Goal: Information Seeking & Learning: Learn about a topic

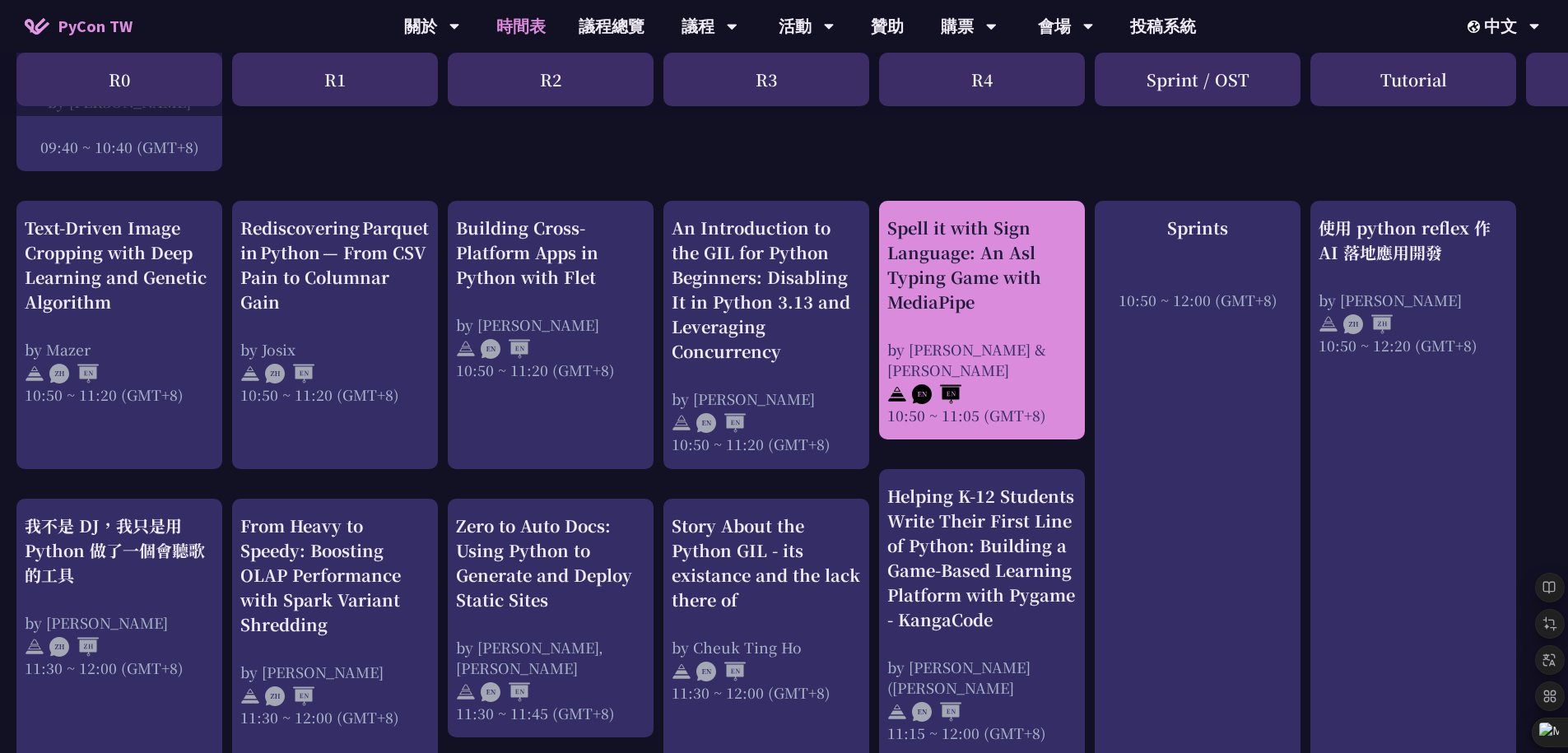
scroll to position [580, 0]
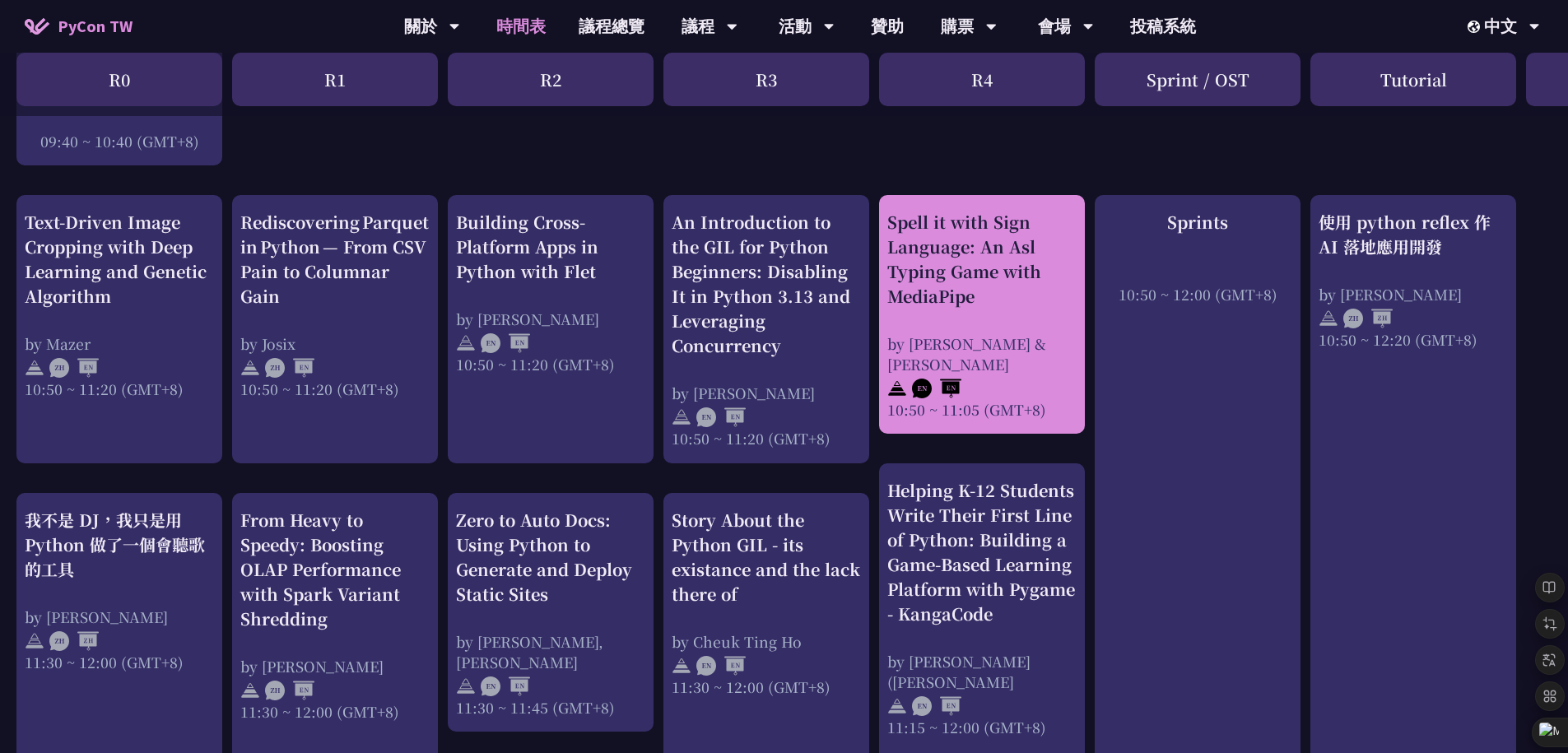
click at [957, 303] on div "Spell it with Sign Language: An Asl Typing Game with MediaPipe" at bounding box center [981, 259] width 190 height 99
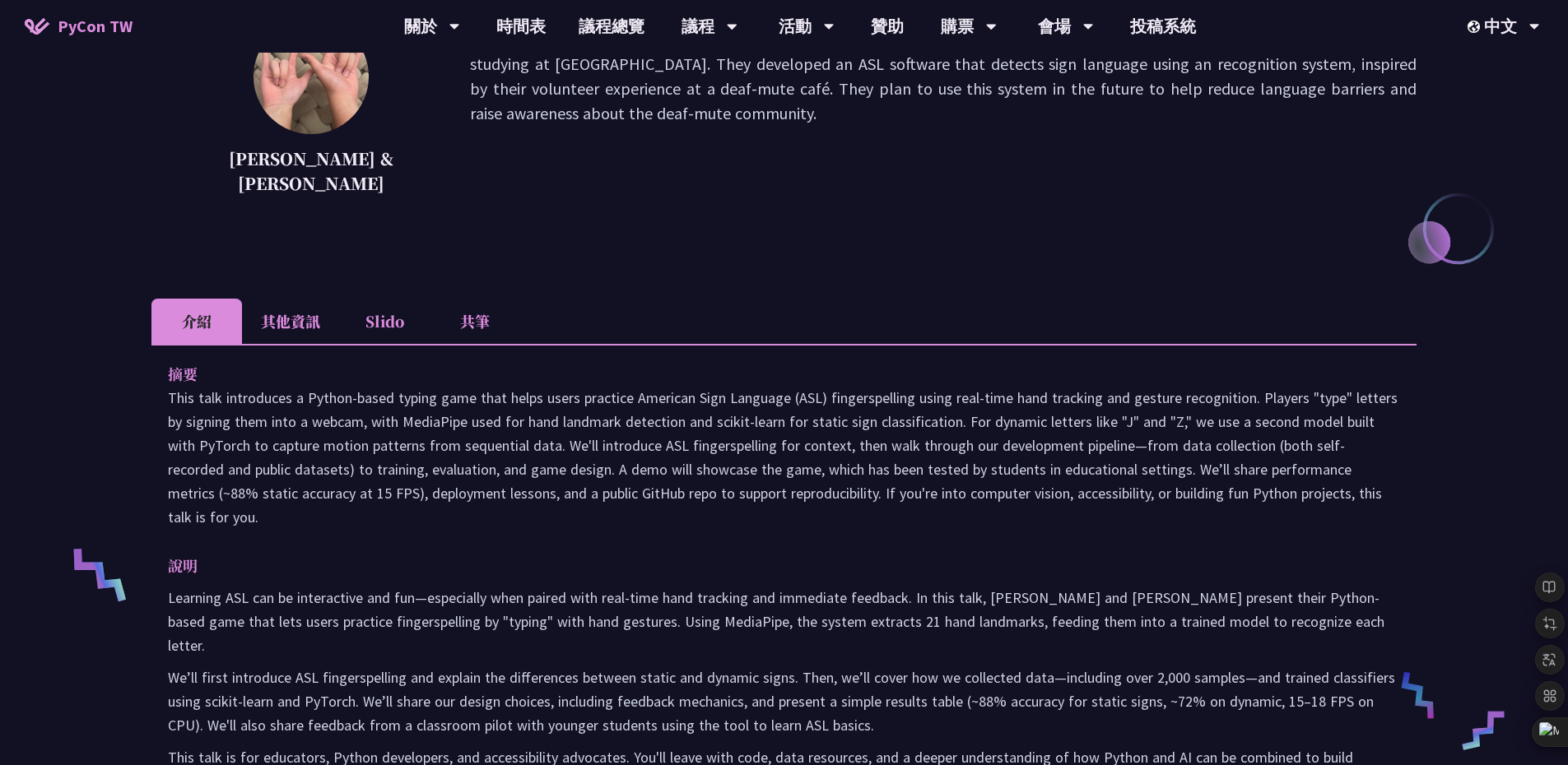
scroll to position [259, 0]
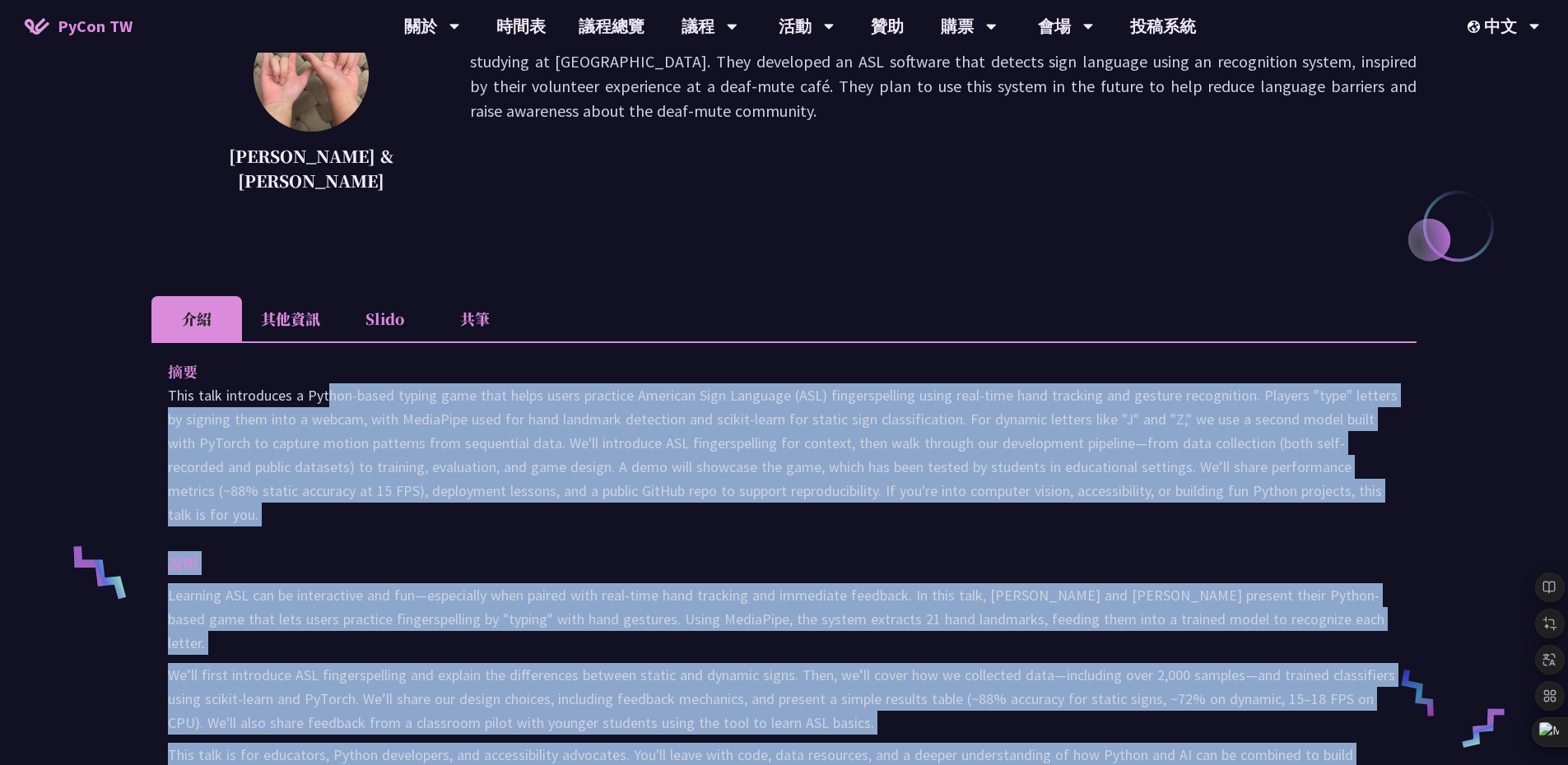
drag, startPoint x: 1376, startPoint y: 503, endPoint x: 196, endPoint y: 395, distance: 1184.9
click at [196, 395] on div "Spell it with Sign Language: An Asl Typing Game with MediaPipe Megan & Ethan Th…" at bounding box center [784, 591] width 1568 height 1700
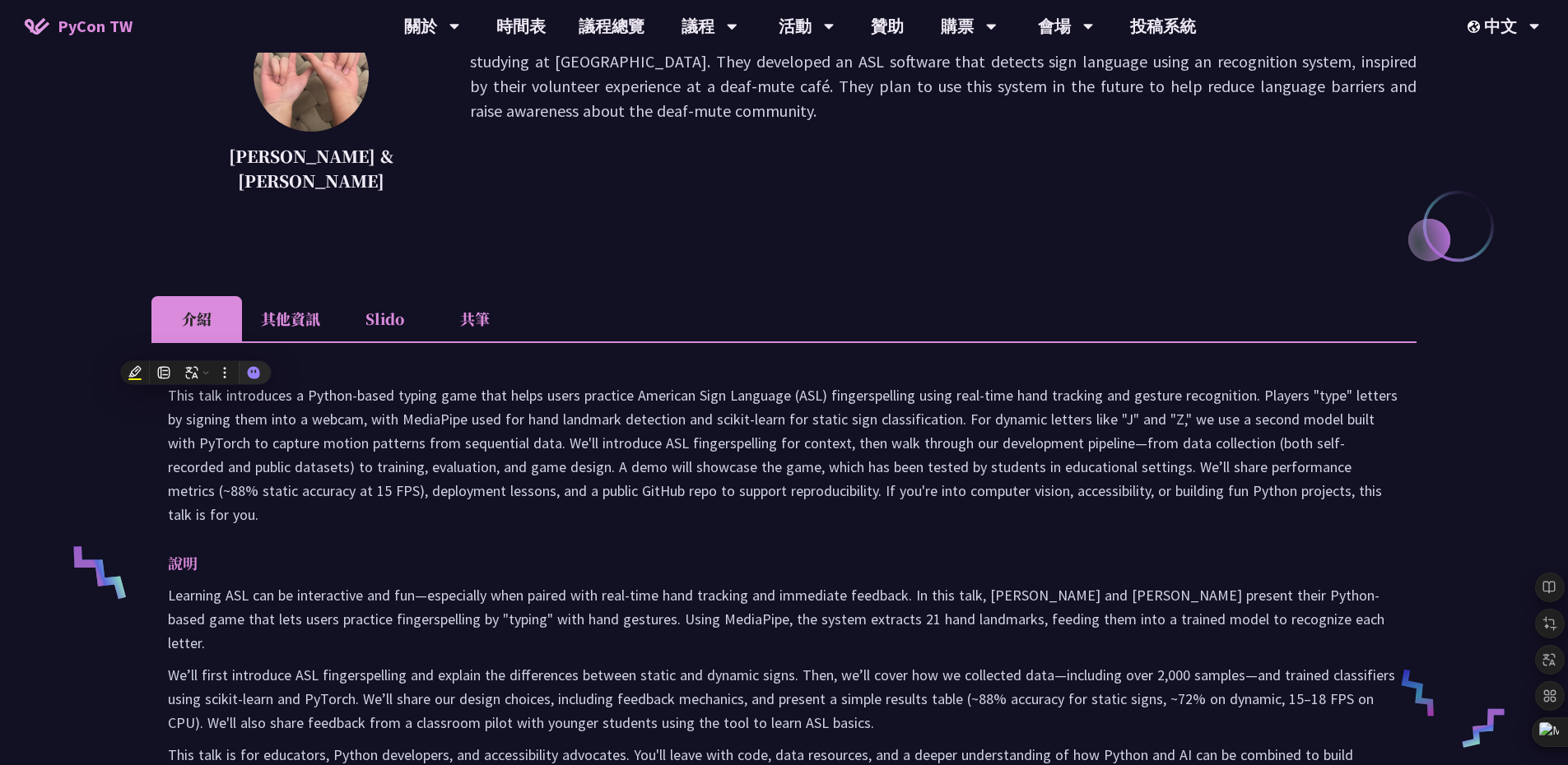
click at [148, 405] on div "Spell it with Sign Language: An Asl Typing Game with MediaPipe Megan & Ethan Th…" at bounding box center [784, 591] width 1568 height 1700
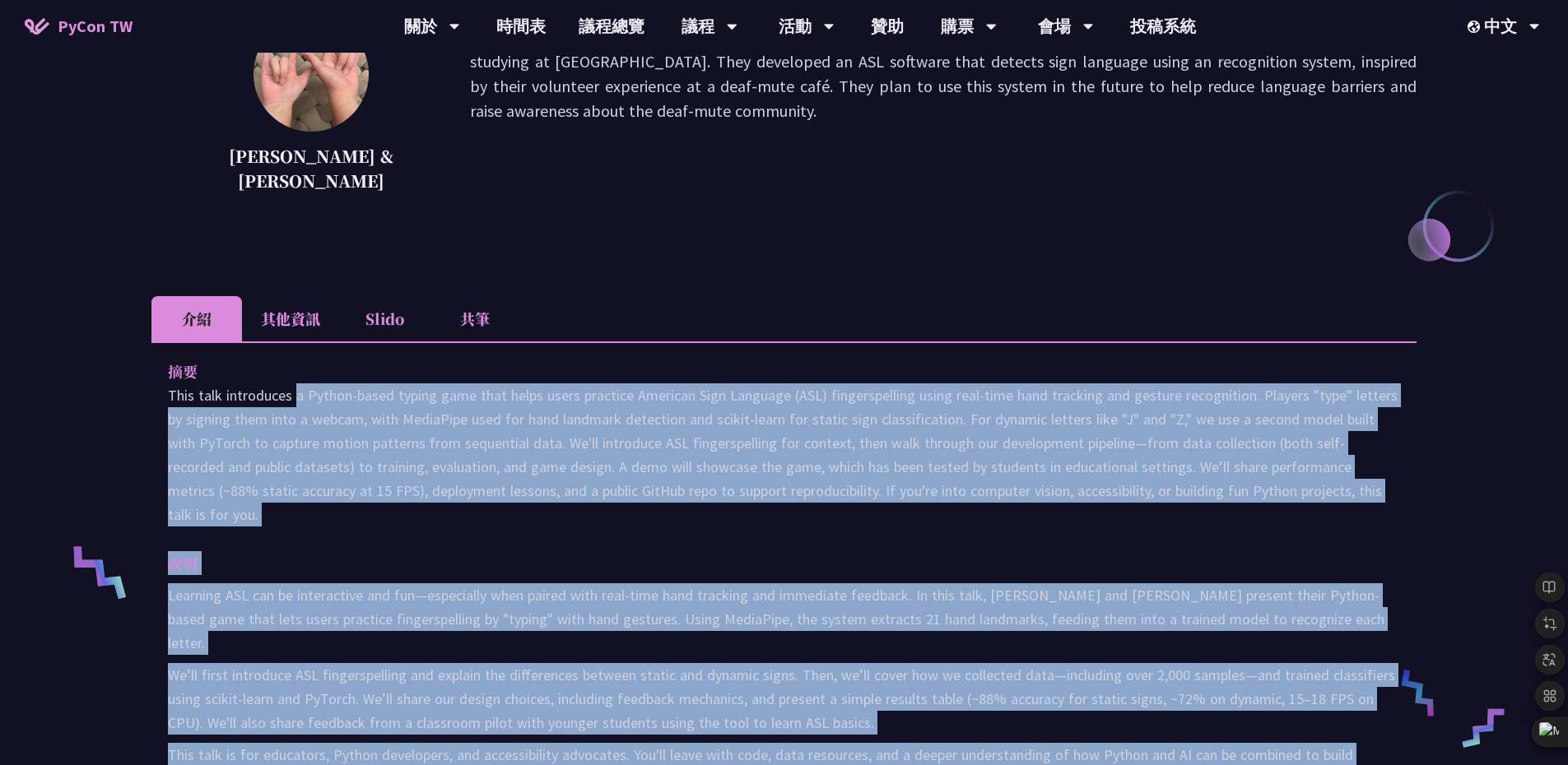
drag, startPoint x: 158, startPoint y: 396, endPoint x: 1302, endPoint y: 721, distance: 1189.3
click at [1302, 721] on div "摘要 說明 Learning ASL can be interactive and fun—especially when paired with real-…" at bounding box center [784, 598] width 1265 height 514
click at [451, 469] on p "This talk introduces a Python-based typing game that helps users practice Ameri…" at bounding box center [783, 455] width 1232 height 143
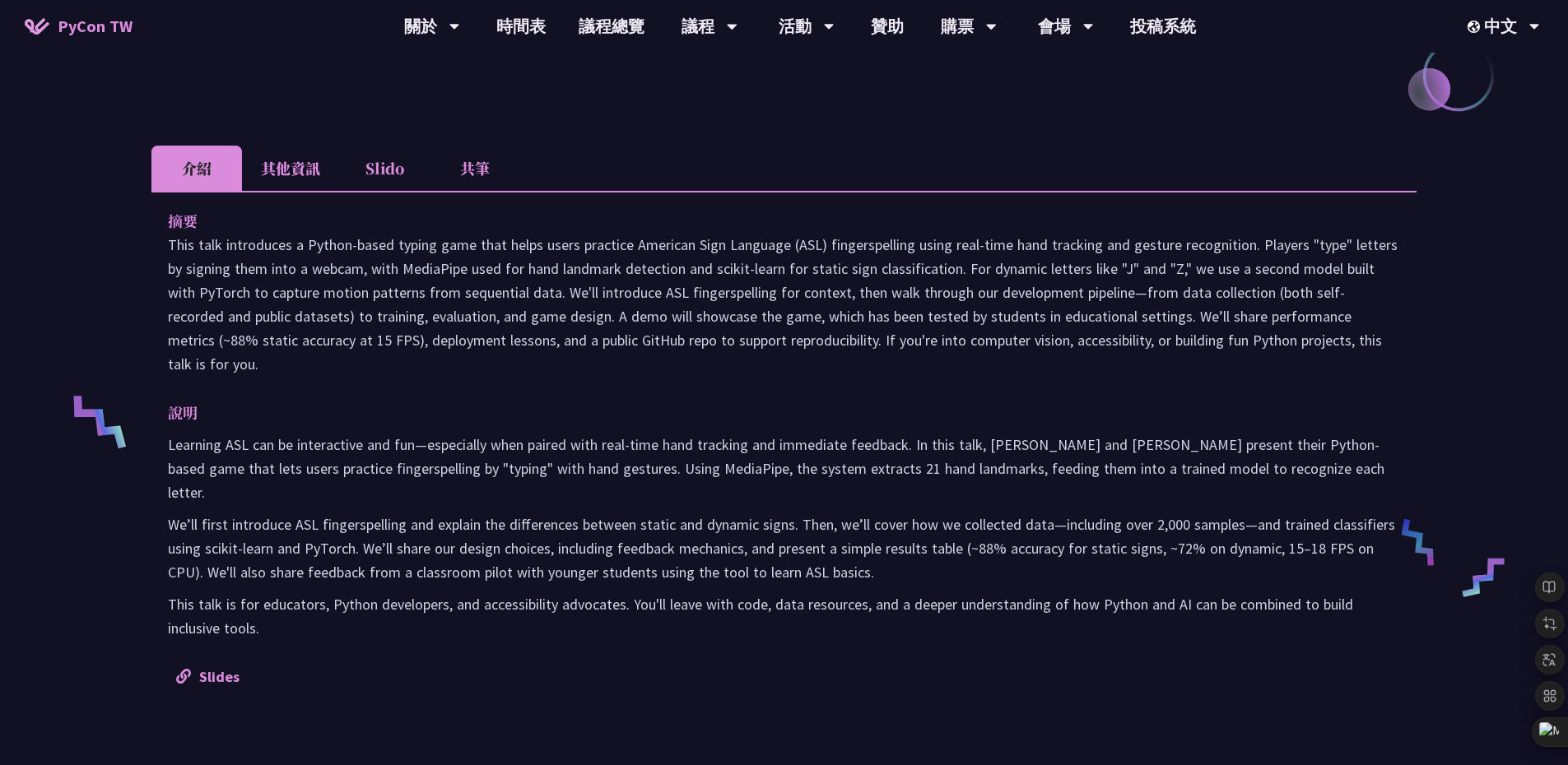
scroll to position [408, 0]
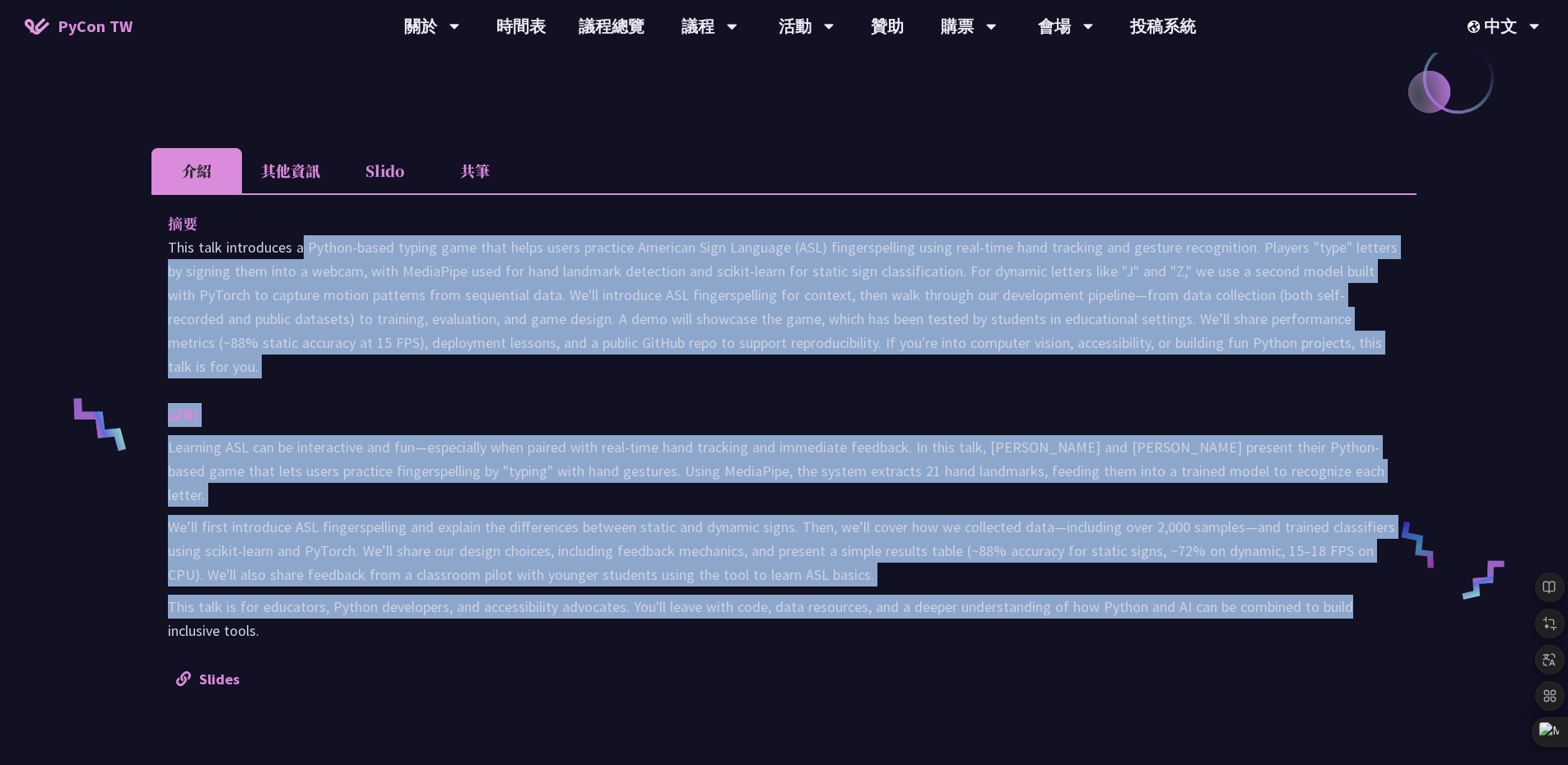
drag, startPoint x: 1365, startPoint y: 494, endPoint x: 183, endPoint y: 327, distance: 1193.7
click at [178, 267] on div "摘要 說明 Learning ASL can be interactive and fun—especially when paired with real-…" at bounding box center [784, 451] width 1265 height 514
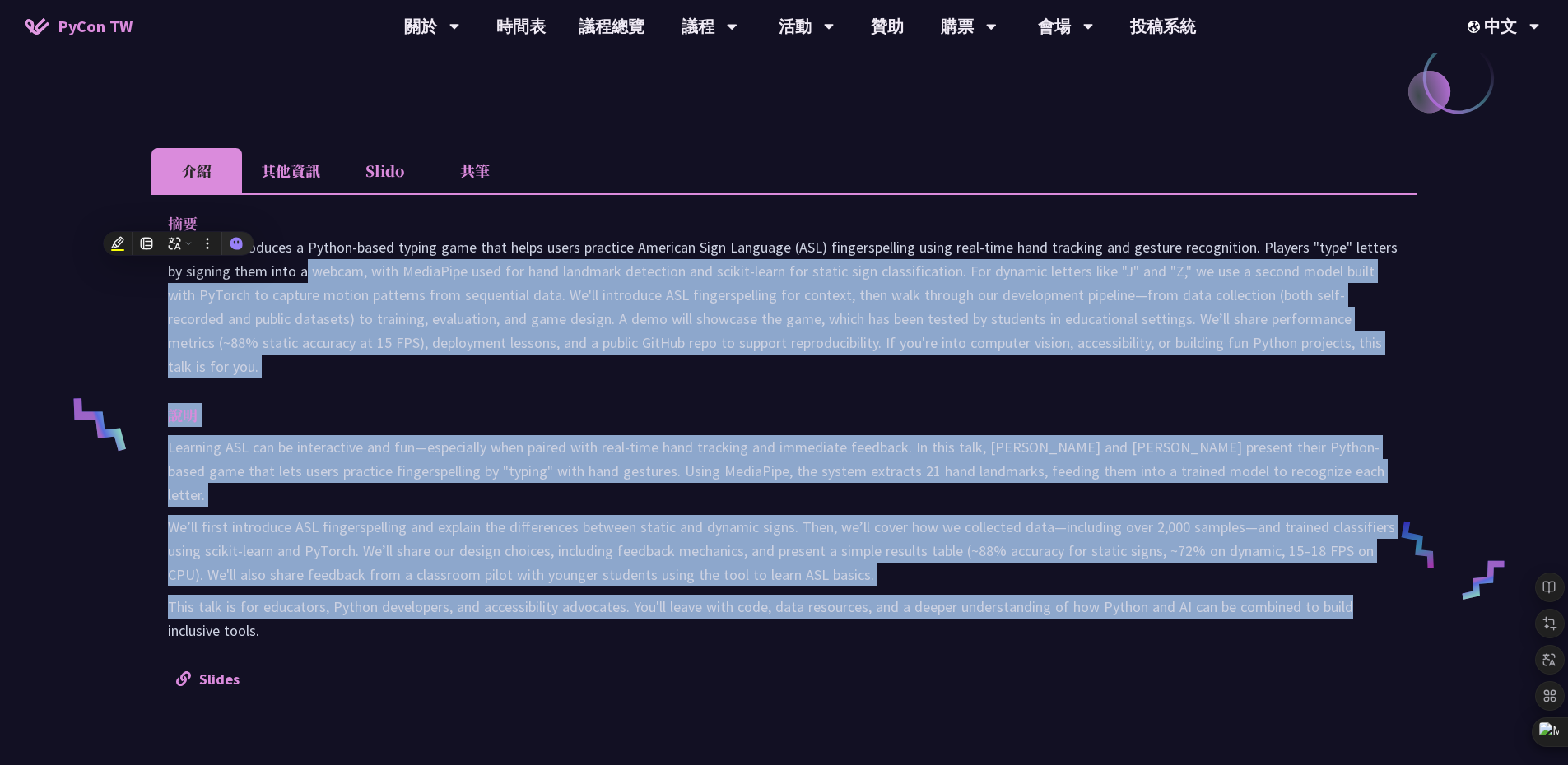
click at [317, 306] on p "This talk introduces a Python-based typing game that helps users practice Ameri…" at bounding box center [783, 307] width 1232 height 143
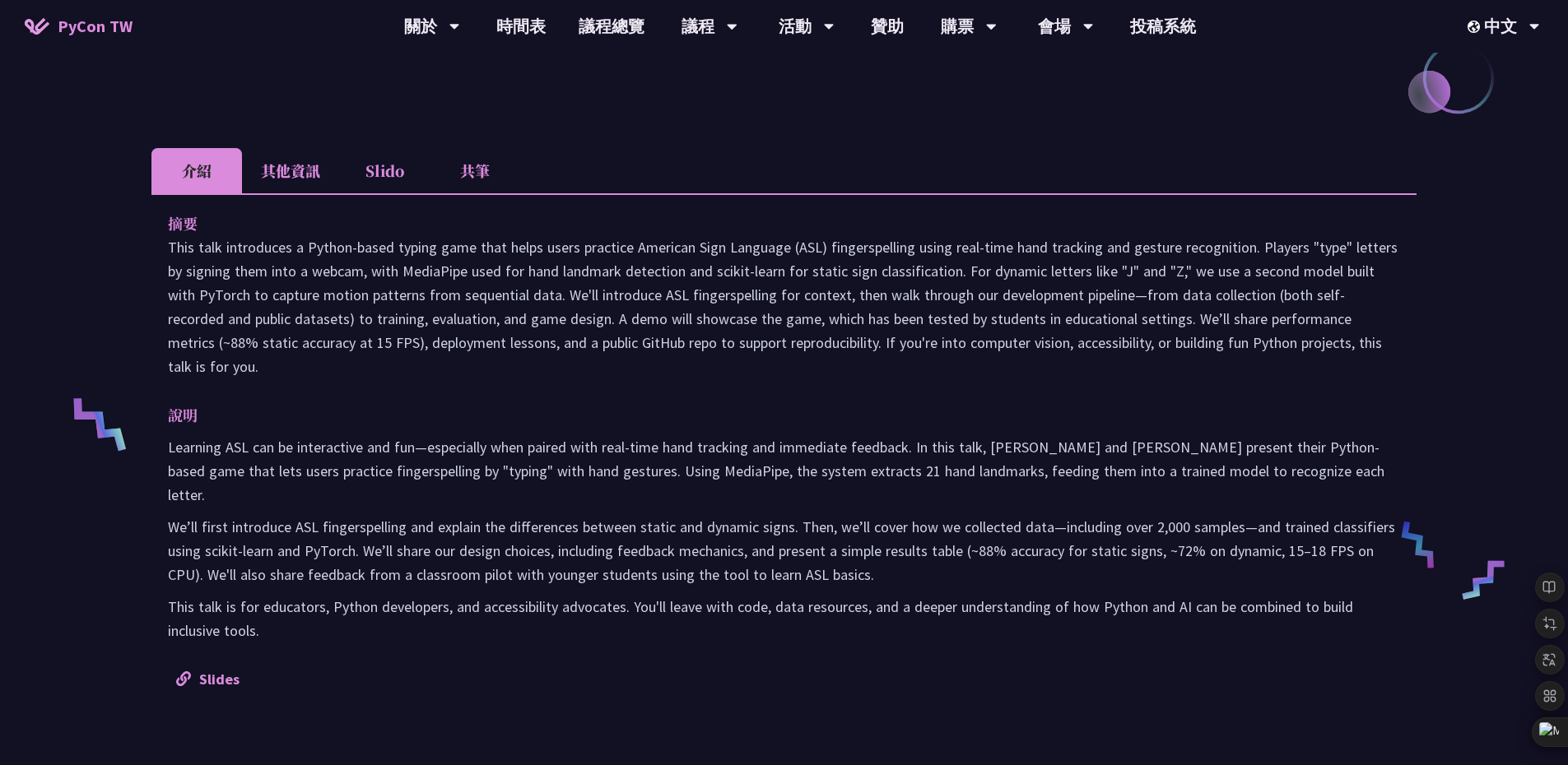
drag, startPoint x: 1359, startPoint y: 560, endPoint x: 131, endPoint y: 251, distance: 1266.3
click at [131, 251] on div "Spell it with Sign Language: An Asl Typing Game with MediaPipe Megan & Ethan Th…" at bounding box center [784, 442] width 1568 height 1700
click at [131, 224] on icon at bounding box center [127, 228] width 15 height 15
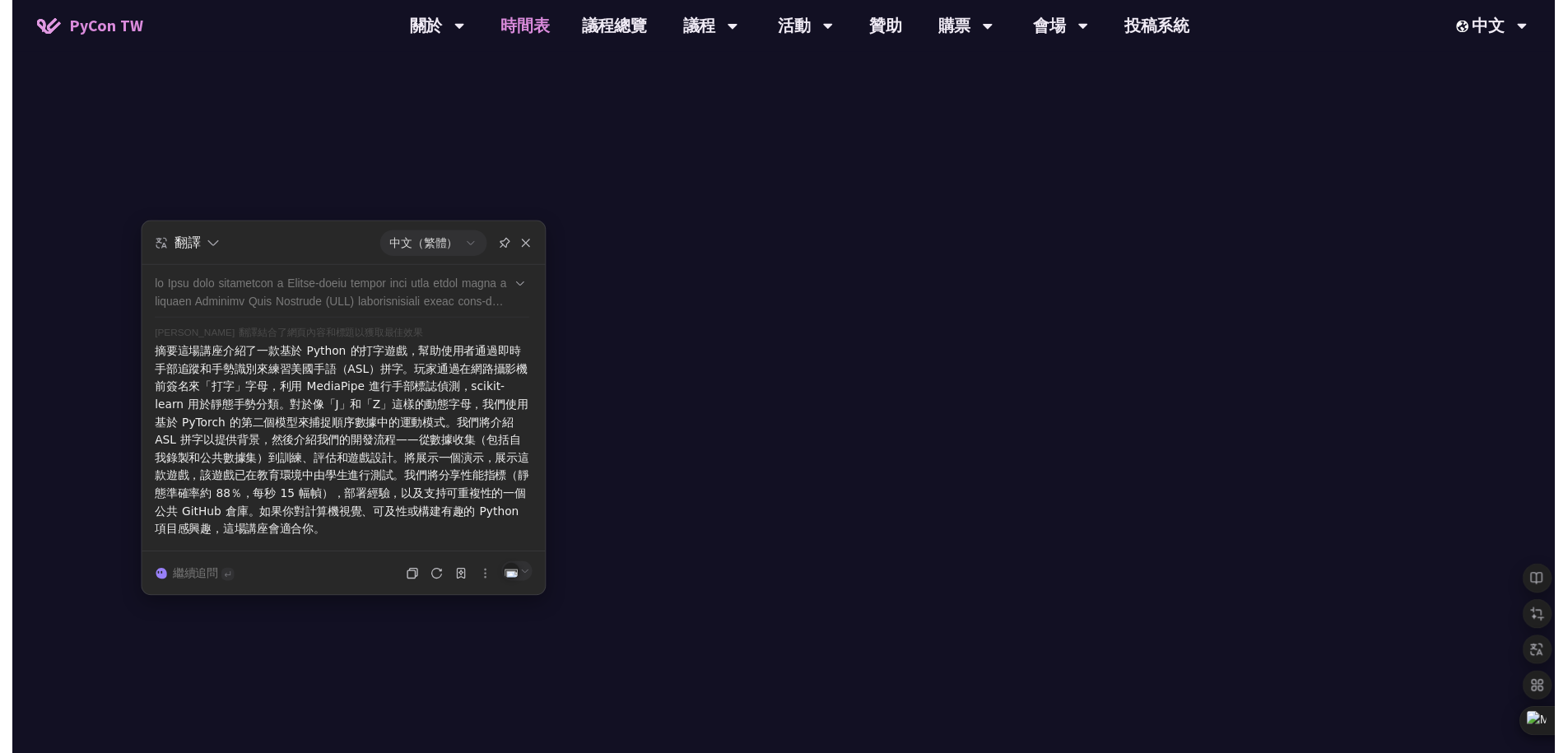
scroll to position [580, 0]
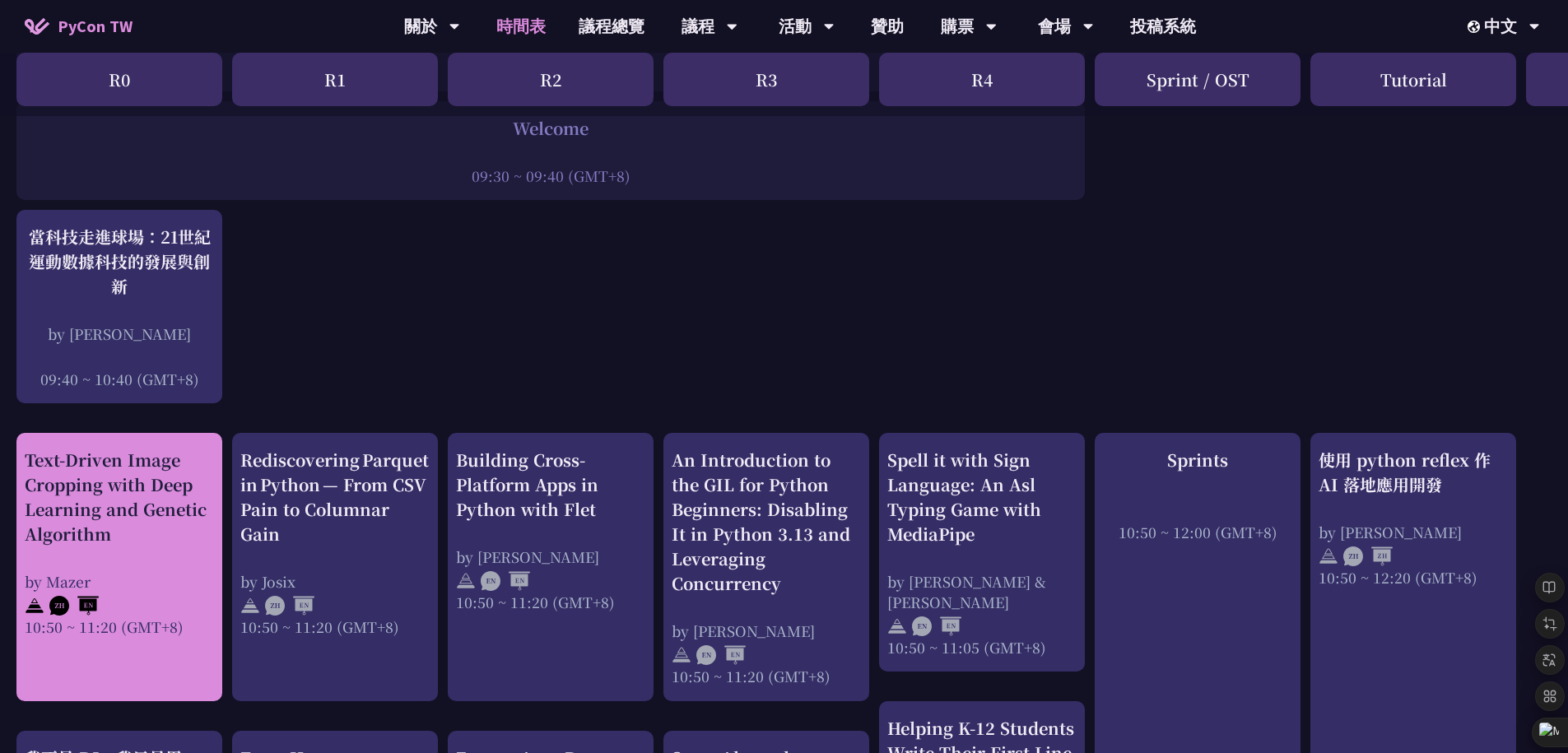
scroll to position [296, 0]
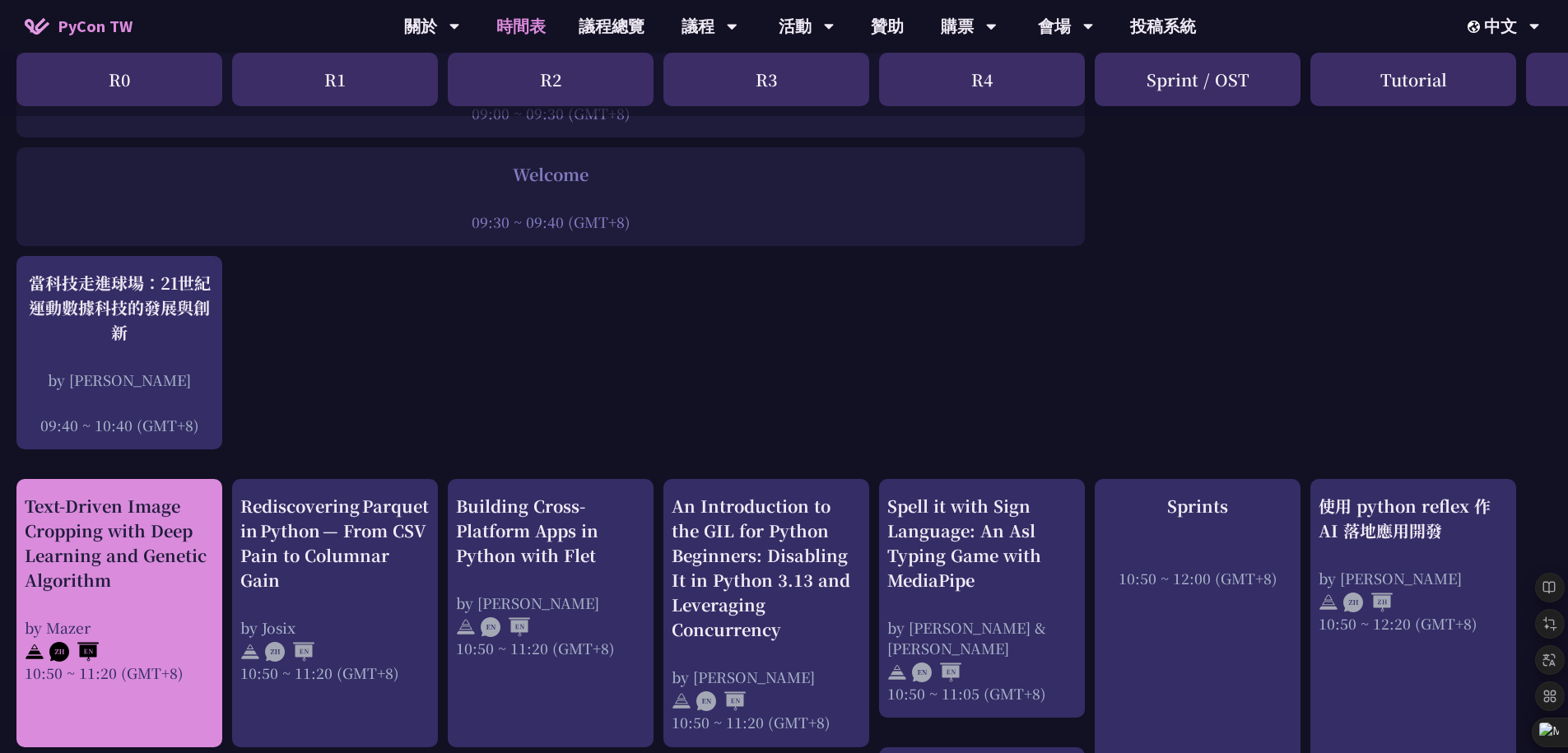
click at [97, 558] on div "Text-Driven Image Cropping with Deep Learning and Genetic Algorithm" at bounding box center [119, 543] width 190 height 99
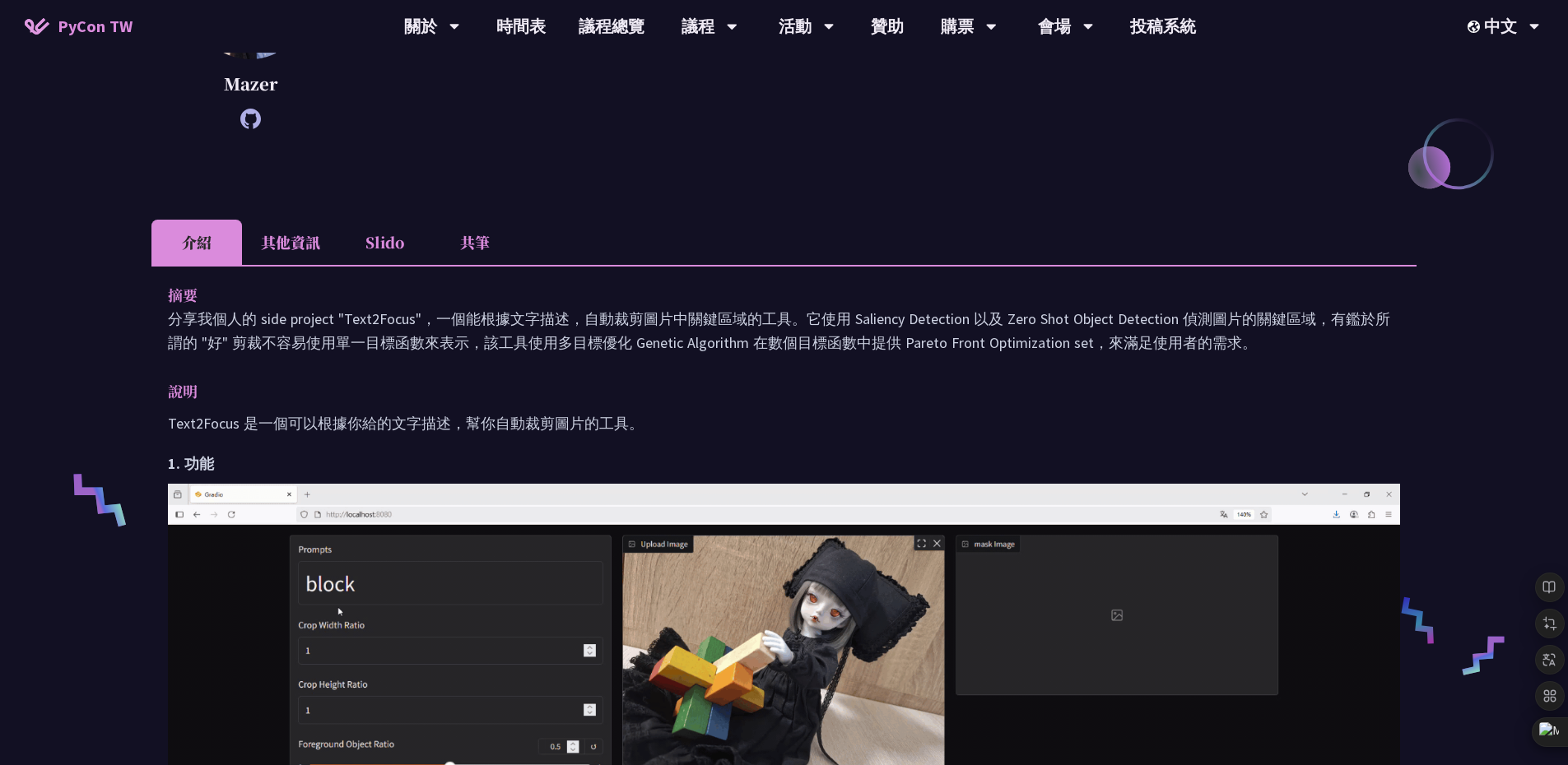
scroll to position [333, 0]
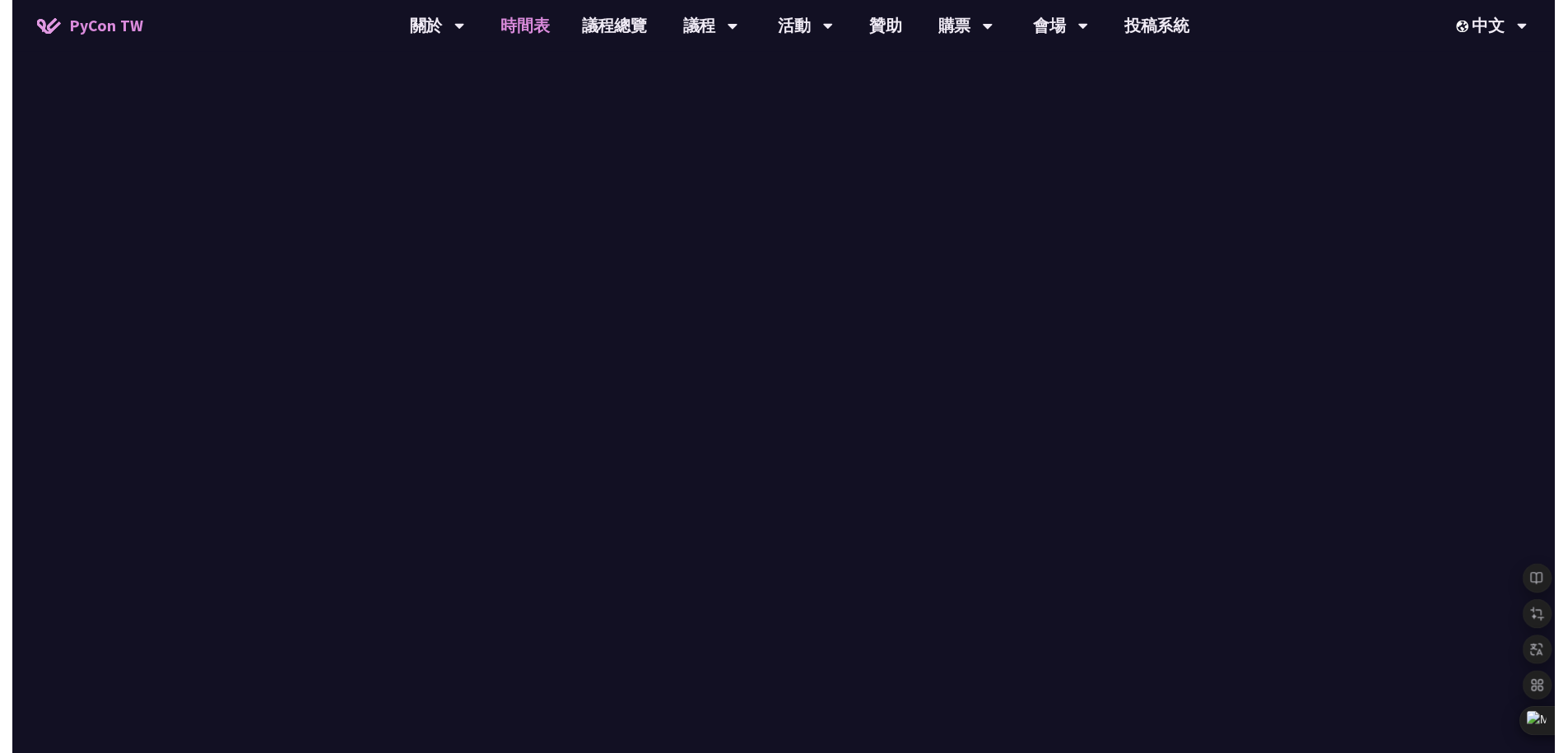
scroll to position [296, 0]
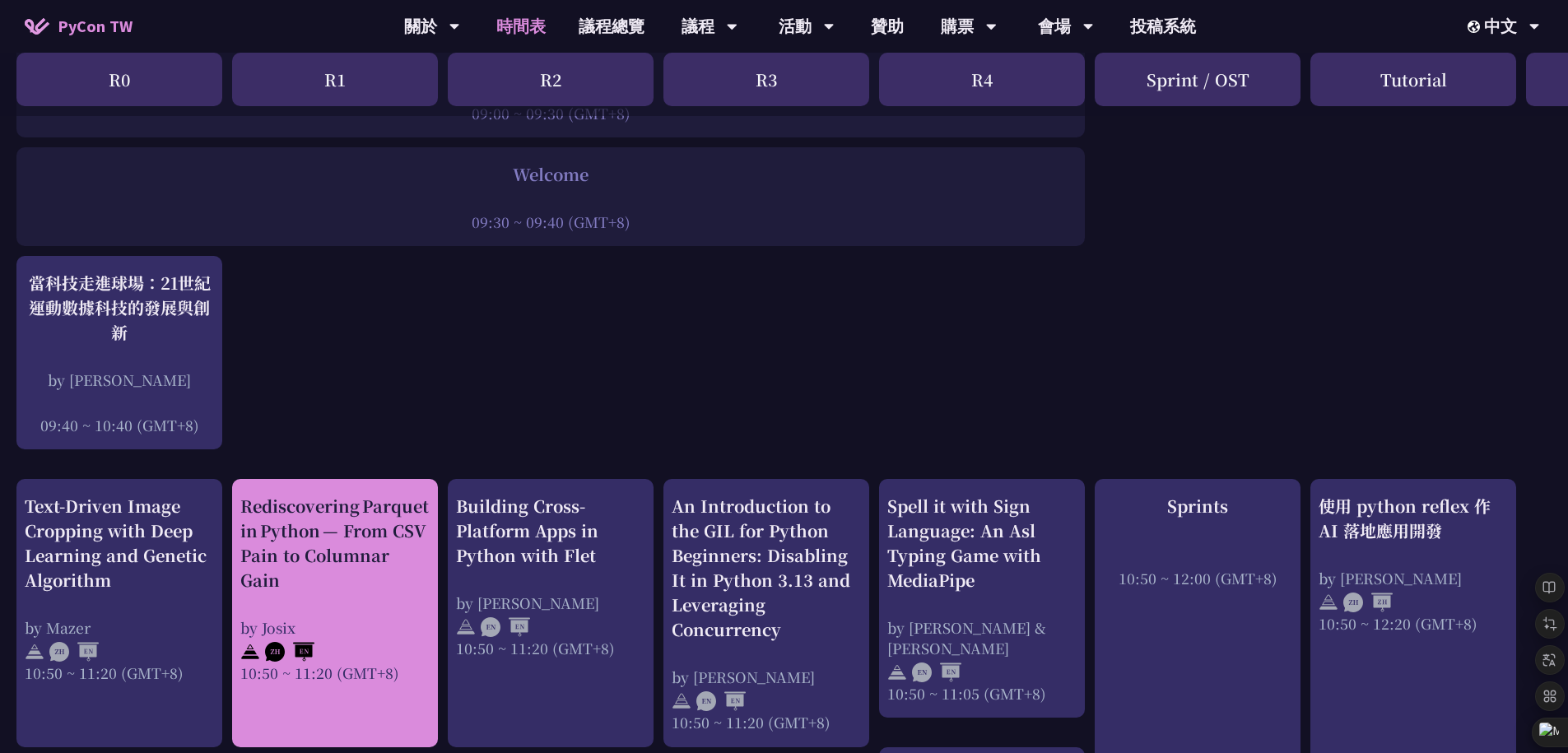
click at [342, 524] on div "Rediscovering Parquet in Python — From CSV Pain to Columnar Gain" at bounding box center [334, 543] width 190 height 99
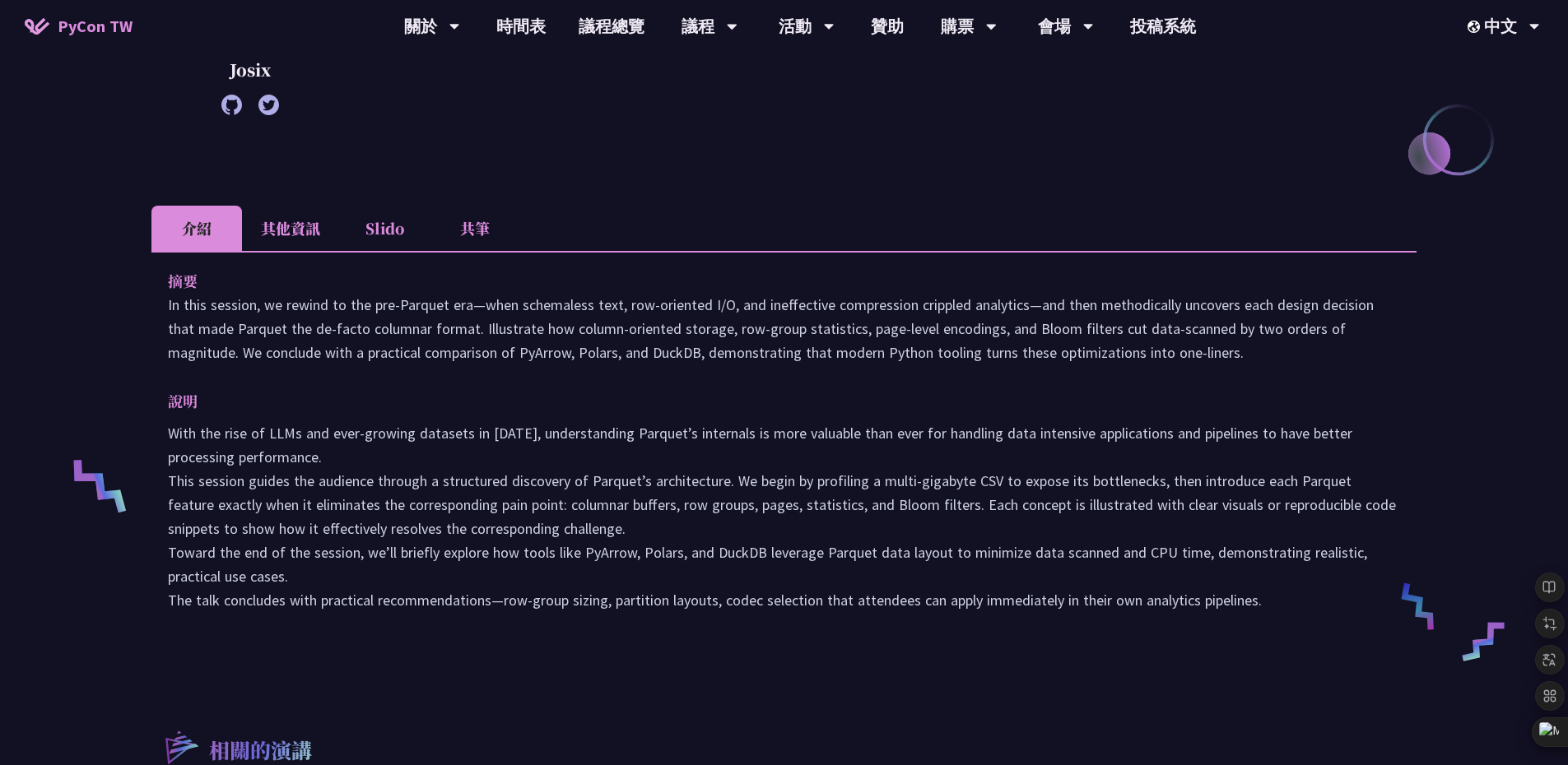
scroll to position [395, 0]
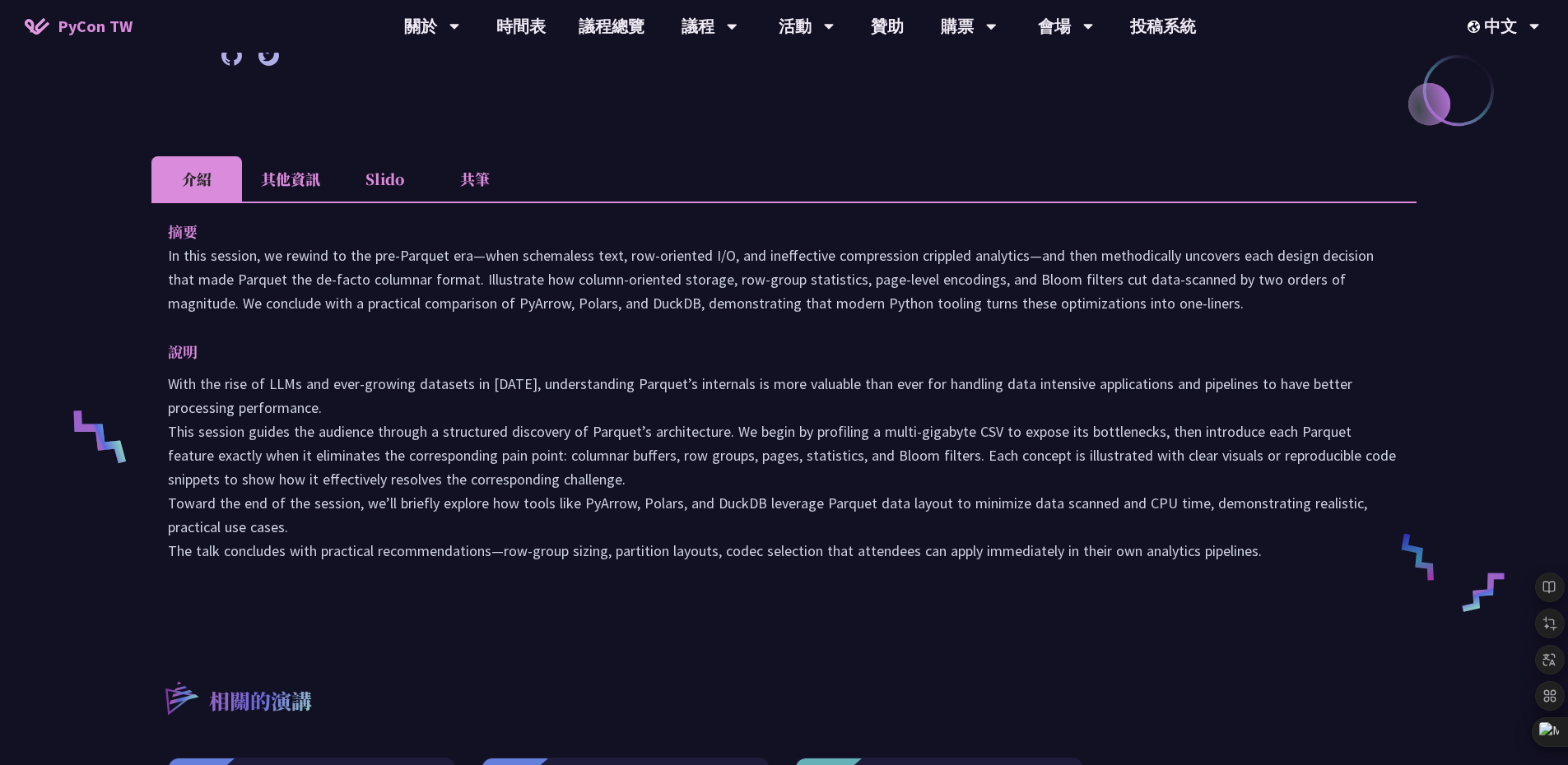
drag, startPoint x: 1286, startPoint y: 609, endPoint x: 164, endPoint y: 257, distance: 1175.9
click at [164, 257] on div "摘要 In this session, we rewind to the pre‑Parquet era—when schemaless text, row‑…" at bounding box center [784, 403] width 1265 height 402
click at [154, 232] on icon at bounding box center [160, 234] width 15 height 15
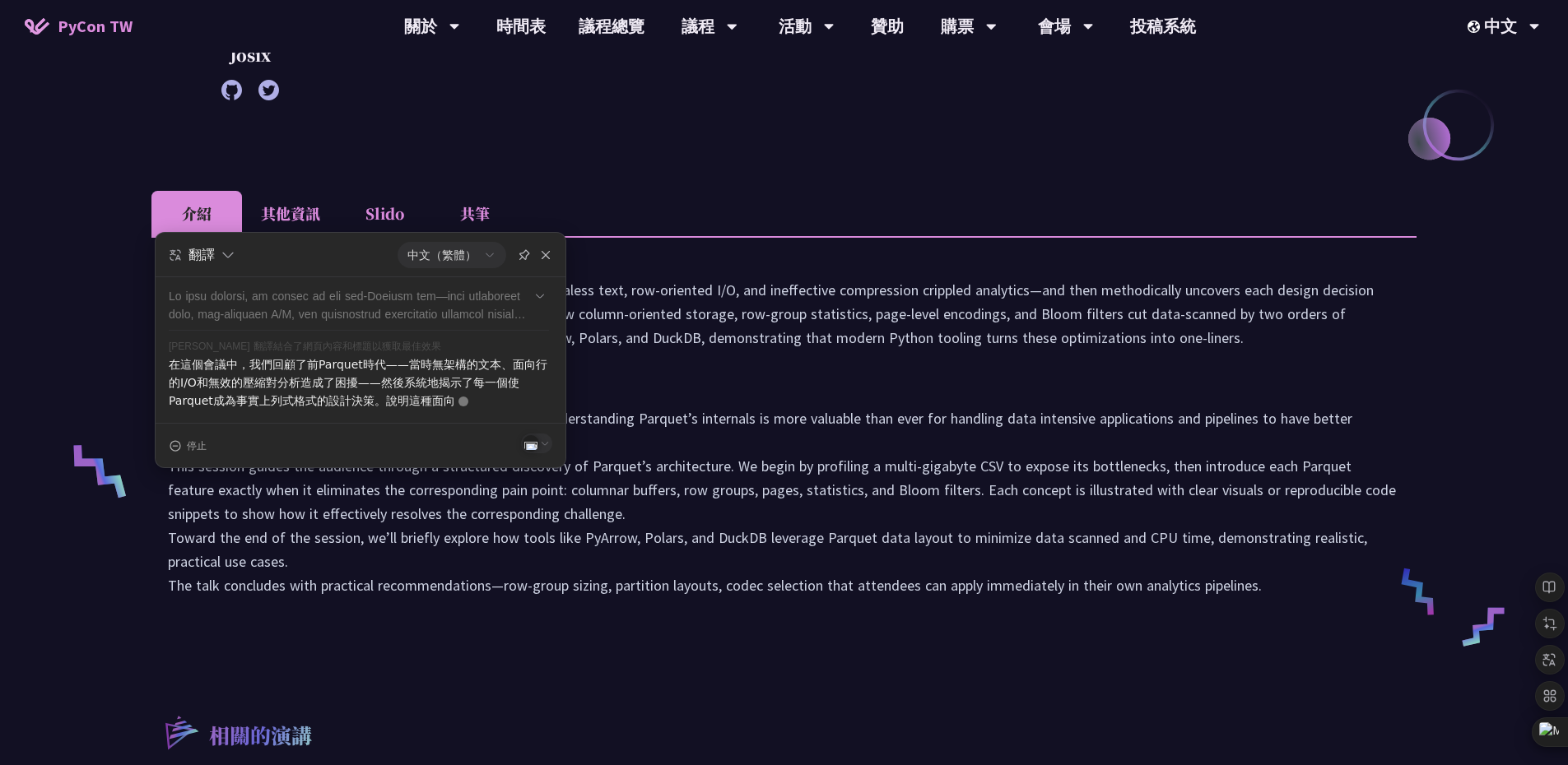
scroll to position [346, 0]
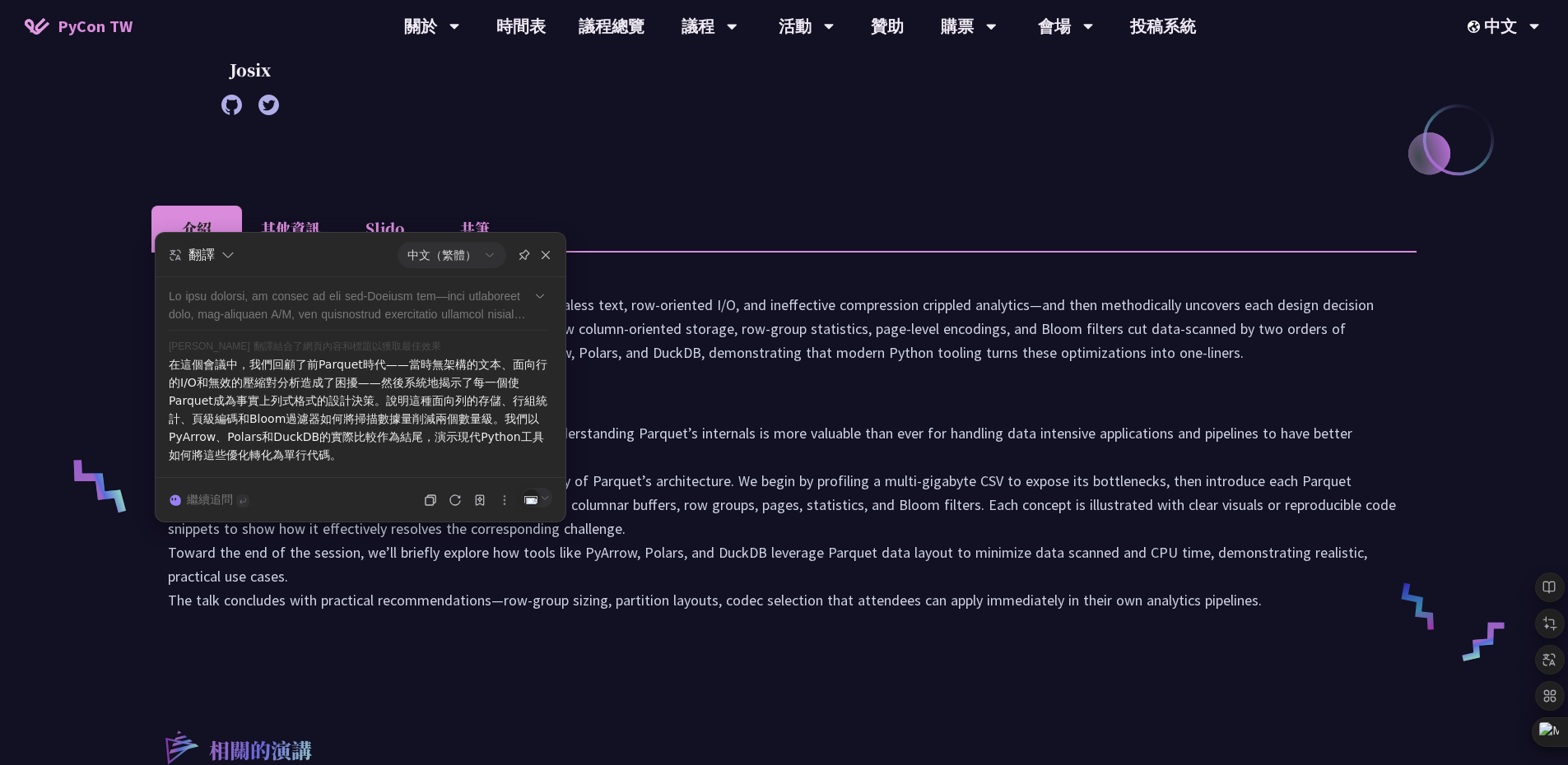
click at [418, 543] on p "With the rise of LLMs and ever-growing datasets in [DATE], understanding Parque…" at bounding box center [783, 516] width 1232 height 191
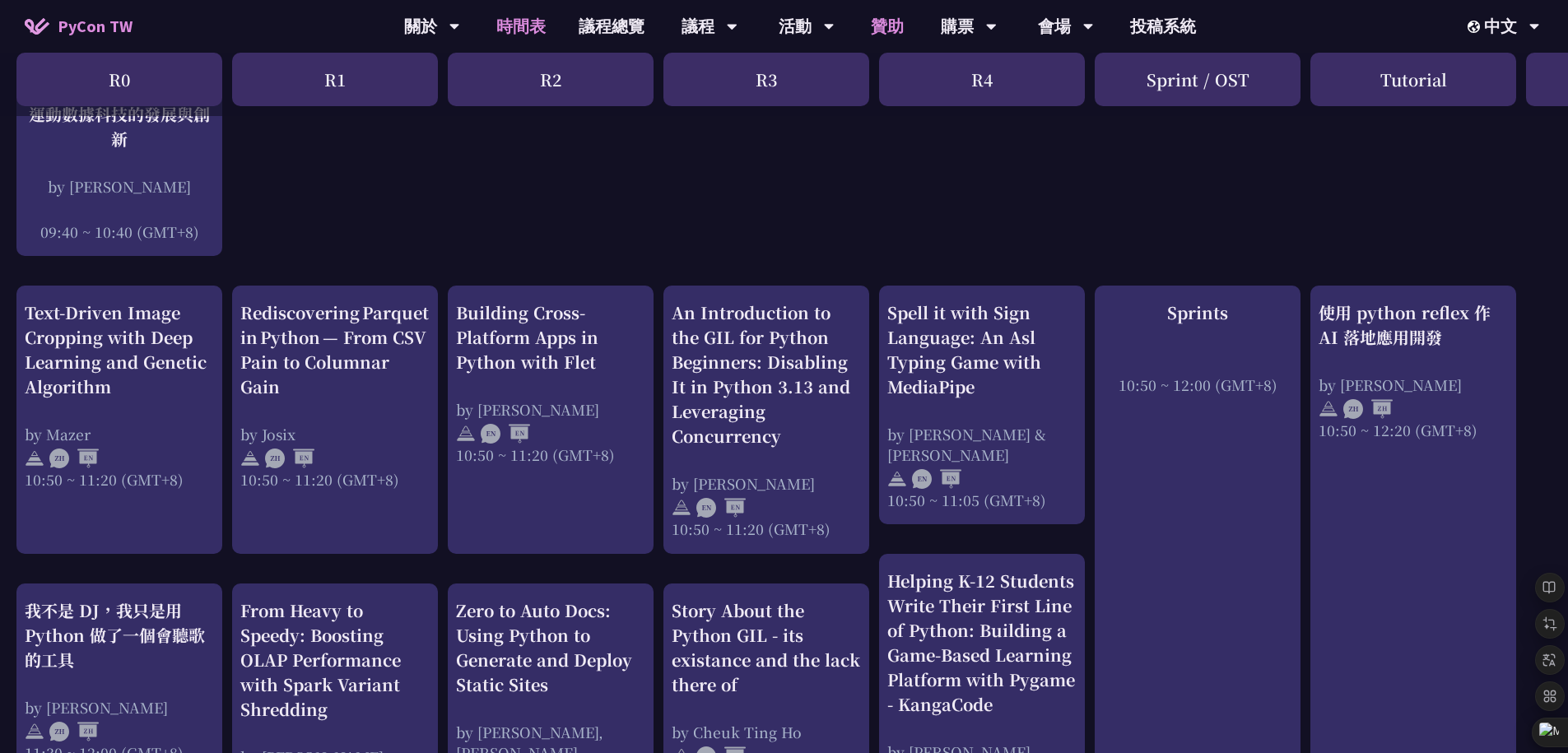
scroll to position [481, 0]
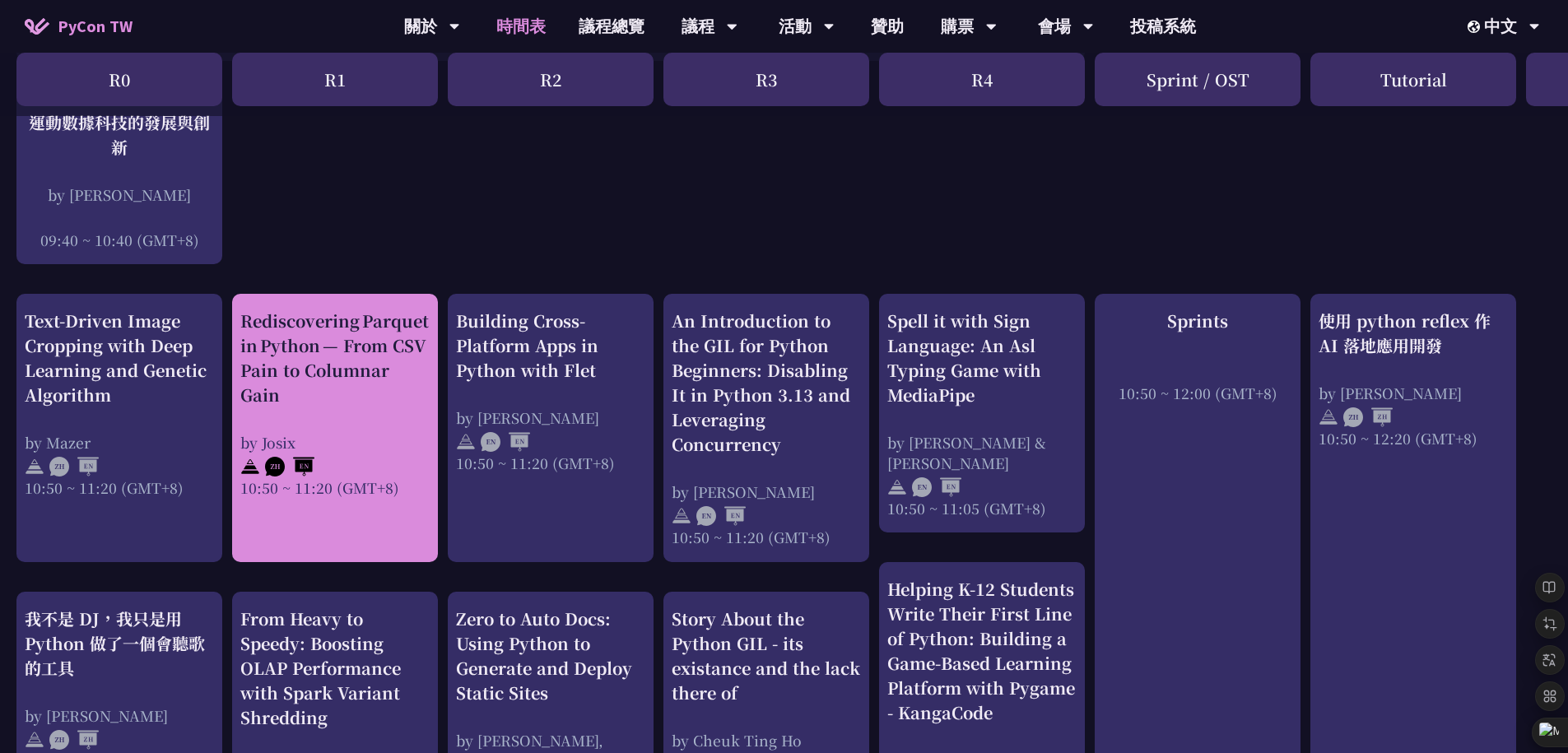
click at [391, 402] on div "Rediscovering Parquet in Python — From CSV Pain to Columnar Gain" at bounding box center [334, 358] width 190 height 99
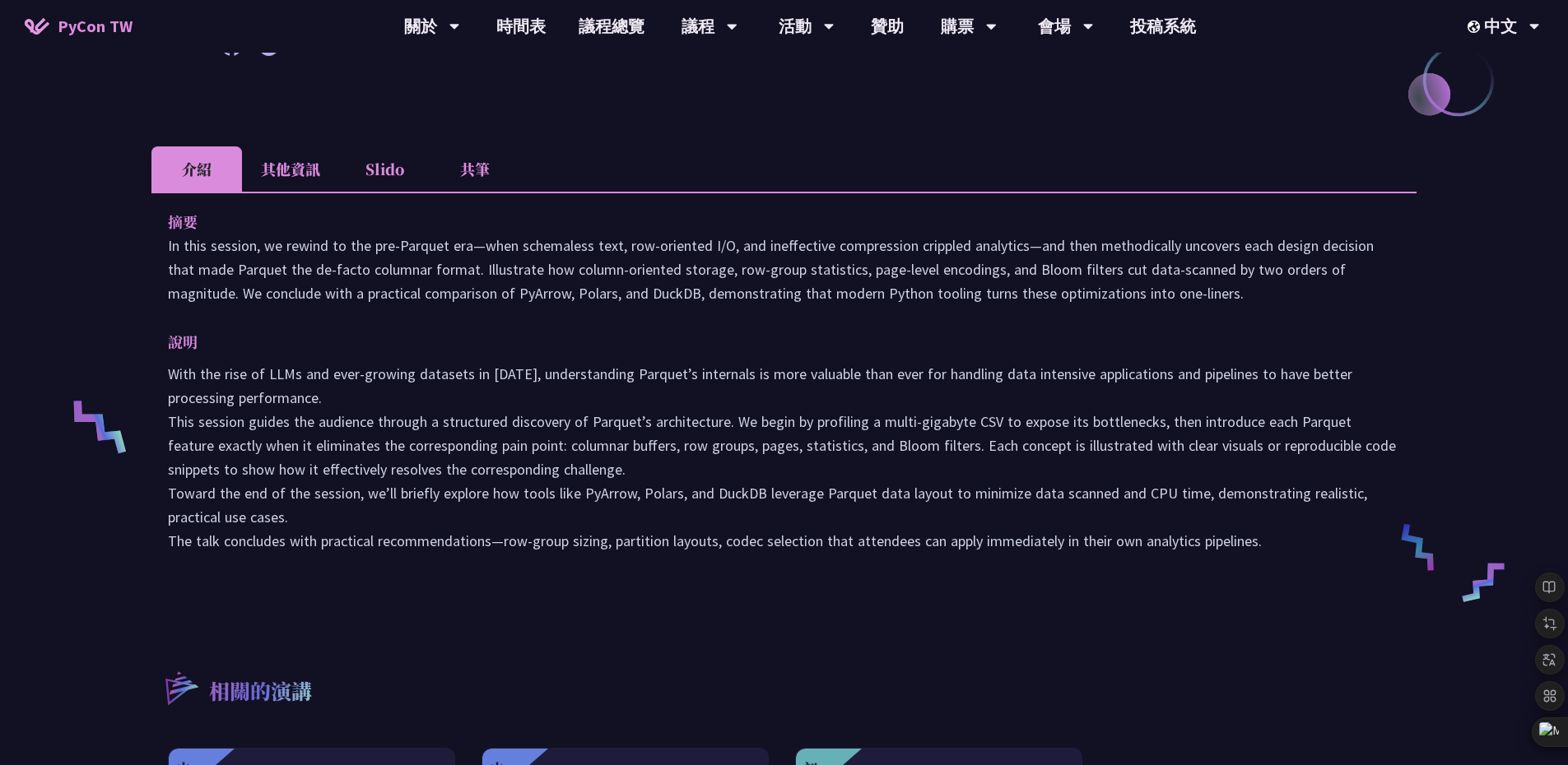
scroll to position [420, 0]
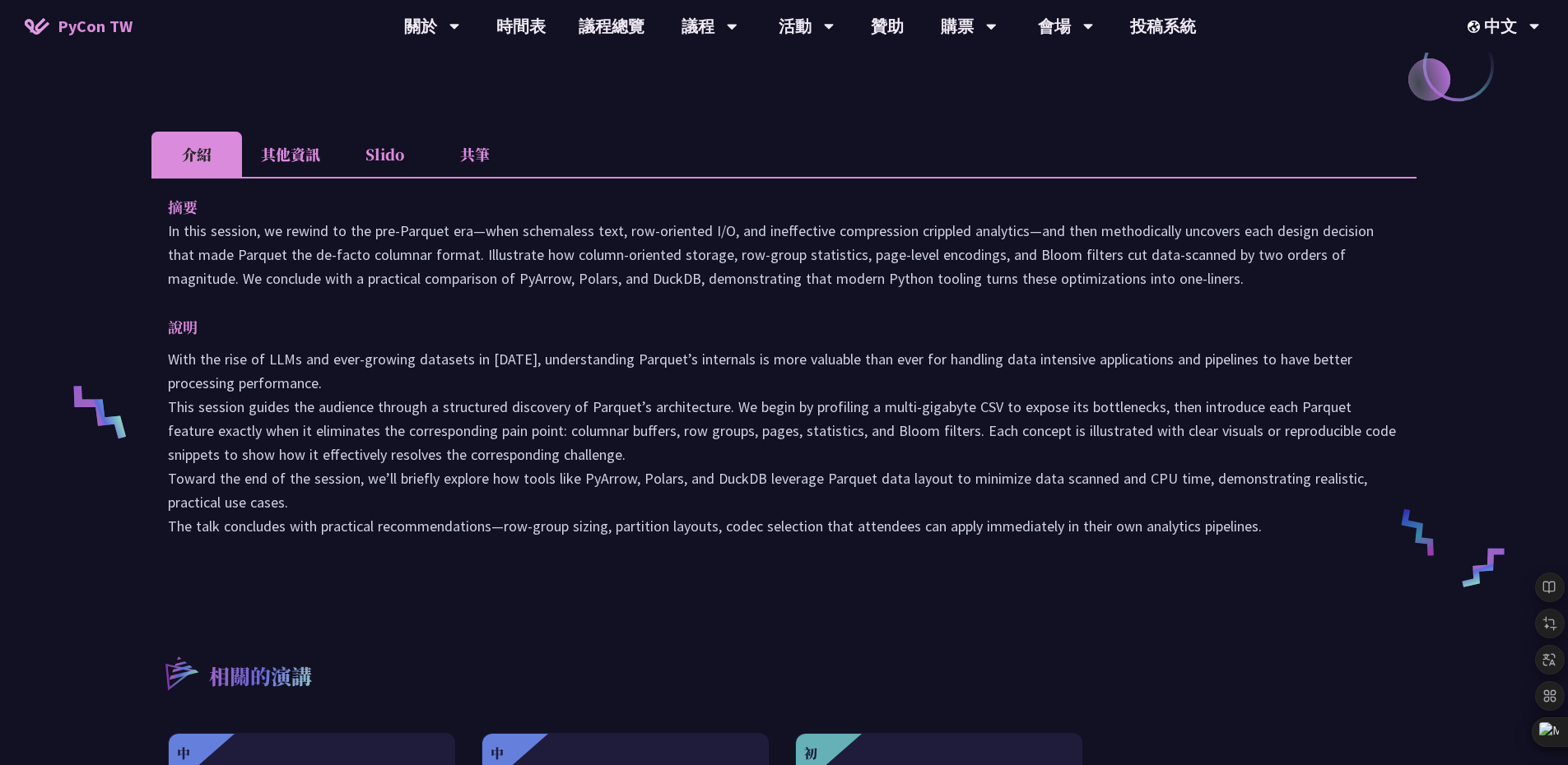
drag, startPoint x: 1284, startPoint y: 541, endPoint x: 154, endPoint y: 234, distance: 1171.0
click at [154, 234] on div "摘要 In this session, we rewind to the pre‑Parquet era—when schemaless text, row‑…" at bounding box center [784, 378] width 1265 height 402
click at [158, 207] on div at bounding box center [148, 211] width 23 height 15
click at [757, 324] on p "說明" at bounding box center [767, 327] width 1199 height 24
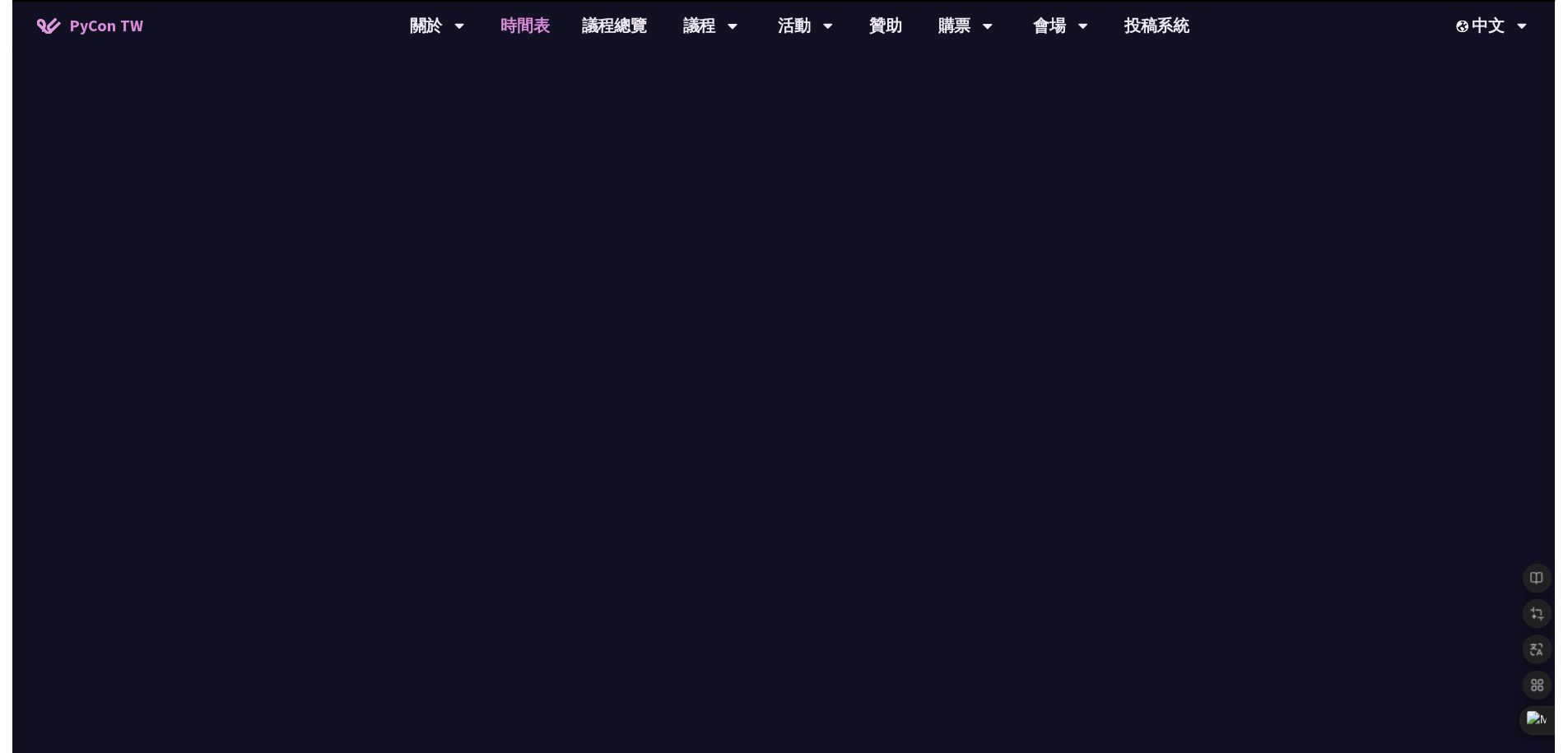
scroll to position [481, 0]
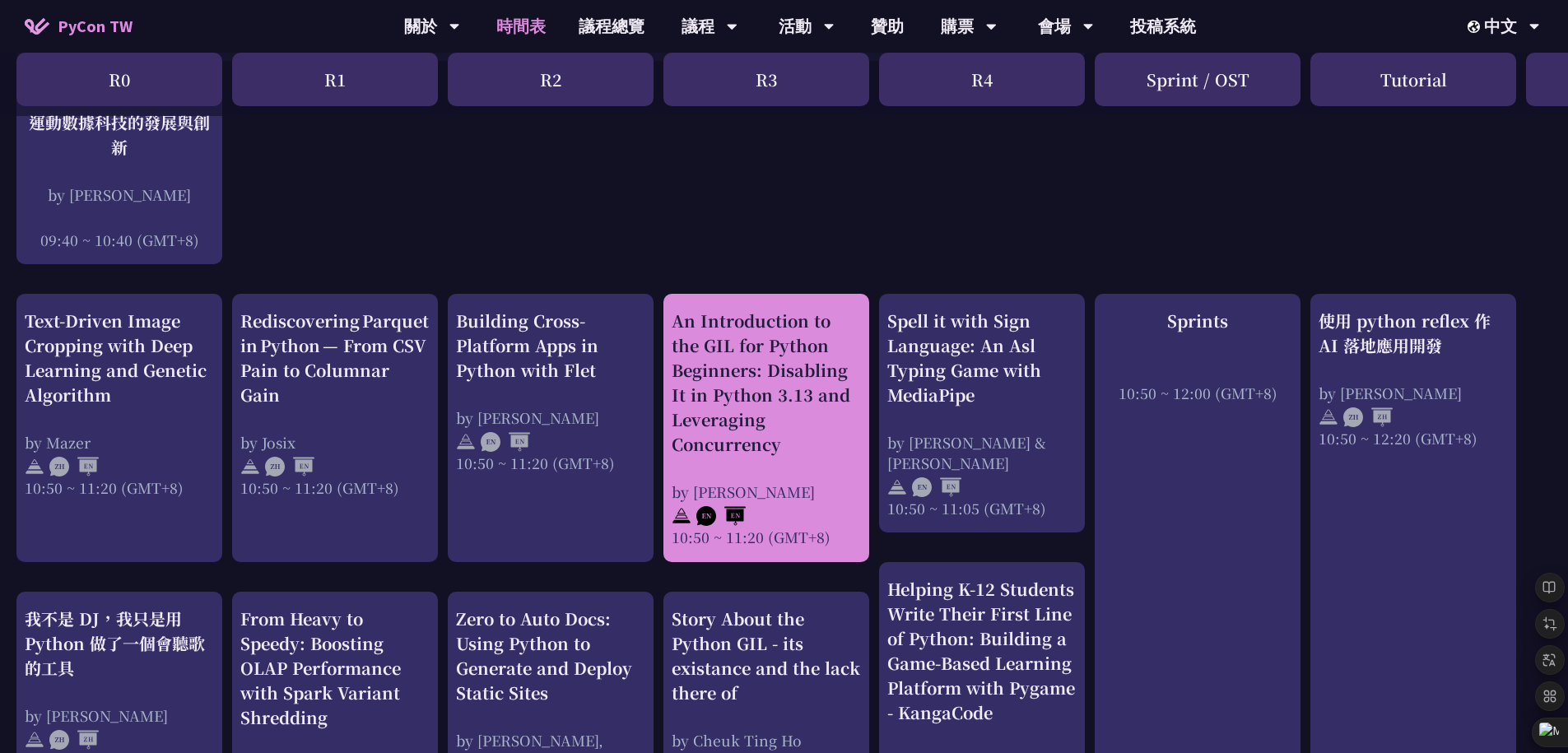
click at [774, 454] on div "An Introduction to the GIL for Python Beginners: Disabling It in Python 3.13 an…" at bounding box center [766, 382] width 190 height 148
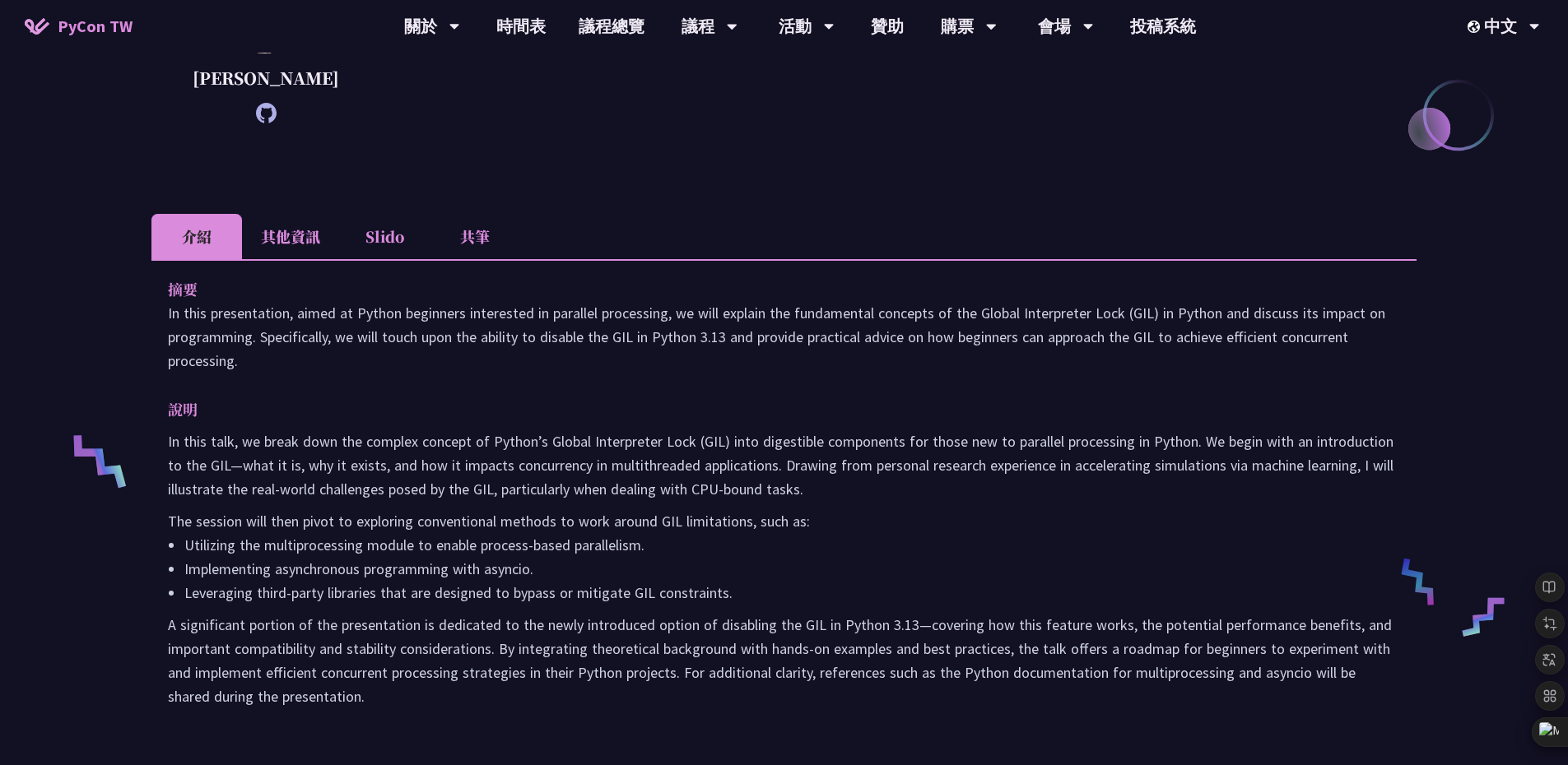
scroll to position [383, 0]
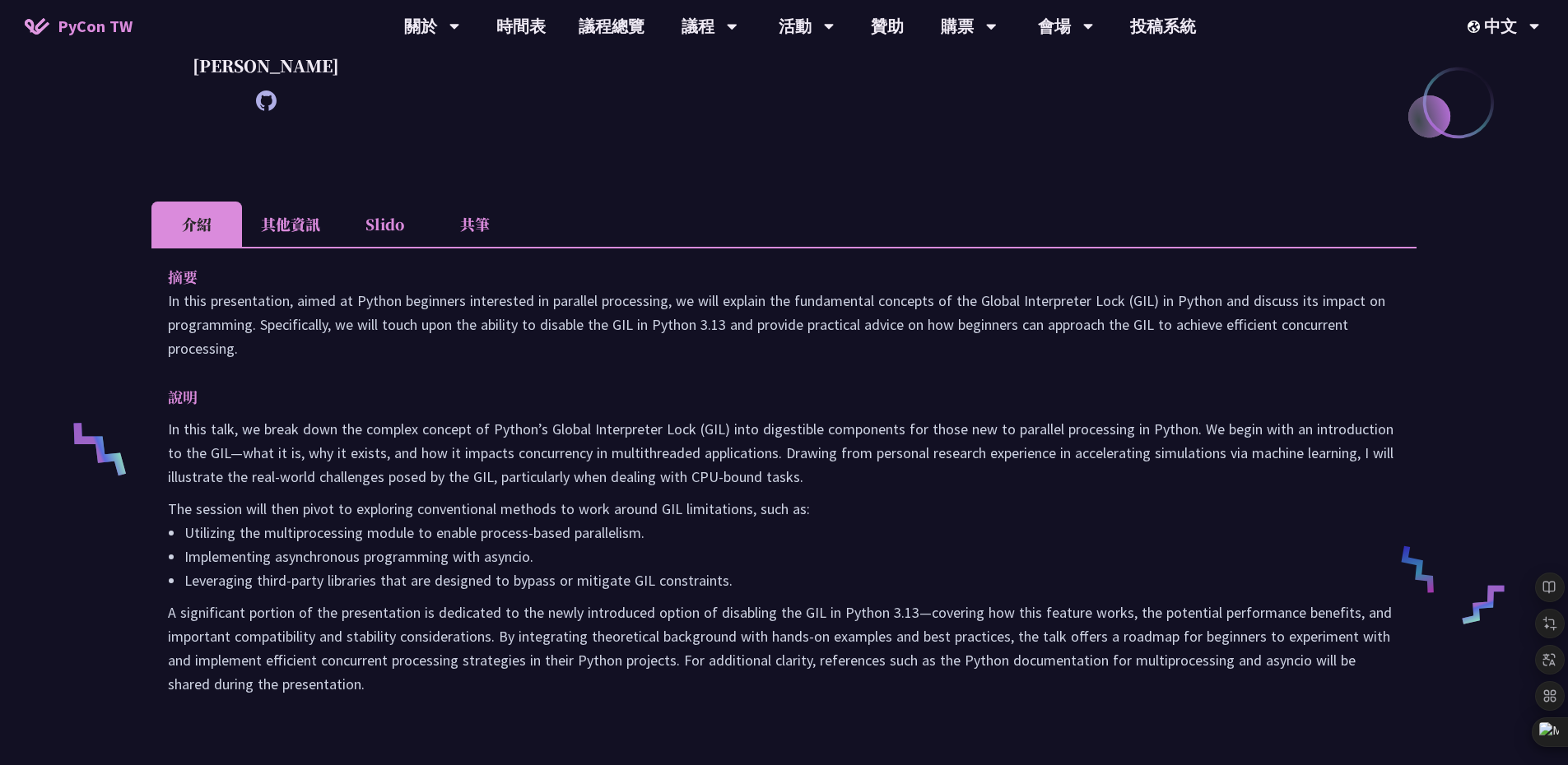
drag, startPoint x: 531, startPoint y: 690, endPoint x: 148, endPoint y: 308, distance: 540.9
click at [148, 308] on div "An Introduction to the GIL for Python Beginners: Disabling It in Python 3.13 an…" at bounding box center [784, 469] width 1568 height 1704
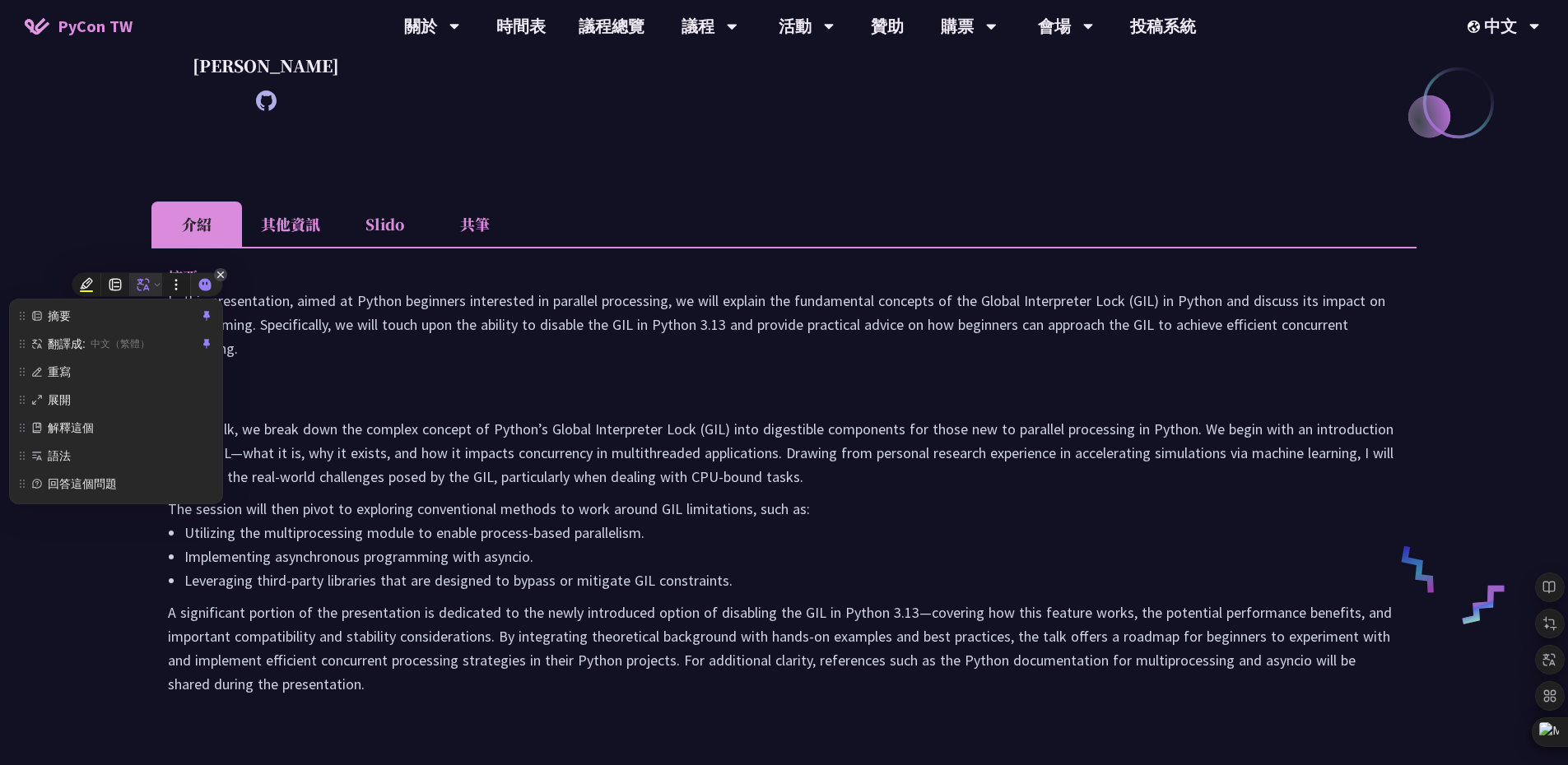
click at [139, 282] on icon at bounding box center [143, 285] width 12 height 12
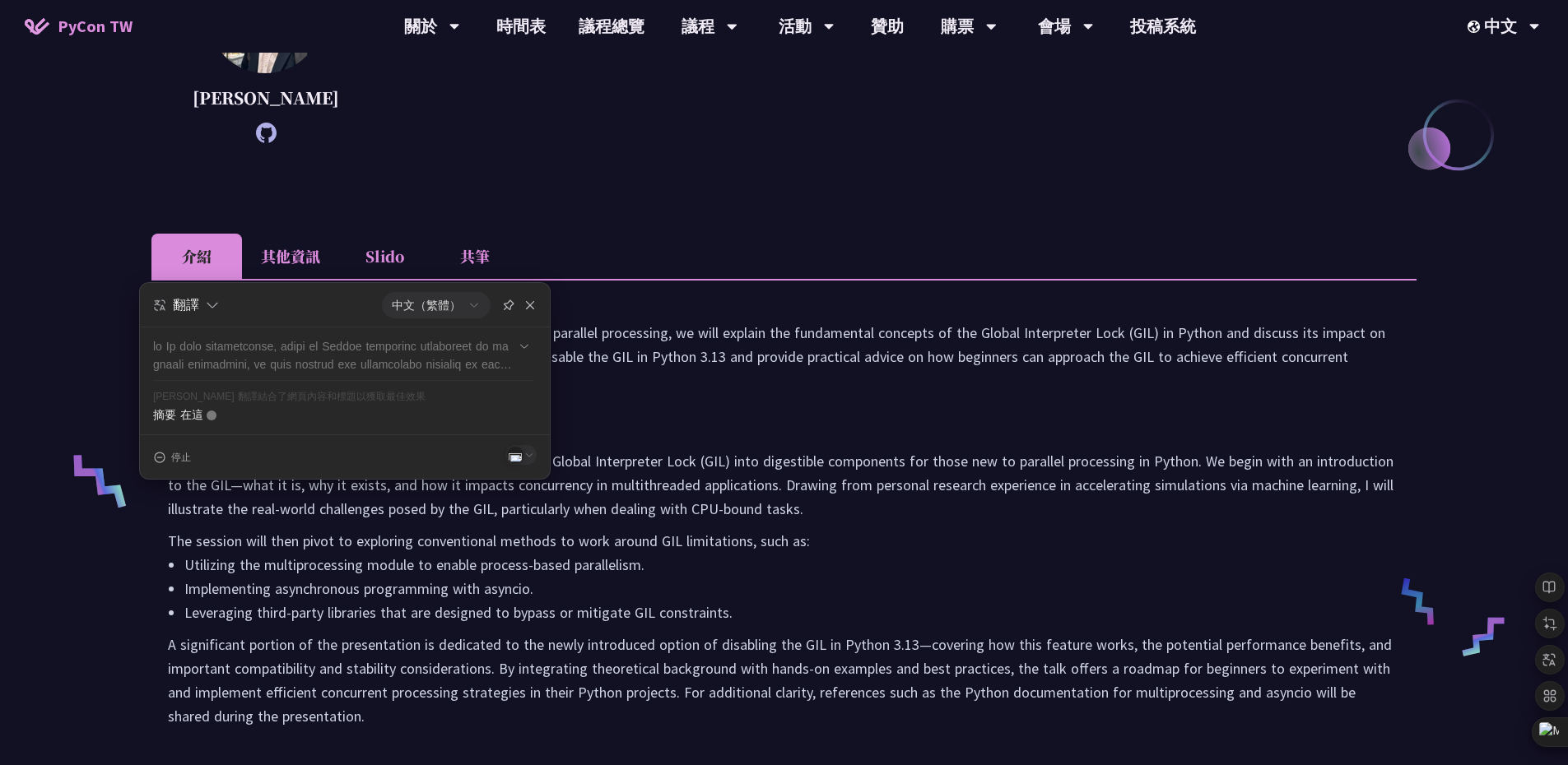
scroll to position [333, 0]
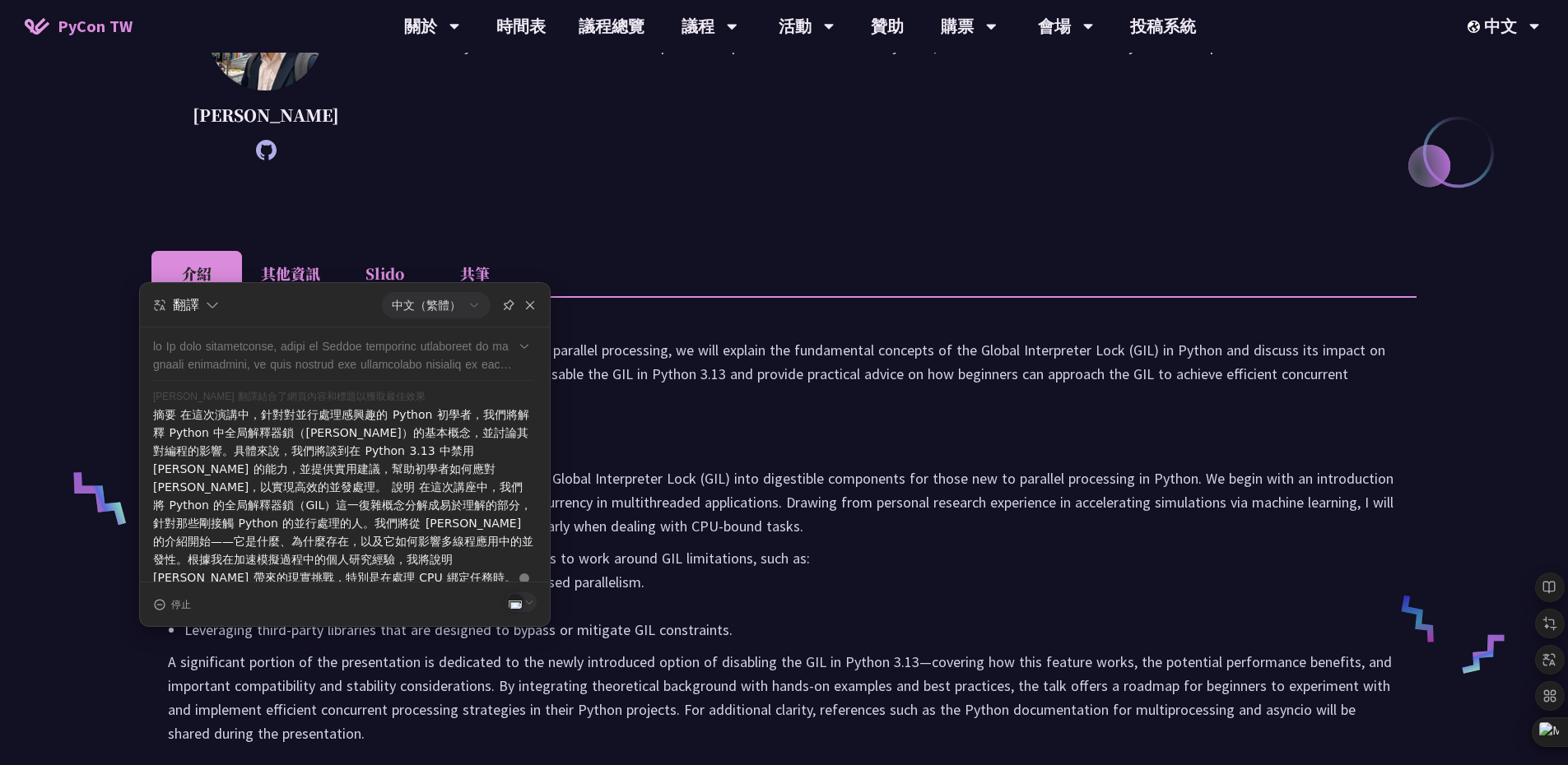
click at [653, 426] on div "摘要 In this presentation, aimed at Python beginners interested in parallel proce…" at bounding box center [784, 541] width 1265 height 491
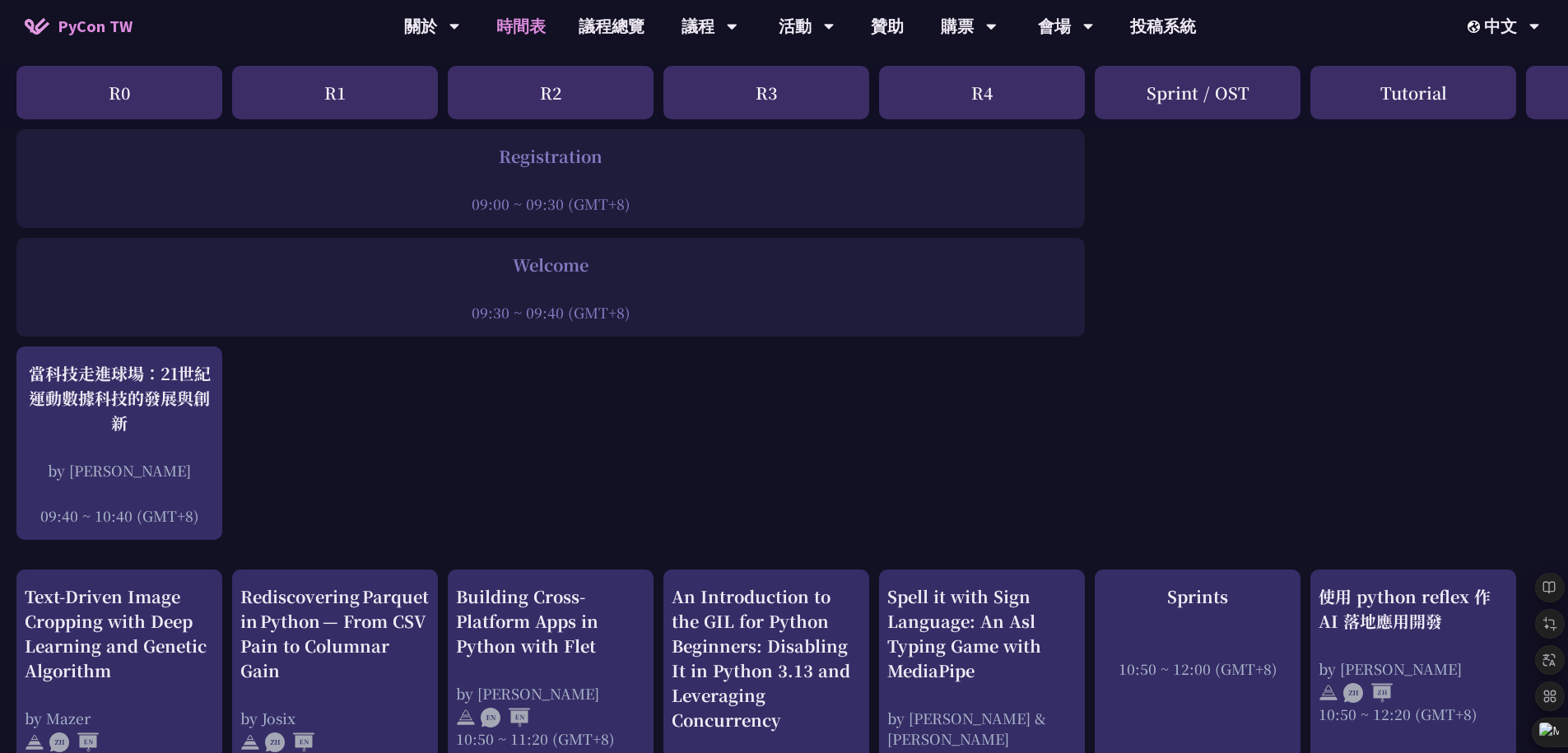
scroll to position [185, 0]
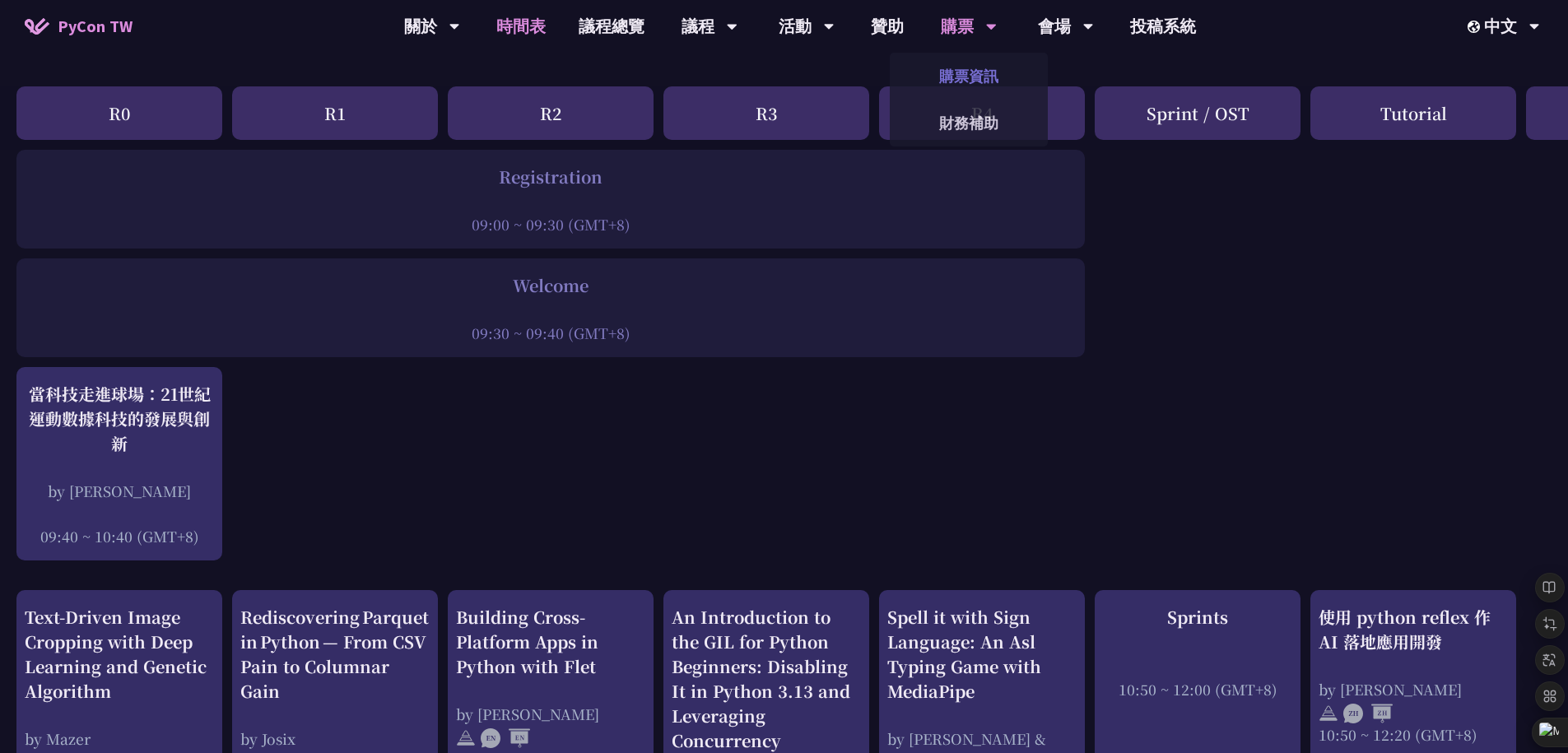
click at [972, 76] on link "購票資訊" at bounding box center [969, 76] width 158 height 39
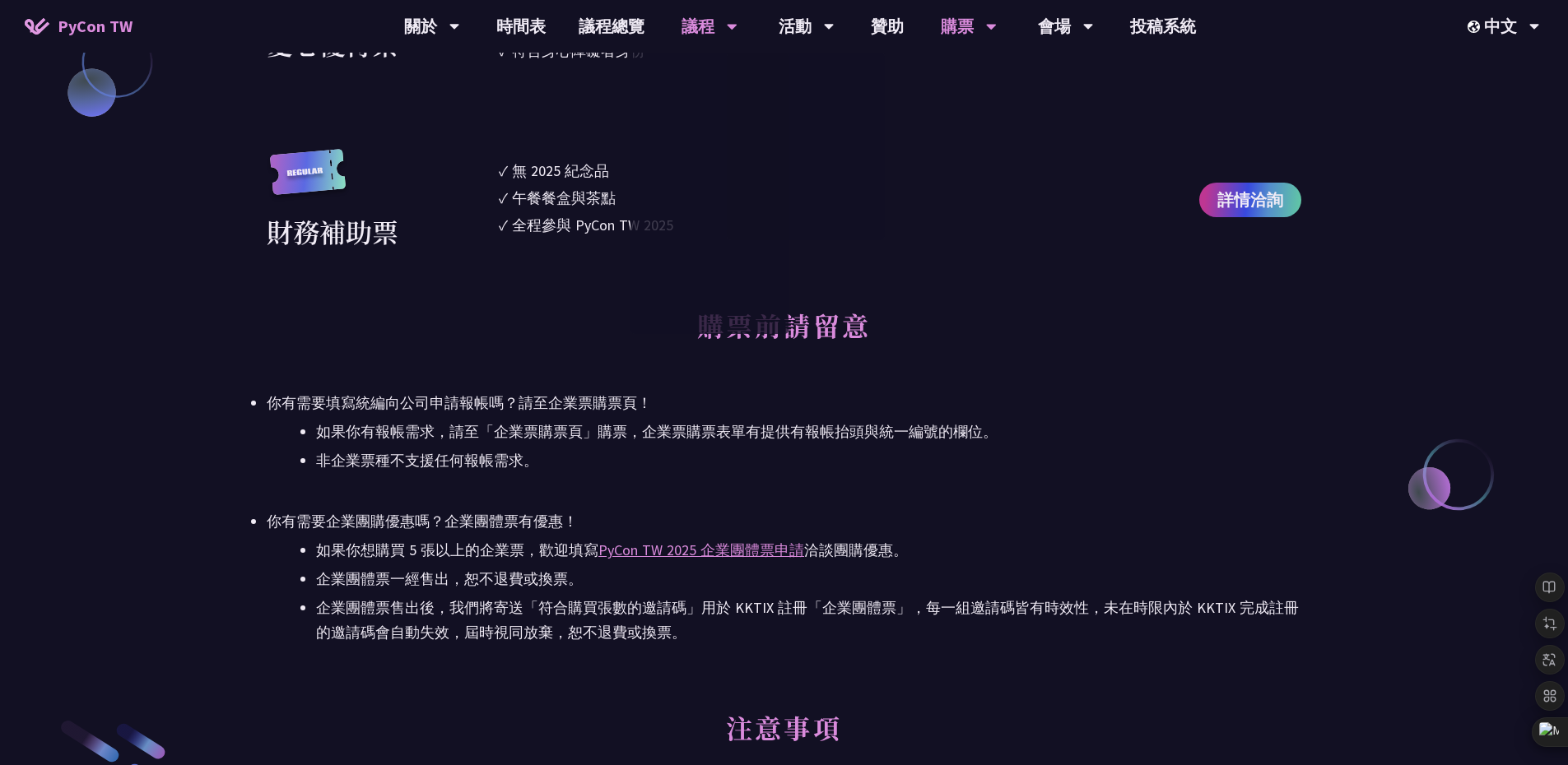
scroll to position [1975, 0]
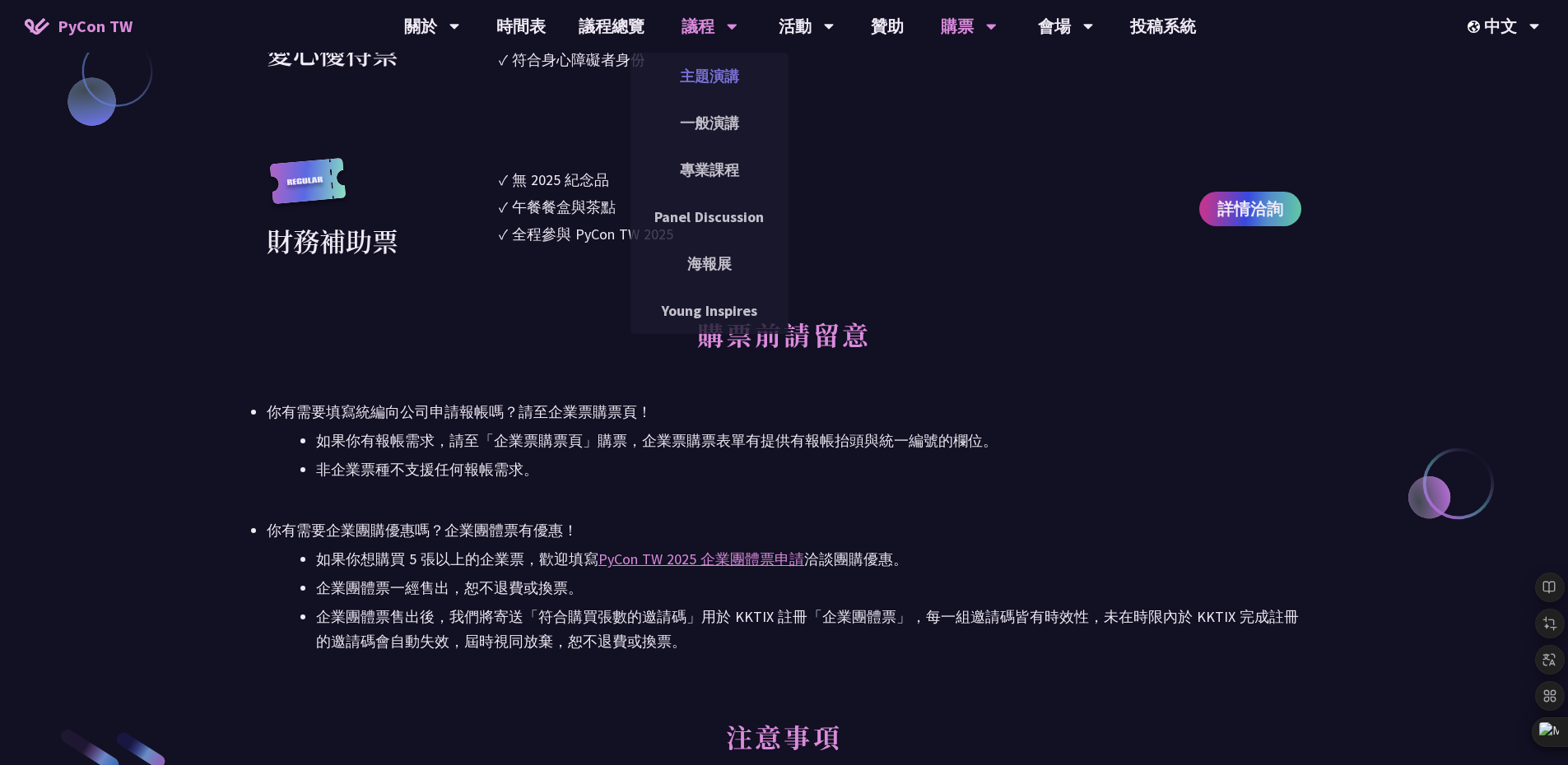
click at [714, 82] on link "主題演講" at bounding box center [710, 76] width 158 height 39
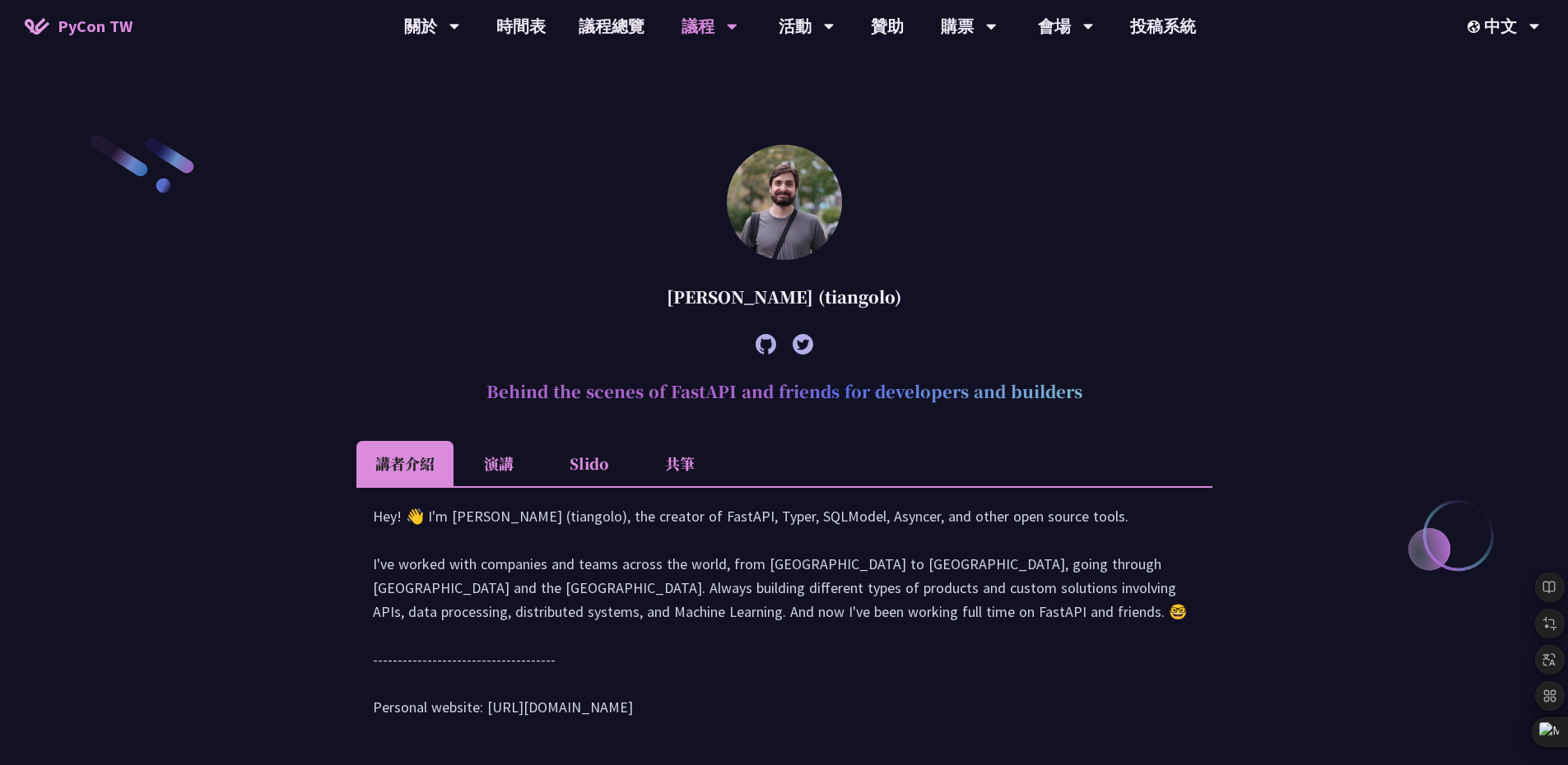
scroll to position [543, 0]
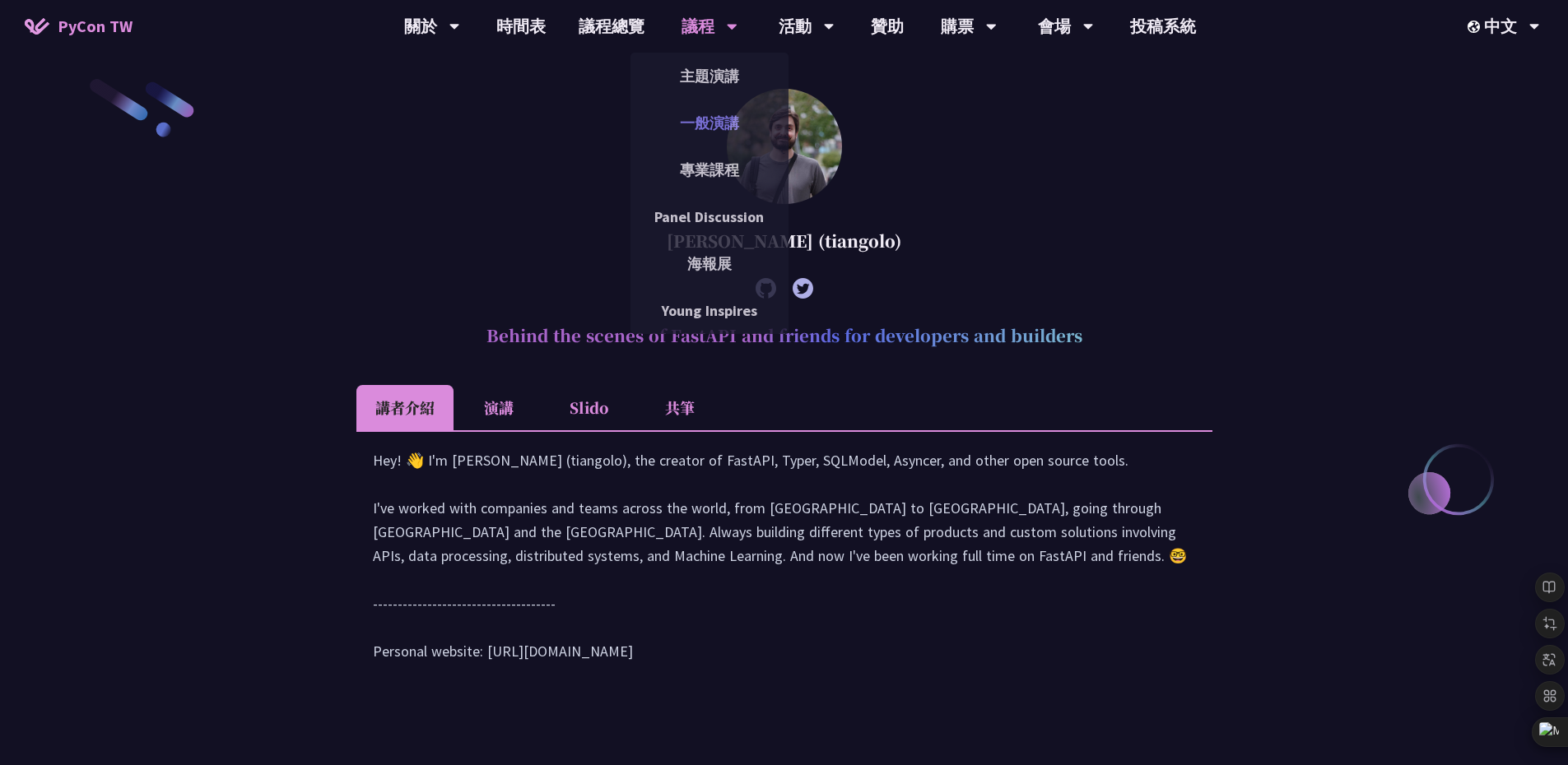
click at [690, 142] on link "一般演講" at bounding box center [710, 123] width 158 height 39
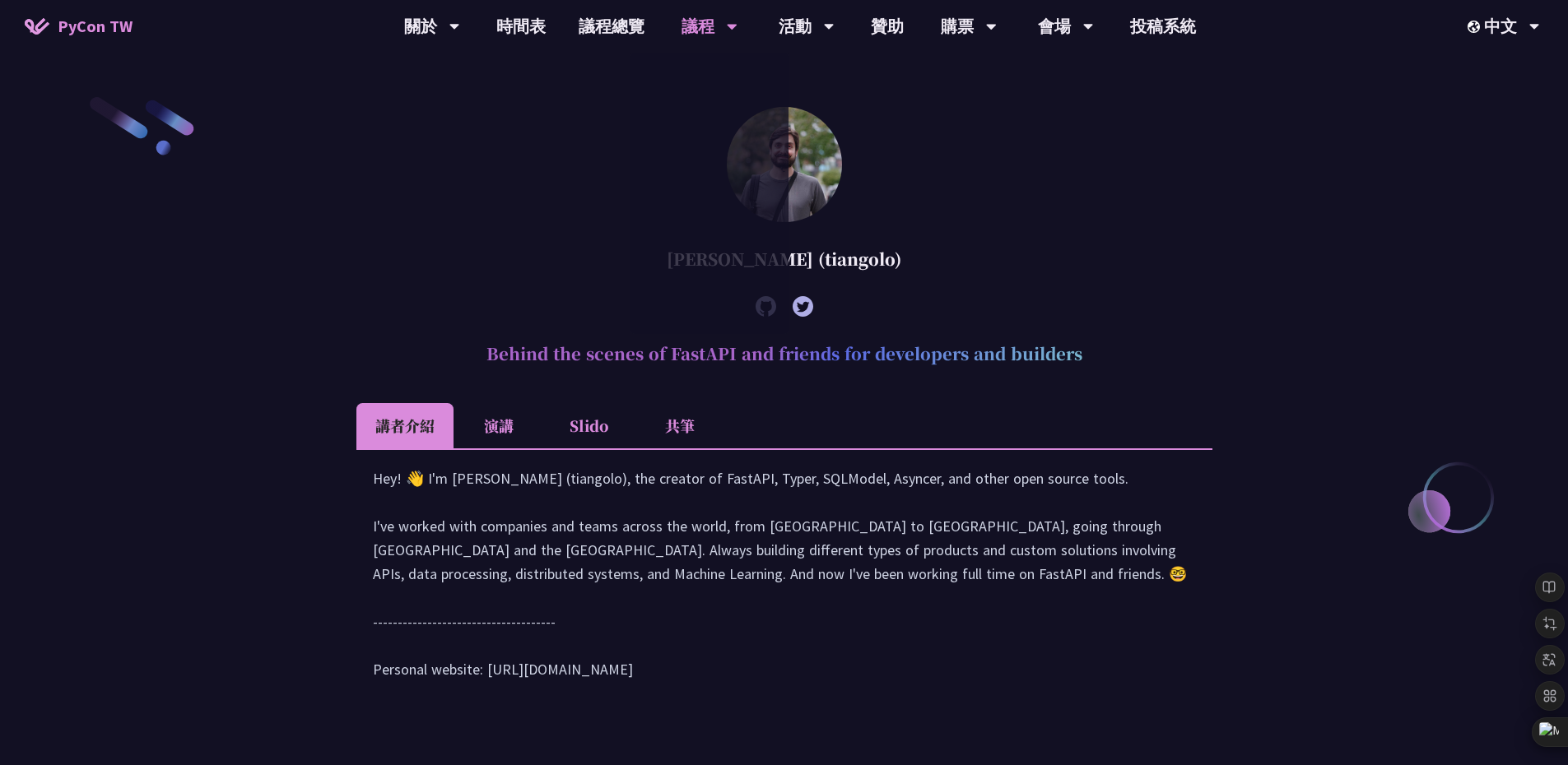
scroll to position [483, 0]
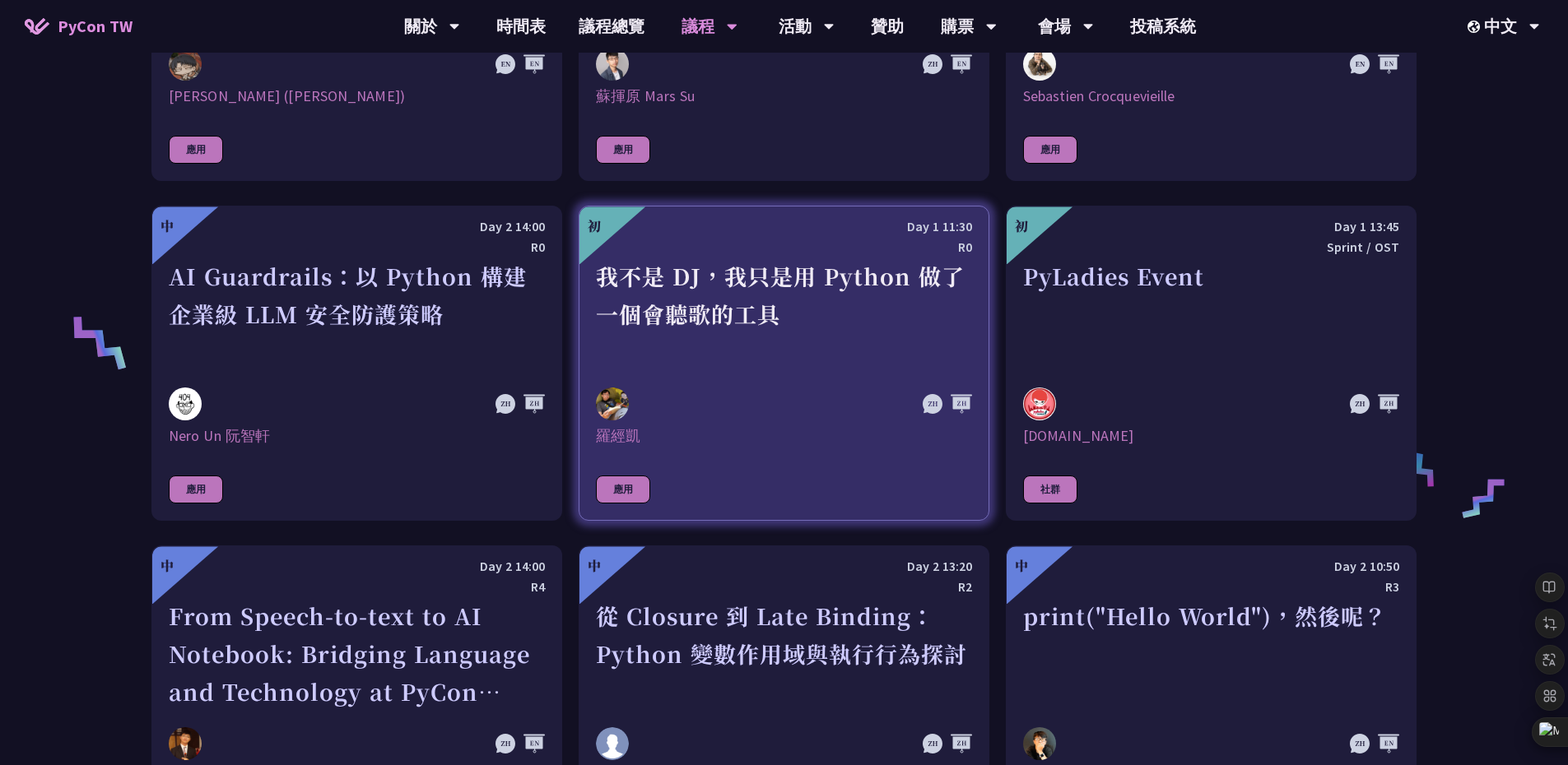
scroll to position [1173, 0]
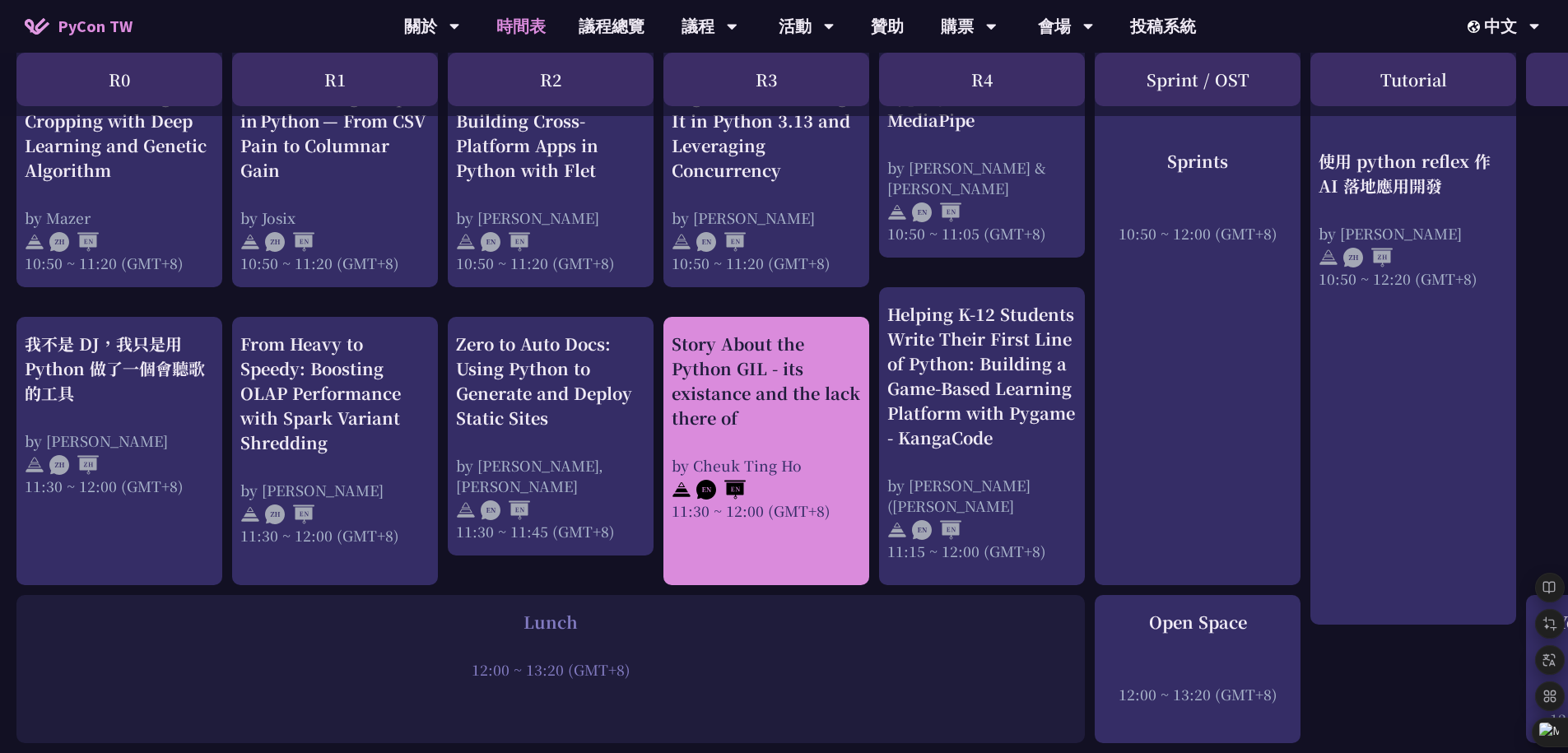
scroll to position [803, 0]
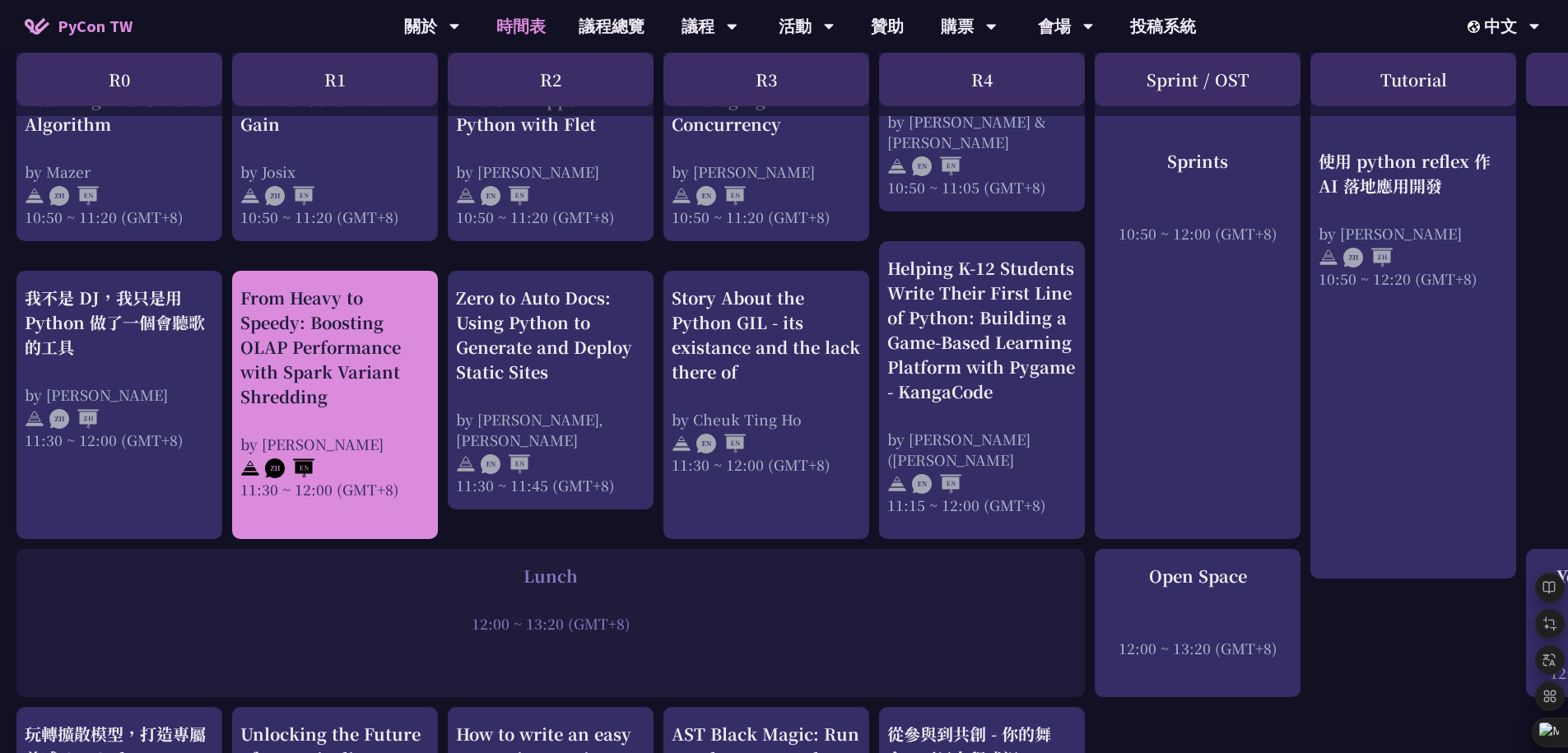
click at [369, 406] on div "From Heavy to Speedy: Boosting OLAP Performance with Spark Variant Shredding" at bounding box center [334, 348] width 190 height 124
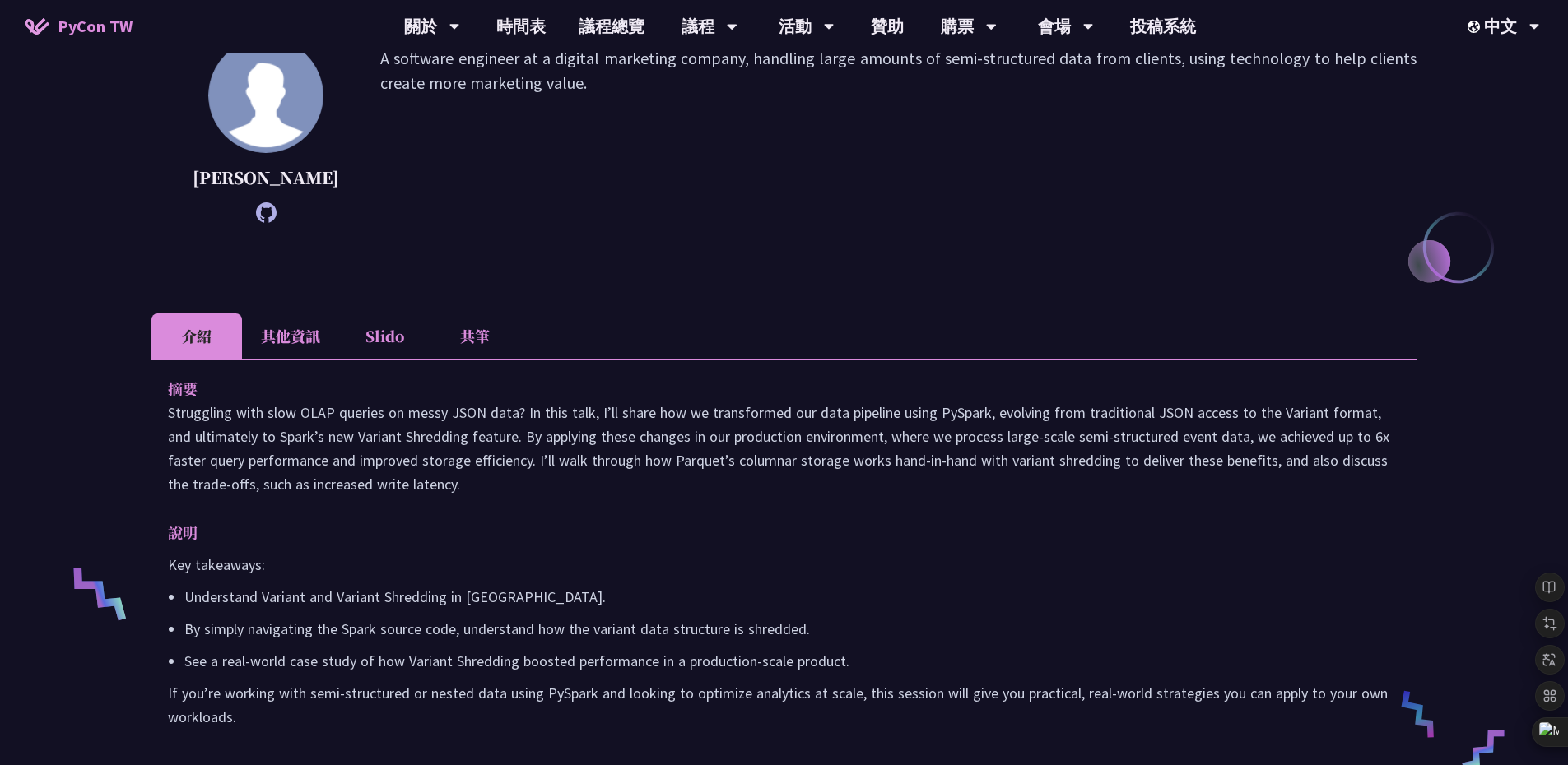
scroll to position [321, 0]
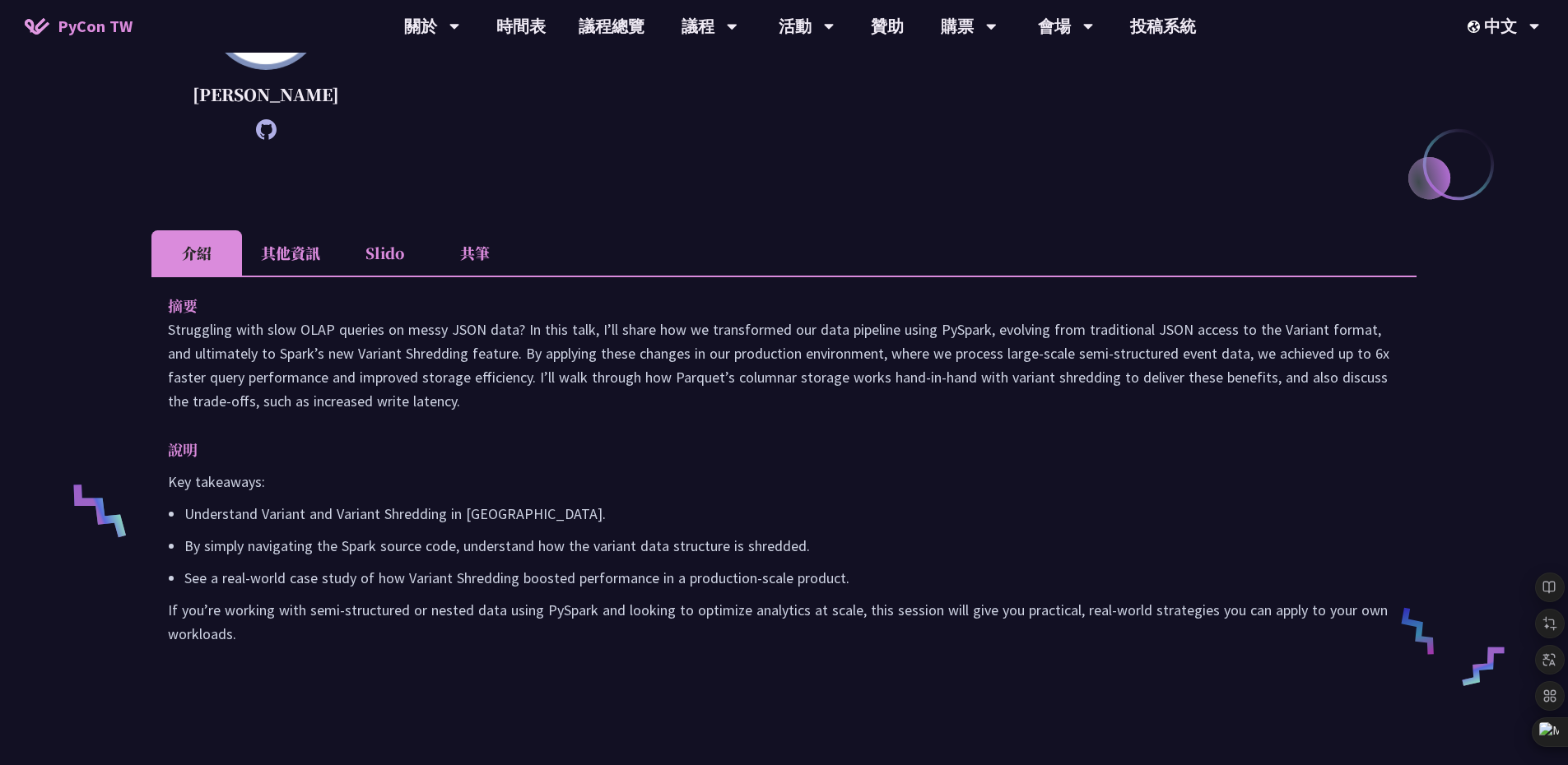
drag, startPoint x: 365, startPoint y: 668, endPoint x: 131, endPoint y: 353, distance: 392.4
click at [131, 353] on div "From Heavy to Speedy: Boosting OLAP Performance with Spark Variant Shredding [P…" at bounding box center [784, 281] width 1568 height 1205
click at [127, 323] on div at bounding box center [130, 331] width 33 height 23
click at [127, 327] on icon at bounding box center [128, 331] width 15 height 15
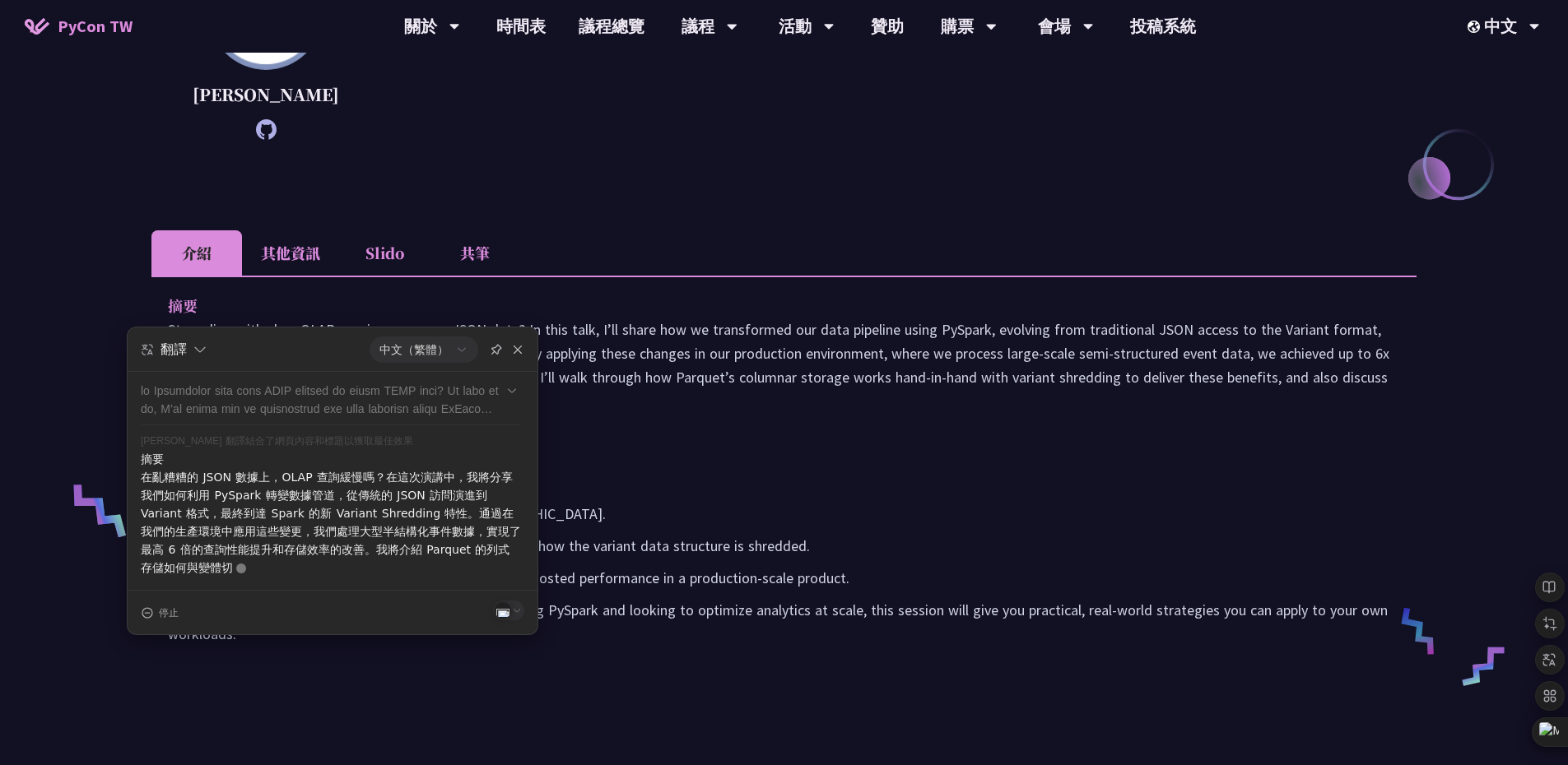
click at [598, 462] on div "摘要 Struggling with slow OLAP queries on messy JSON data? In this talk, I’ll sha…" at bounding box center [784, 481] width 1265 height 412
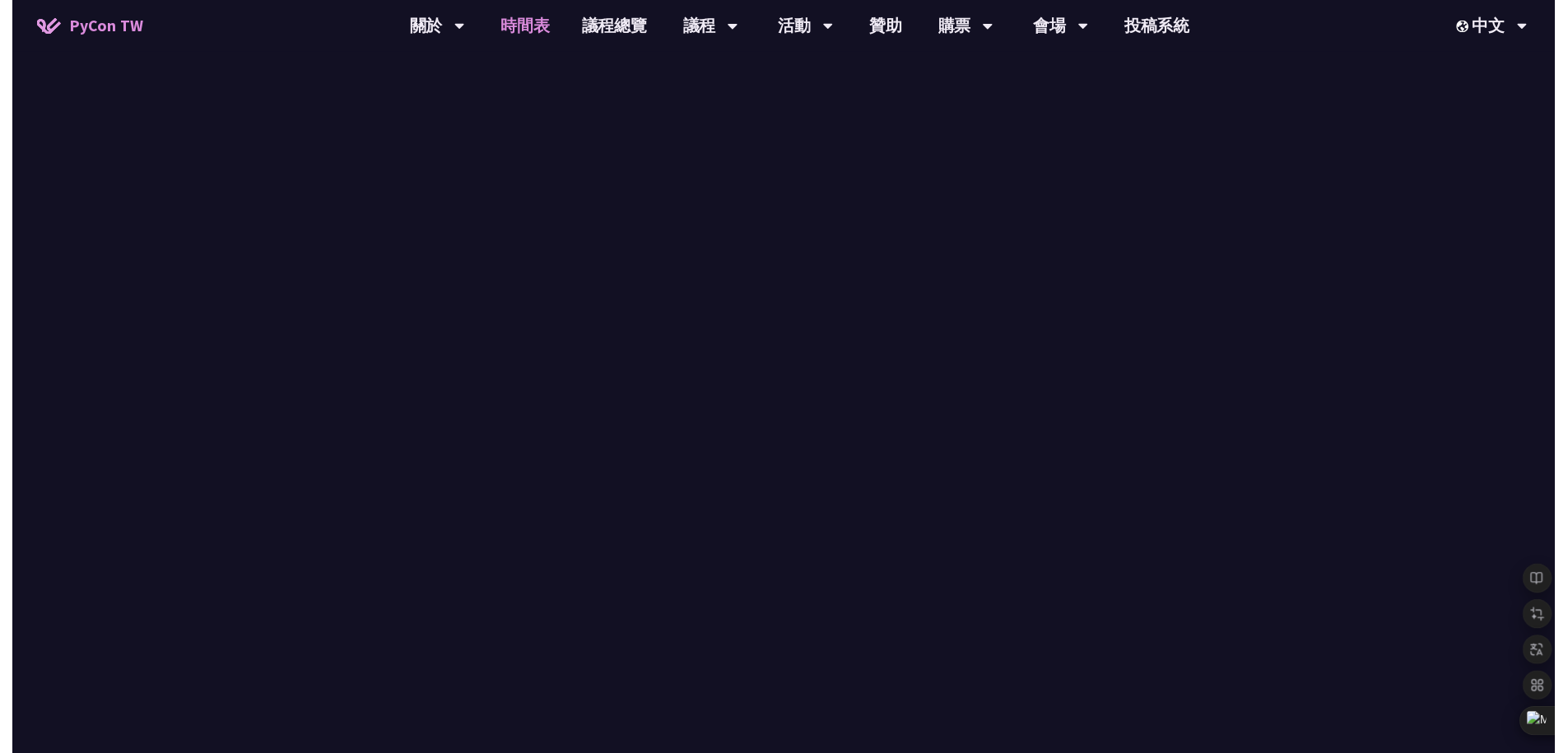
scroll to position [803, 0]
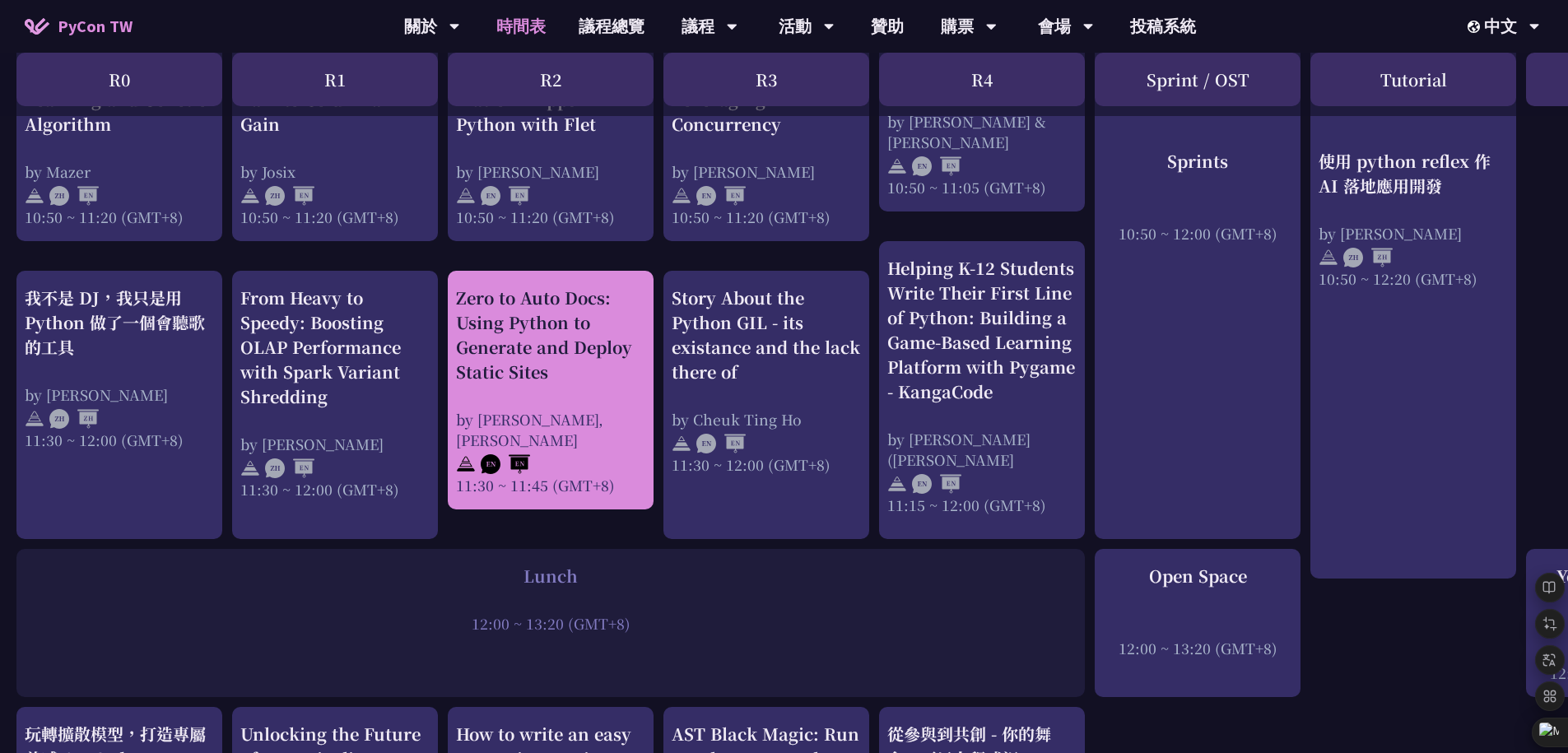
click at [559, 353] on div "Zero to Auto Docs: Using Python to Generate and Deploy Static Sites" at bounding box center [551, 336] width 190 height 99
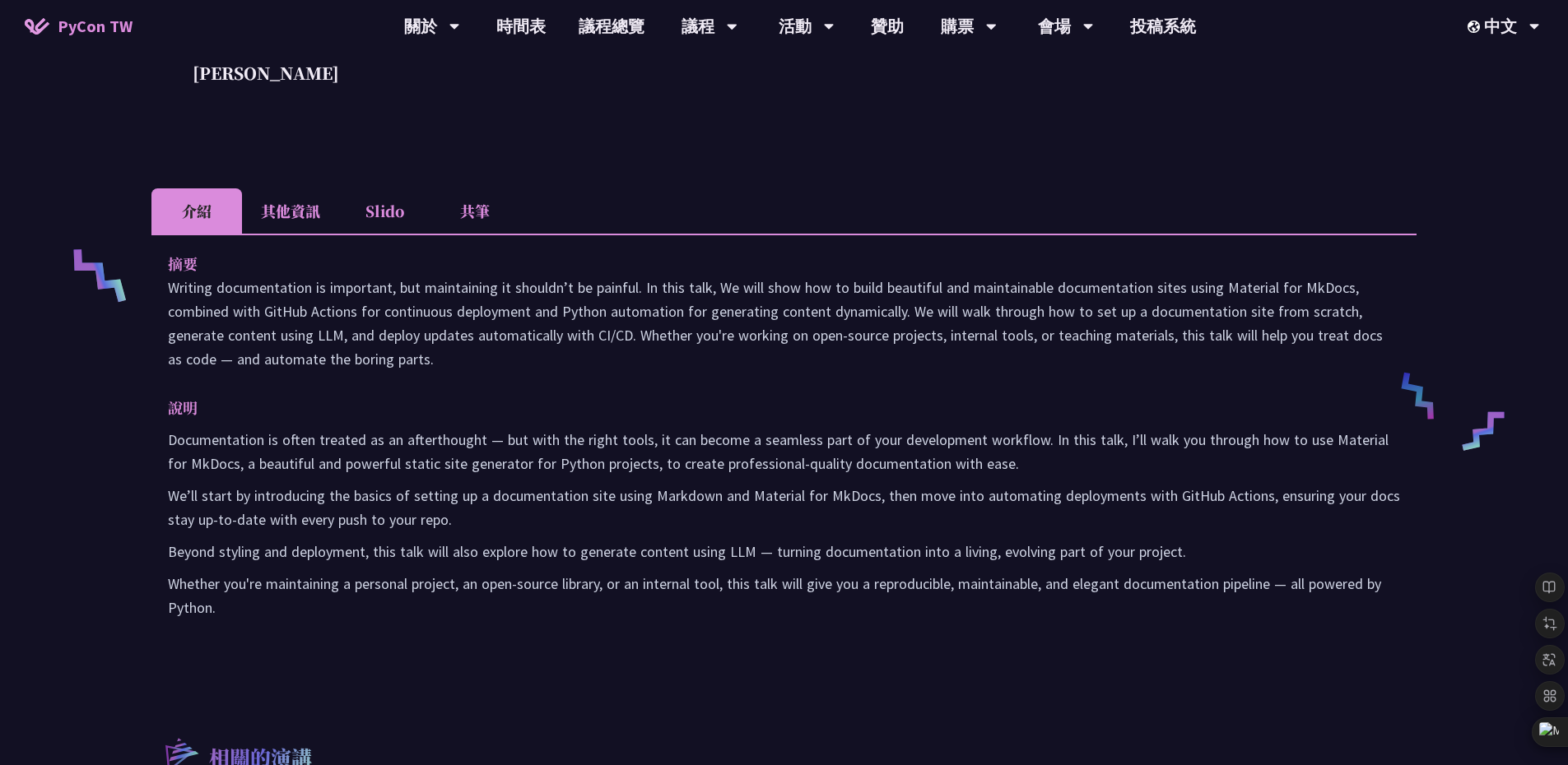
scroll to position [568, 0]
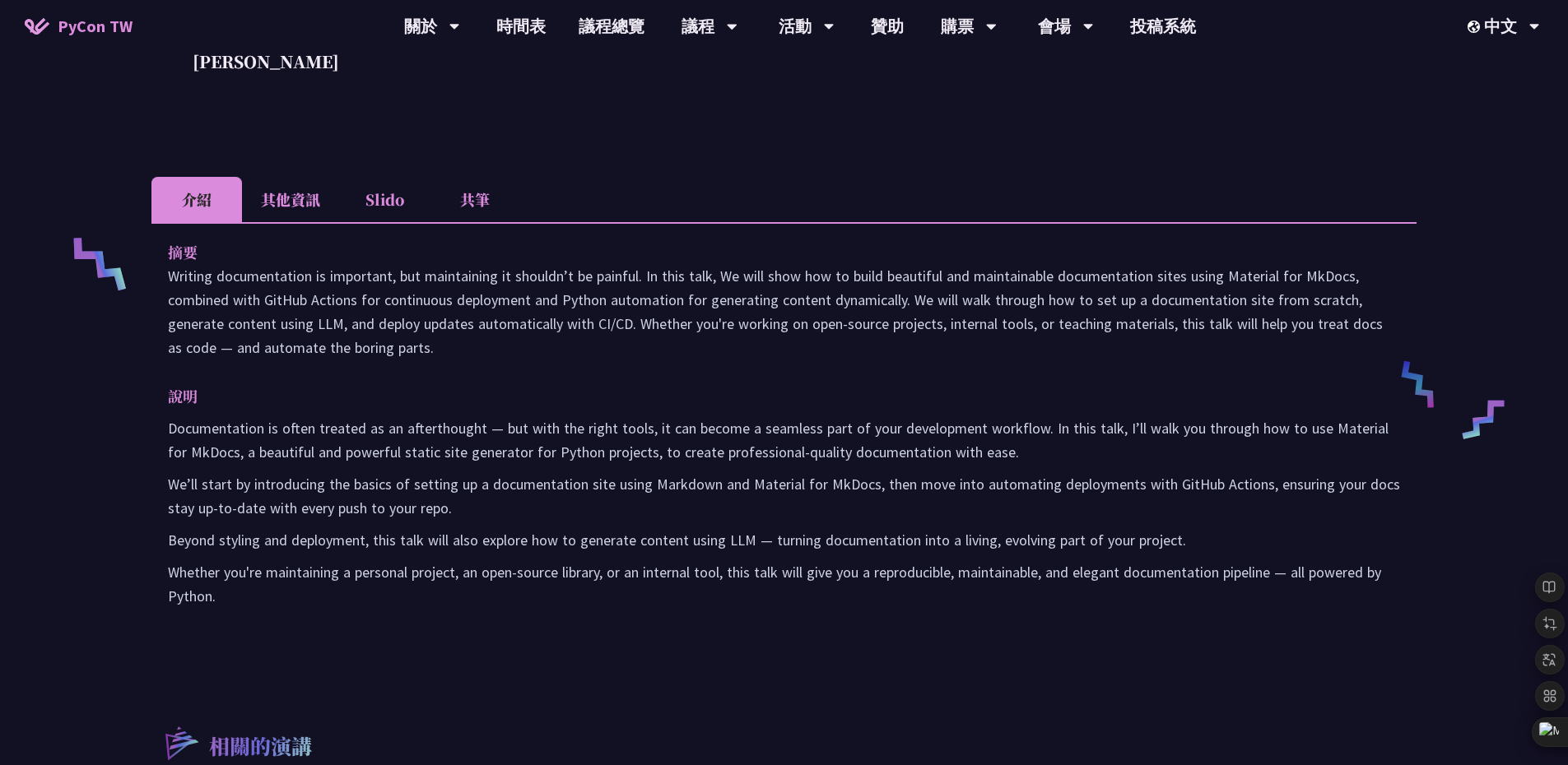
drag, startPoint x: 346, startPoint y: 616, endPoint x: 147, endPoint y: 275, distance: 394.8
click at [147, 275] on div "Zero to Auto Docs: Using Python to Generate and Deploy Static Sites [PERSON_NAM…" at bounding box center [784, 332] width 1568 height 1802
click at [140, 254] on icon at bounding box center [143, 252] width 15 height 15
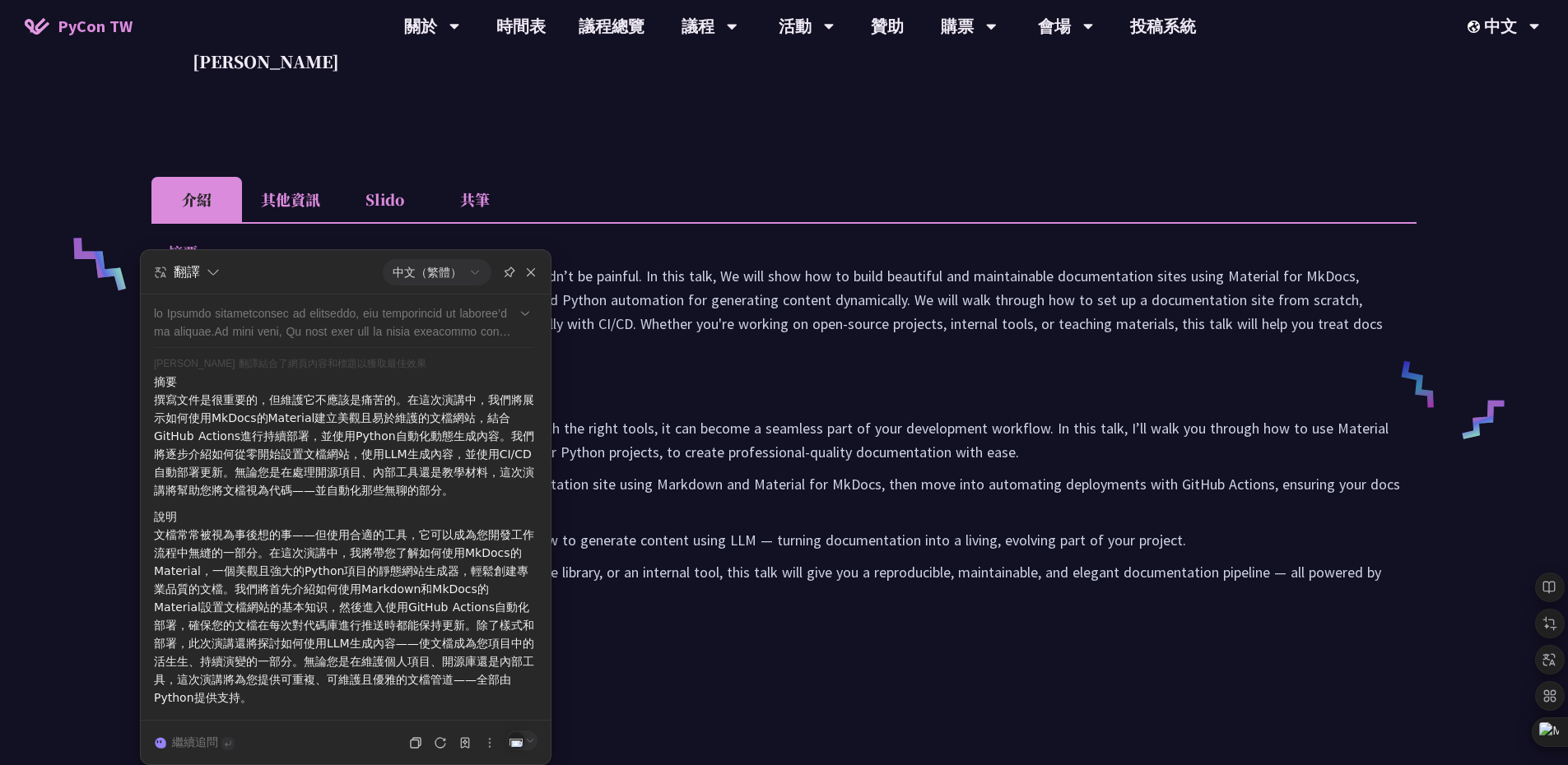
click at [674, 405] on p "說明" at bounding box center [767, 395] width 1199 height 24
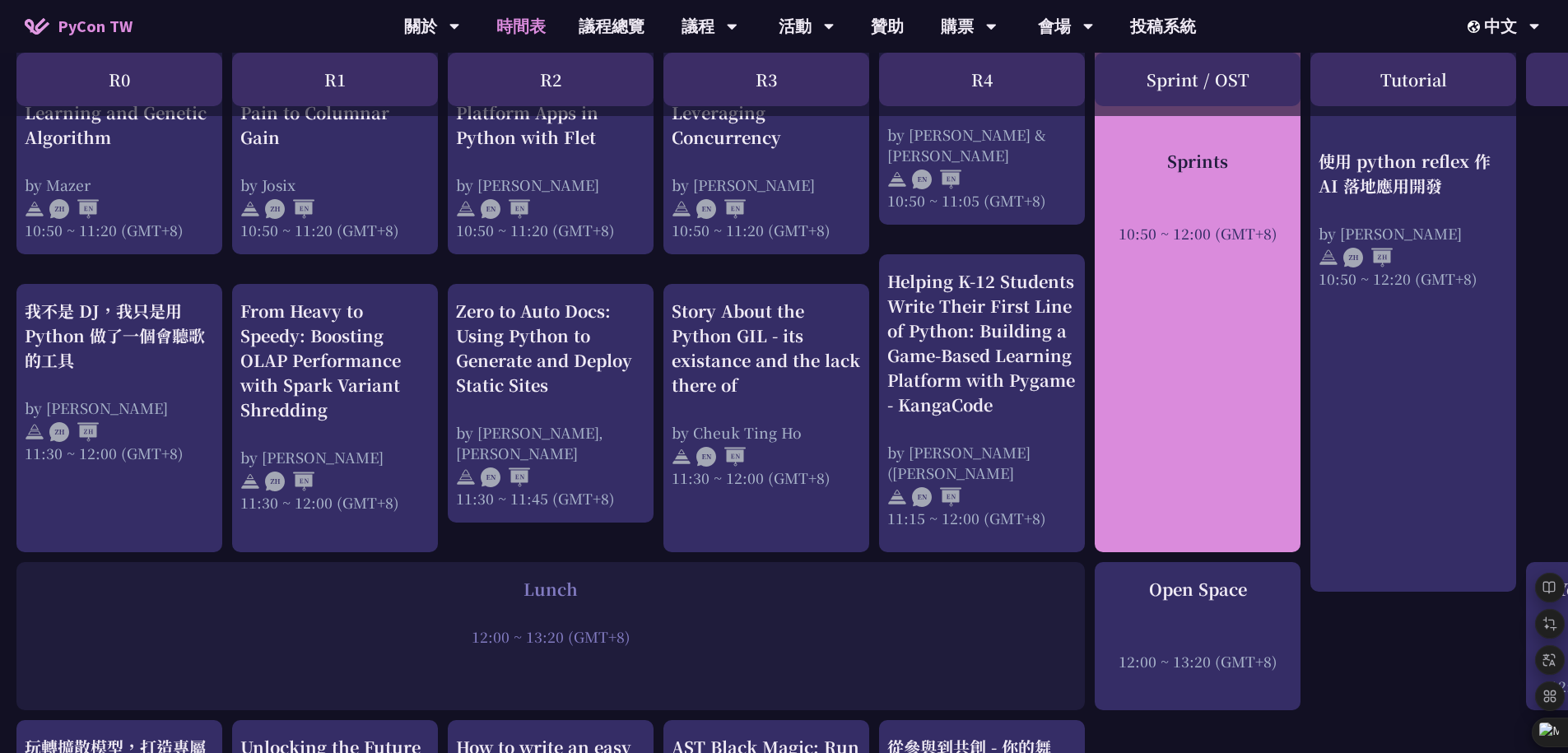
scroll to position [790, 0]
click at [1199, 402] on div "Sprints 10:50 ~ 12:00 (GMT+8)" at bounding box center [1197, 268] width 206 height 566
click at [1205, 153] on div "Sprints" at bounding box center [1196, 160] width 190 height 25
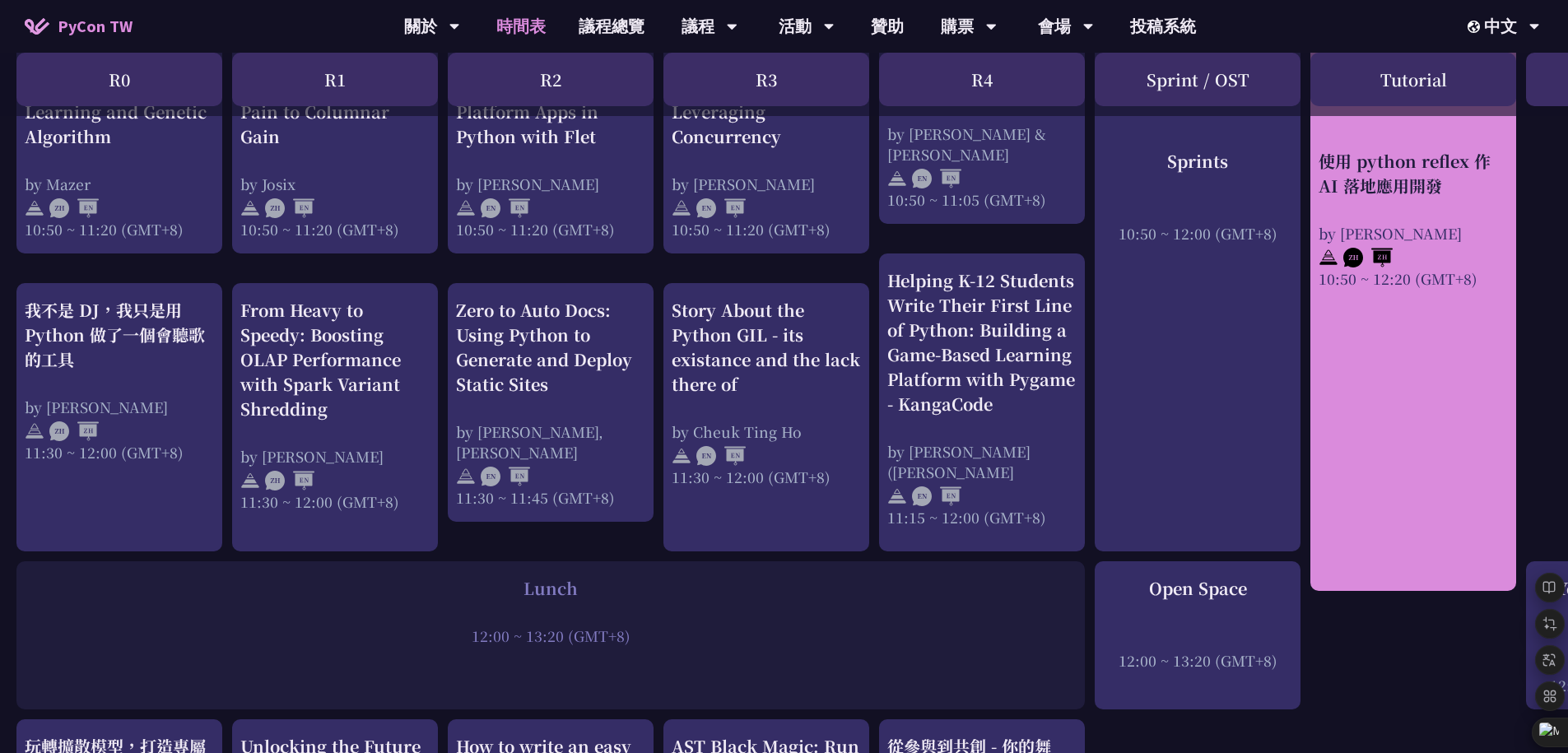
click at [1498, 359] on div "使用 python reflex 作 AI 落地應用開發 by [PERSON_NAME] 10:50 ~ 12:20 (GMT+8)" at bounding box center [1413, 288] width 206 height 606
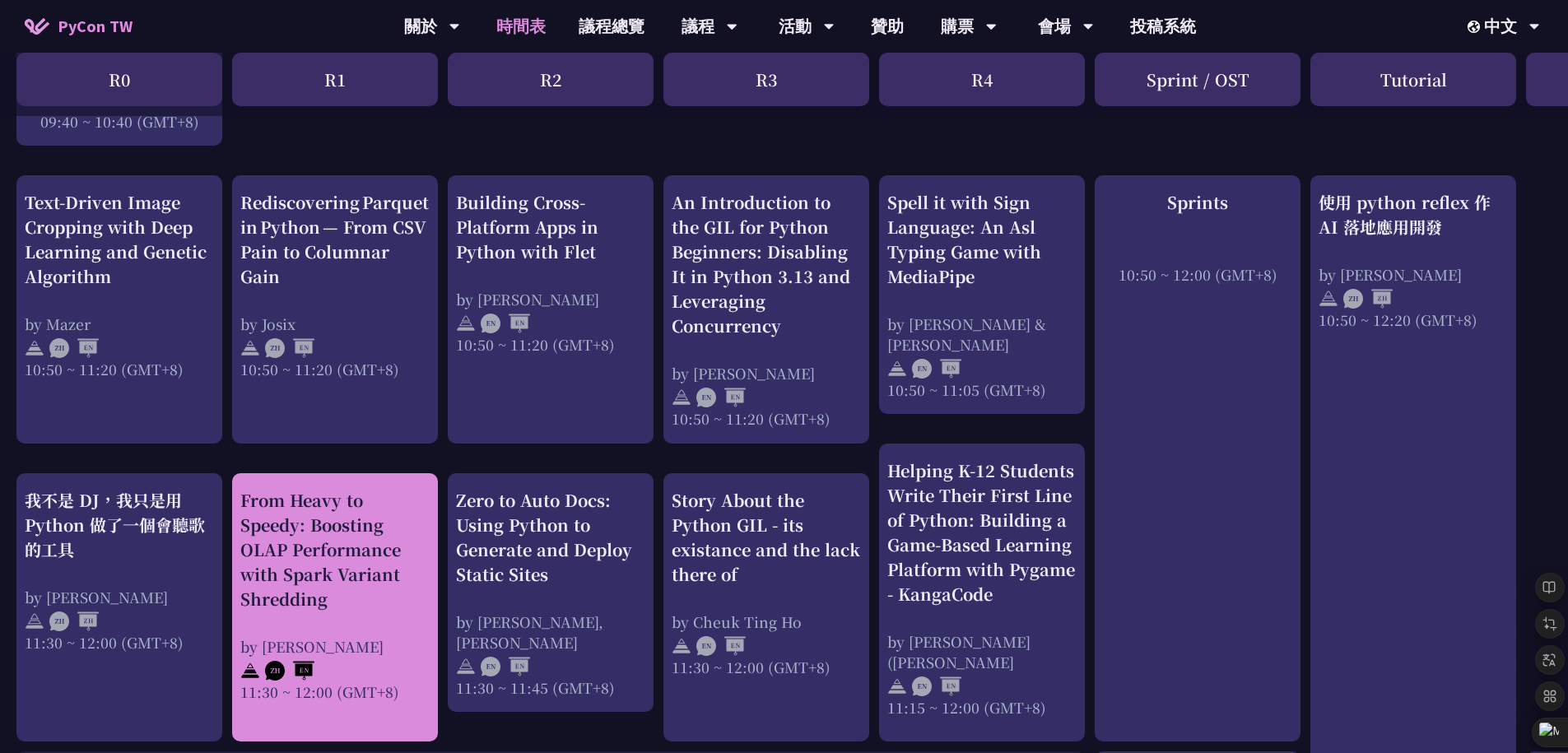
scroll to position [531, 0]
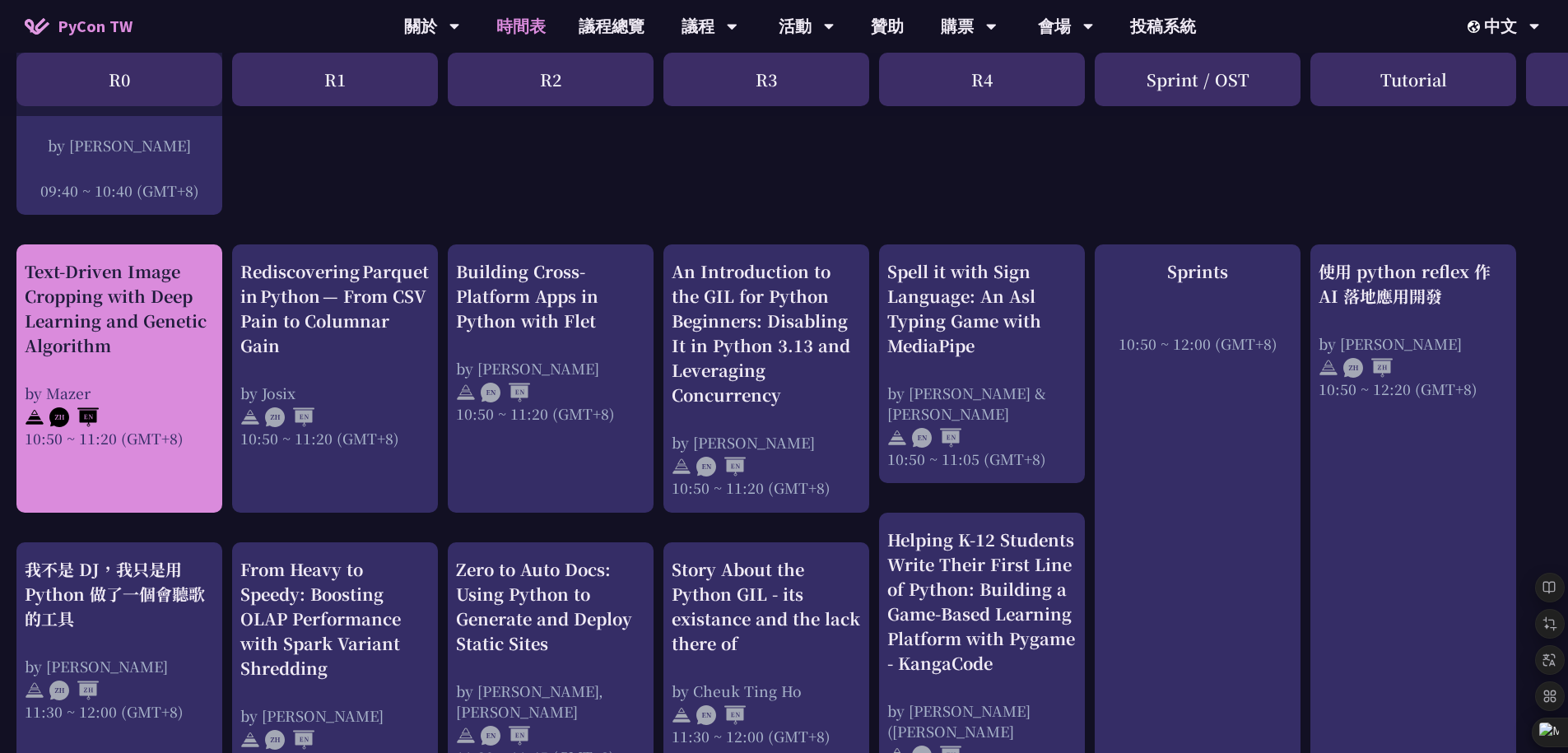
click at [69, 359] on div "Text-Driven Image Cropping with Deep Learning and Genetic Algorithm by [PERSON_…" at bounding box center [119, 354] width 190 height 190
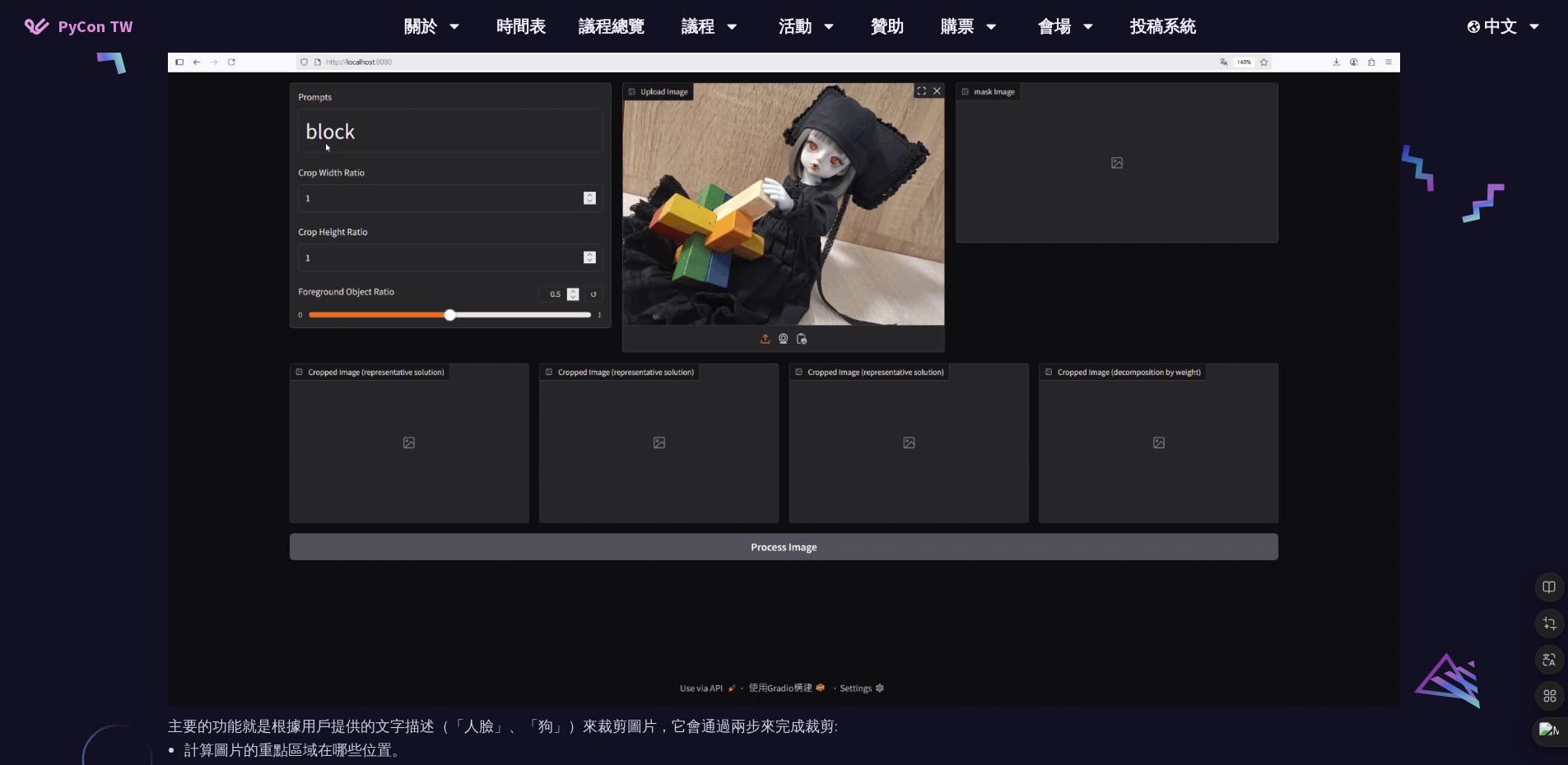
scroll to position [839, 0]
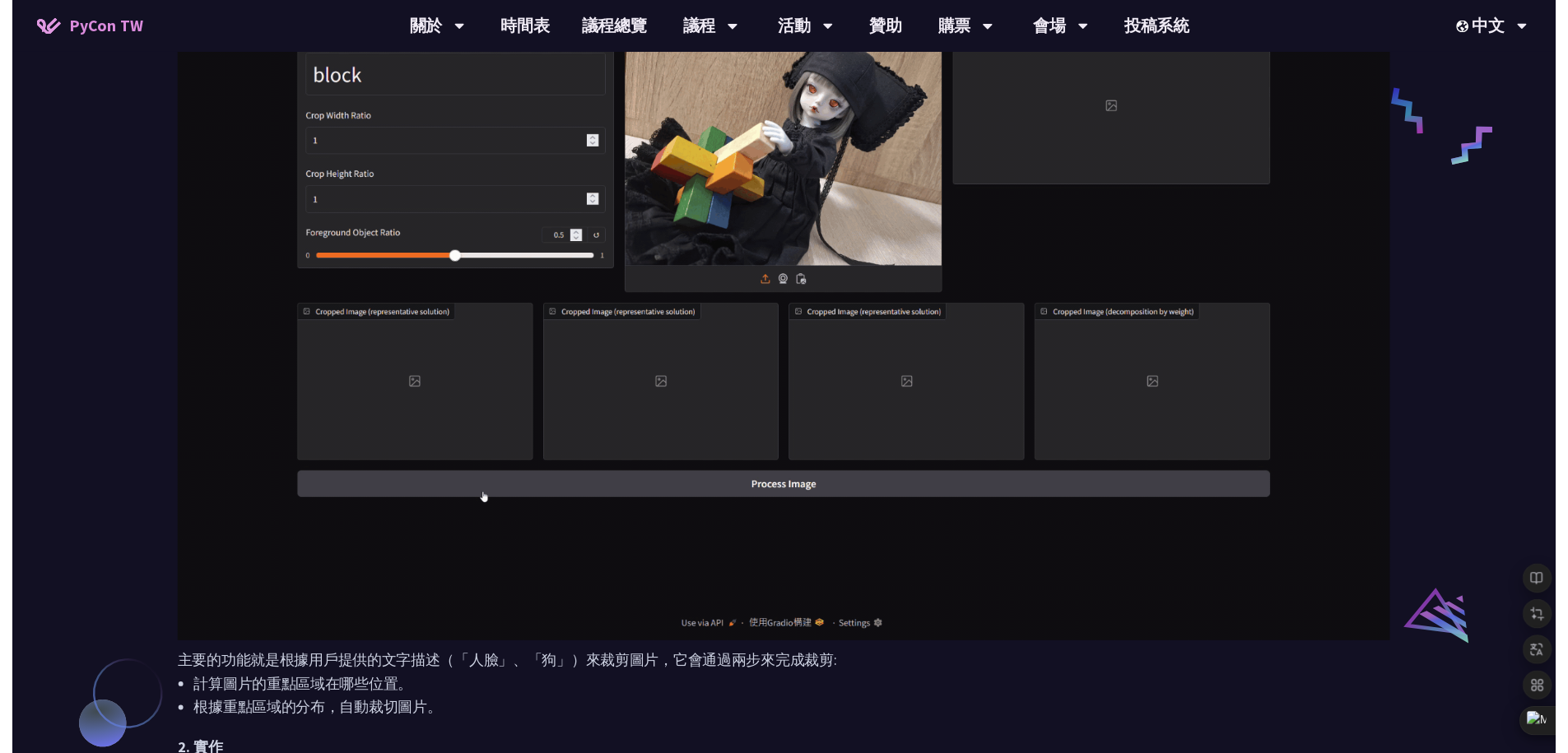
scroll to position [531, 0]
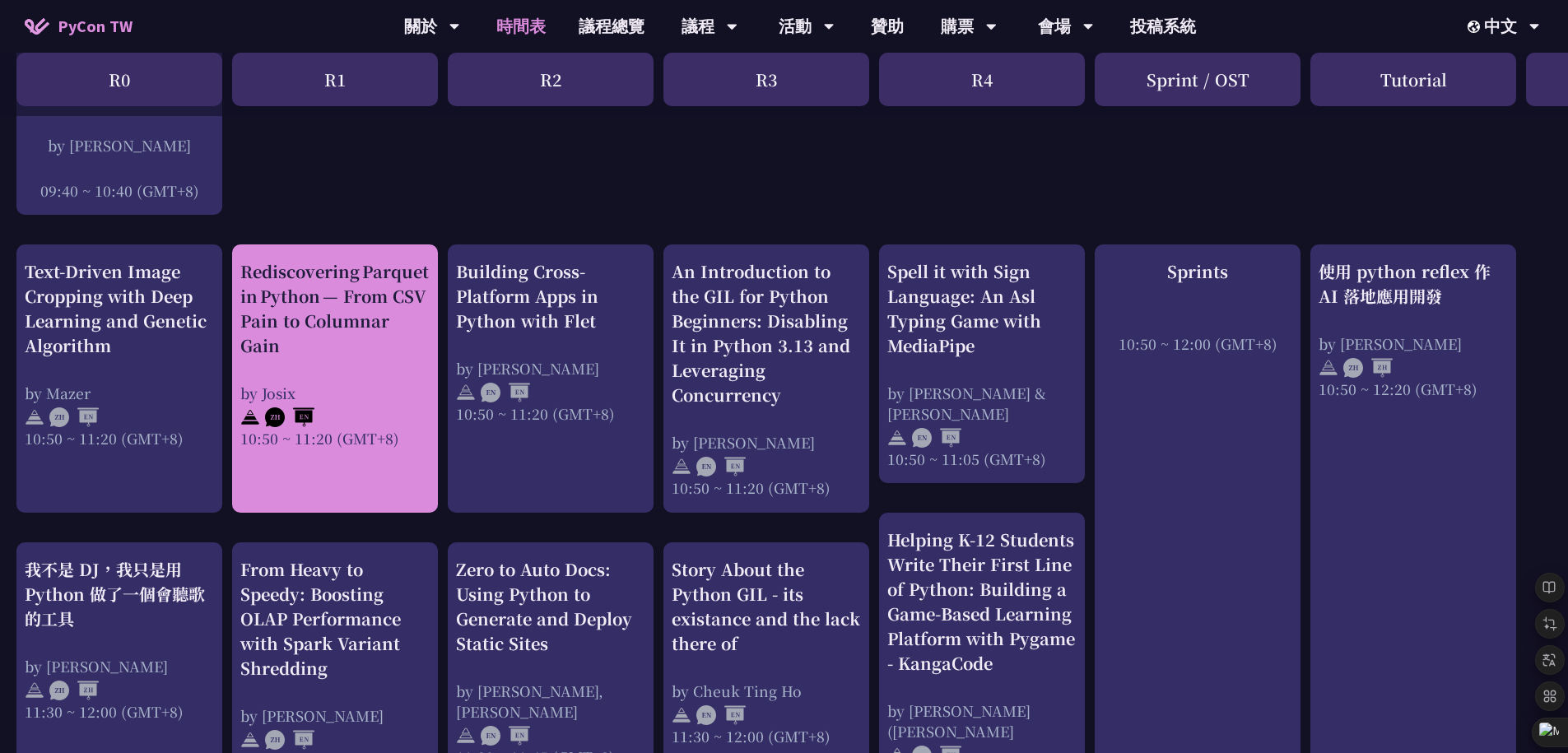
click at [387, 399] on div "by Josix" at bounding box center [334, 394] width 190 height 21
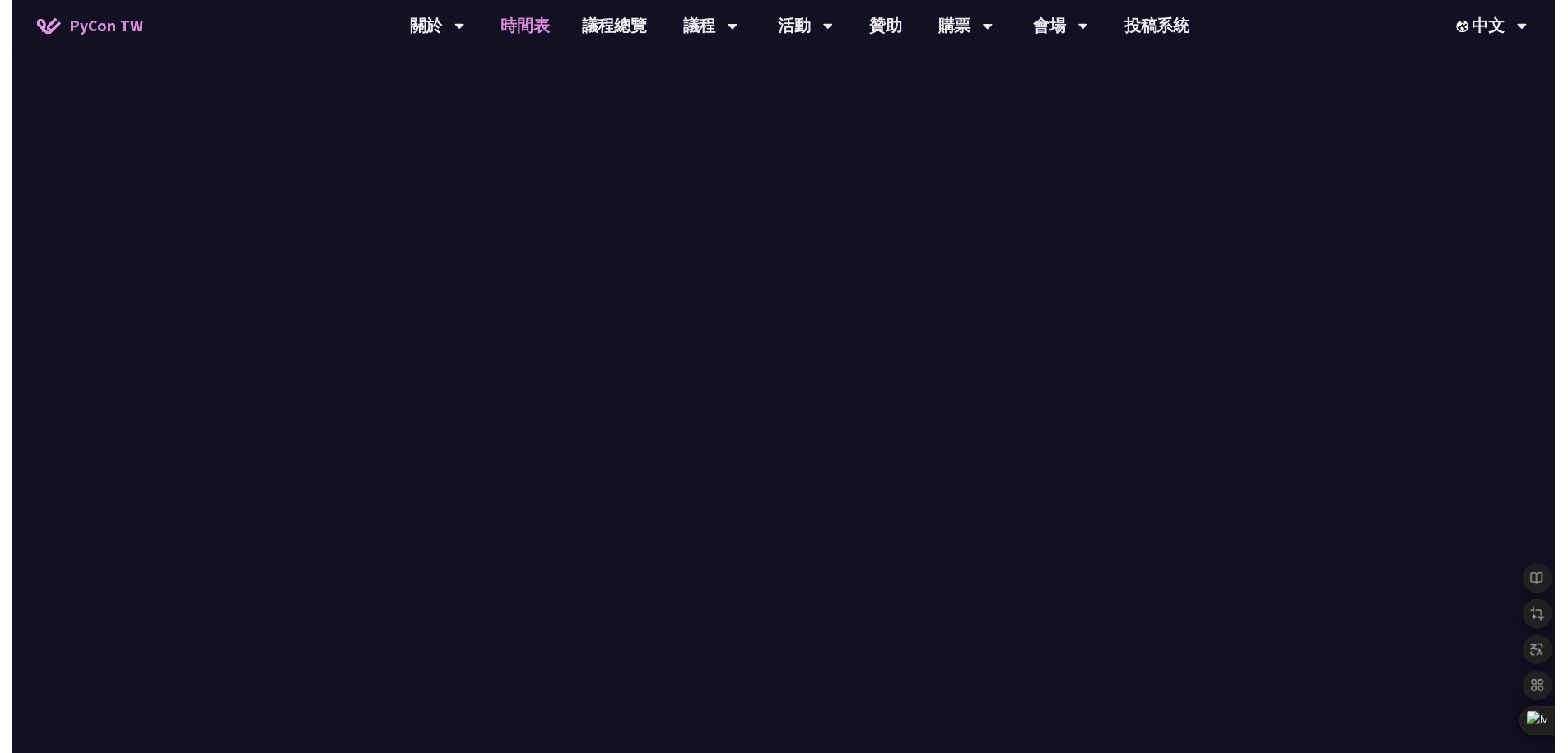
scroll to position [531, 0]
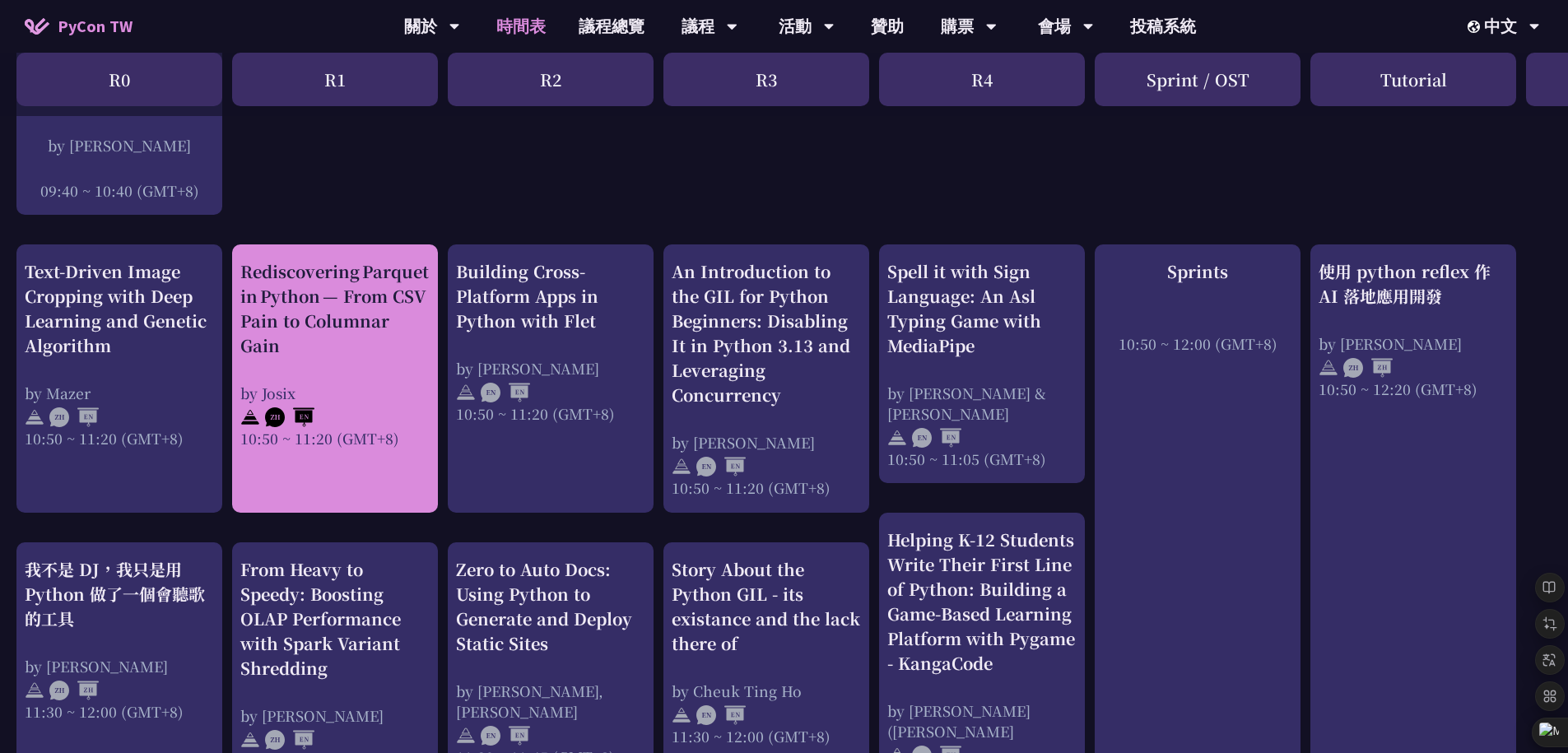
click at [341, 409] on div at bounding box center [334, 416] width 190 height 25
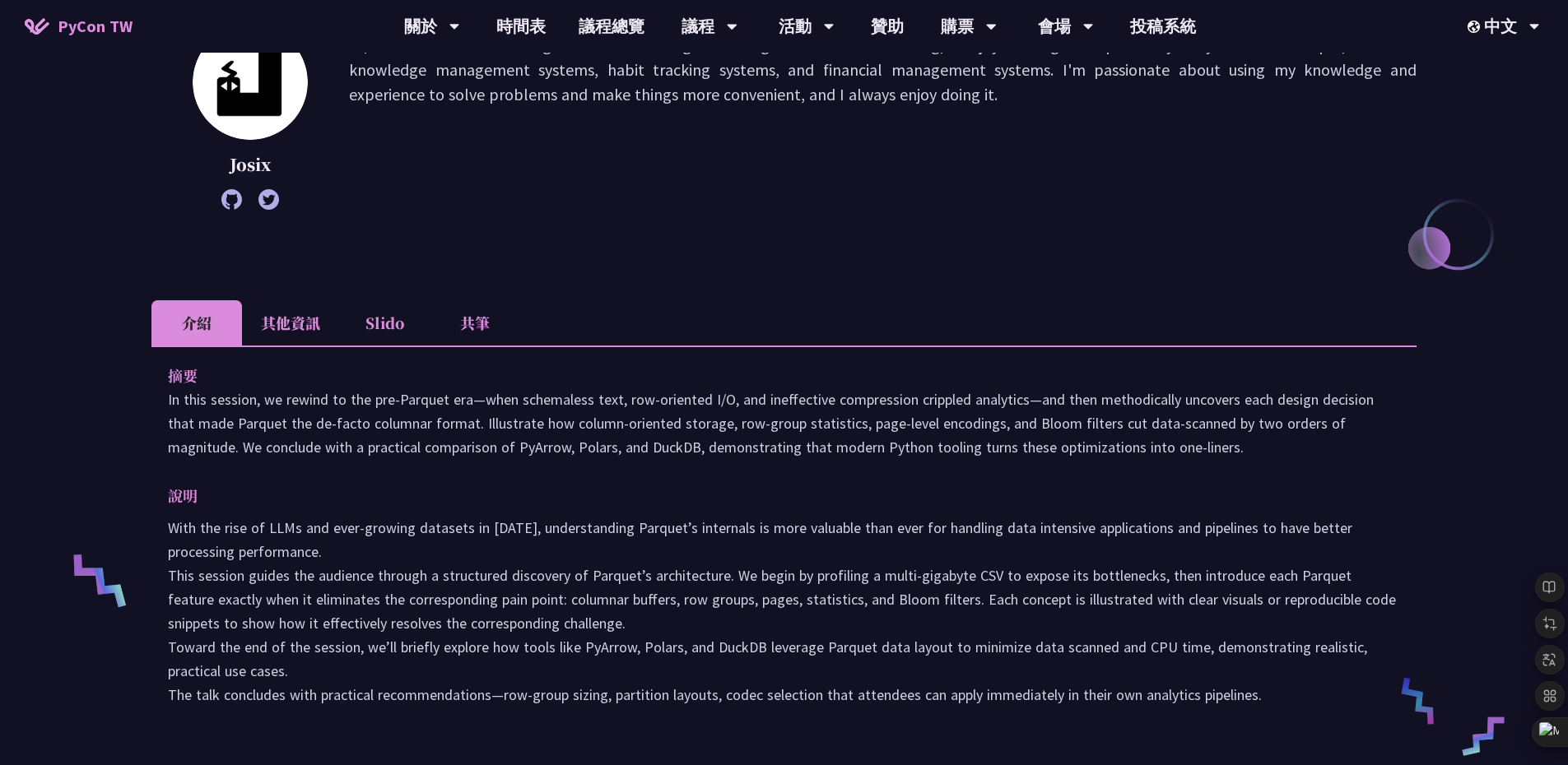
scroll to position [259, 0]
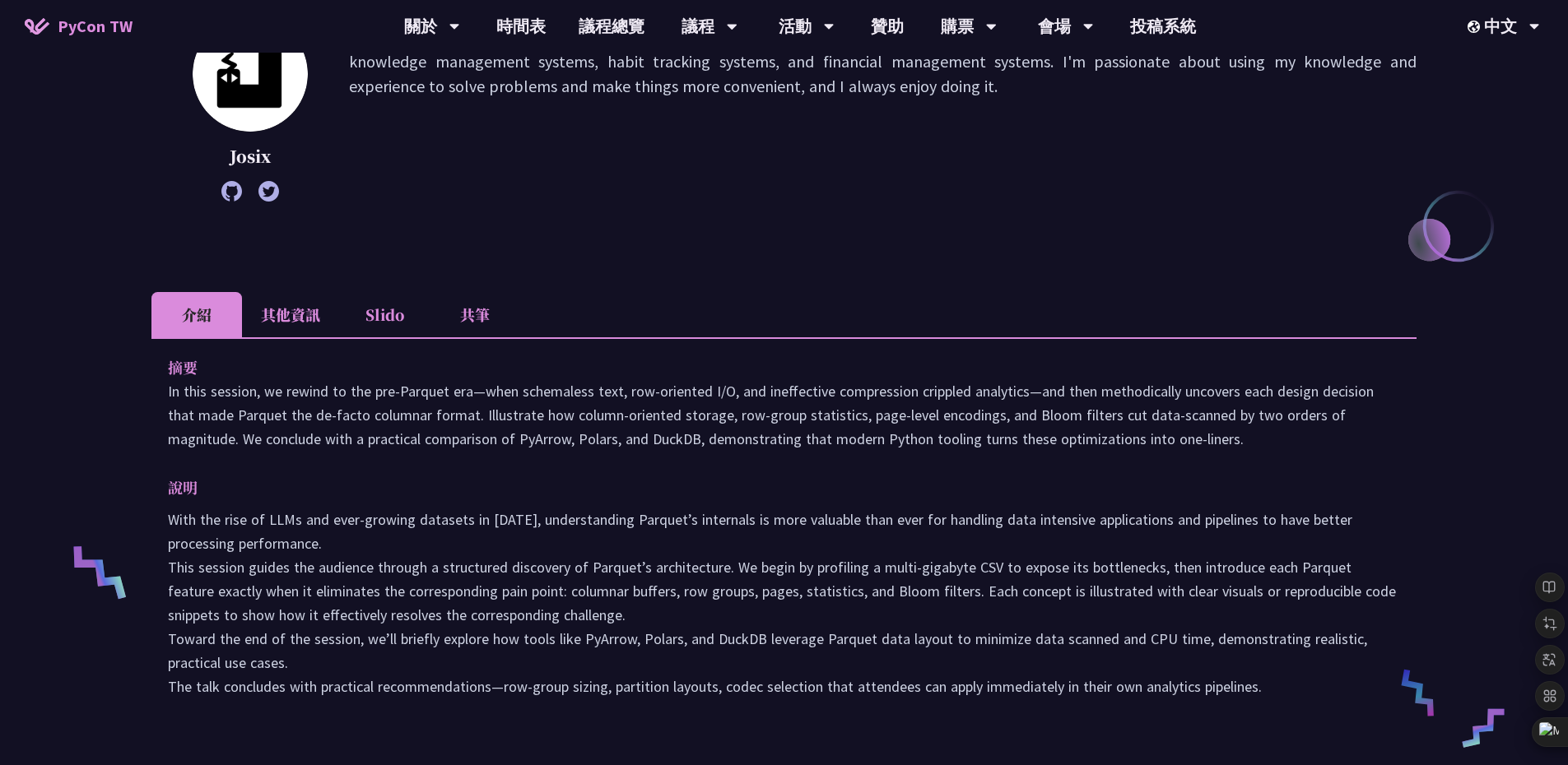
drag, startPoint x: 1303, startPoint y: 698, endPoint x: 167, endPoint y: 524, distance: 1149.2
click at [167, 524] on div "摘要 In this session, we rewind to the pre‑Parquet era—when schemaless text, row‑…" at bounding box center [784, 538] width 1265 height 402
click at [163, 502] on icon at bounding box center [163, 501] width 15 height 15
click at [714, 557] on p "With the rise of LLMs and ever-growing datasets in [DATE], understanding Parque…" at bounding box center [783, 603] width 1232 height 191
click at [703, 502] on div "說明 With the rise of LLMs and ever-growing datasets in [DATE], understanding Par…" at bounding box center [783, 587] width 1232 height 223
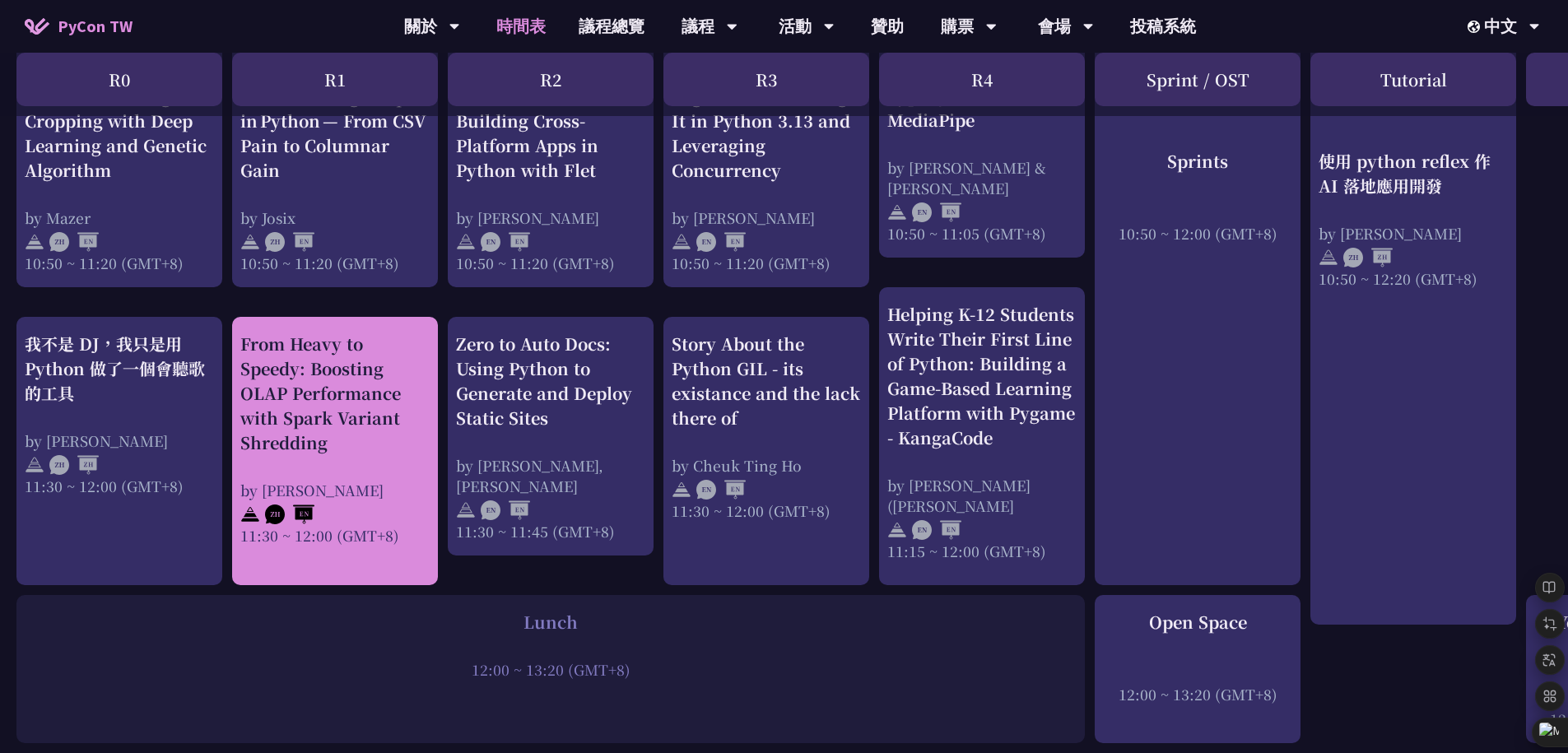
scroll to position [790, 0]
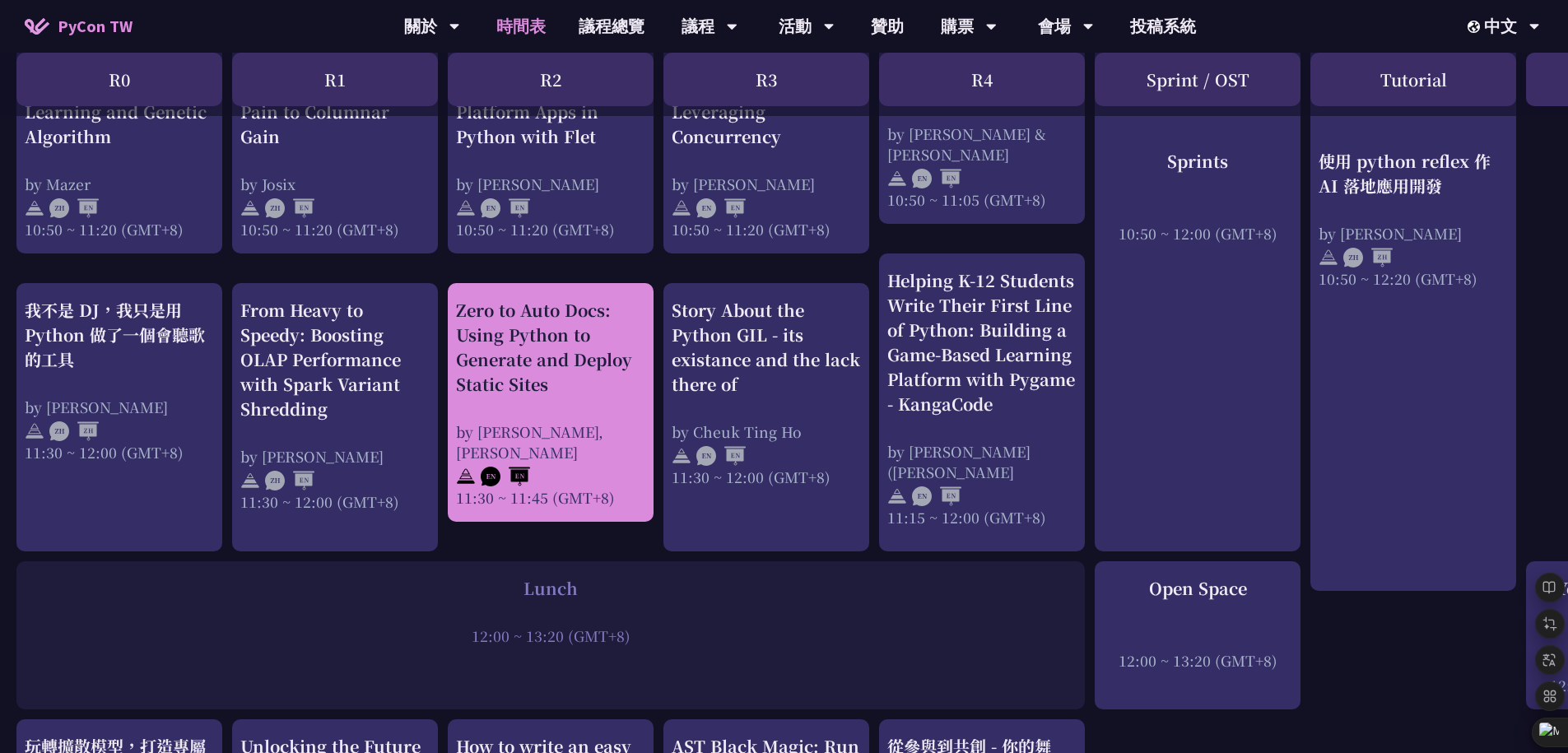
click at [597, 396] on div "Zero to Auto Docs: Using Python to Generate and Deploy Static Sites by [PERSON_…" at bounding box center [551, 403] width 190 height 210
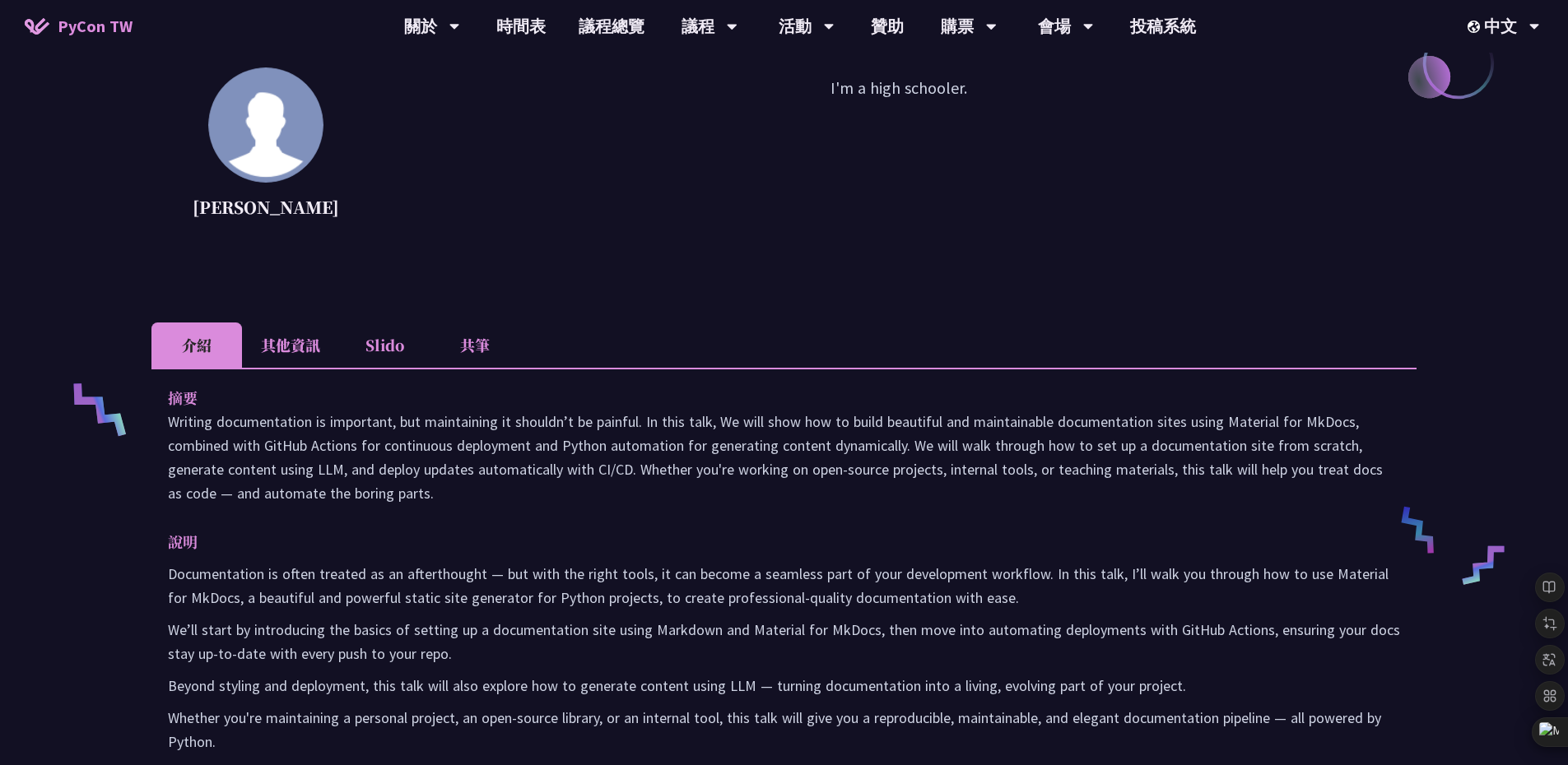
scroll to position [481, 0]
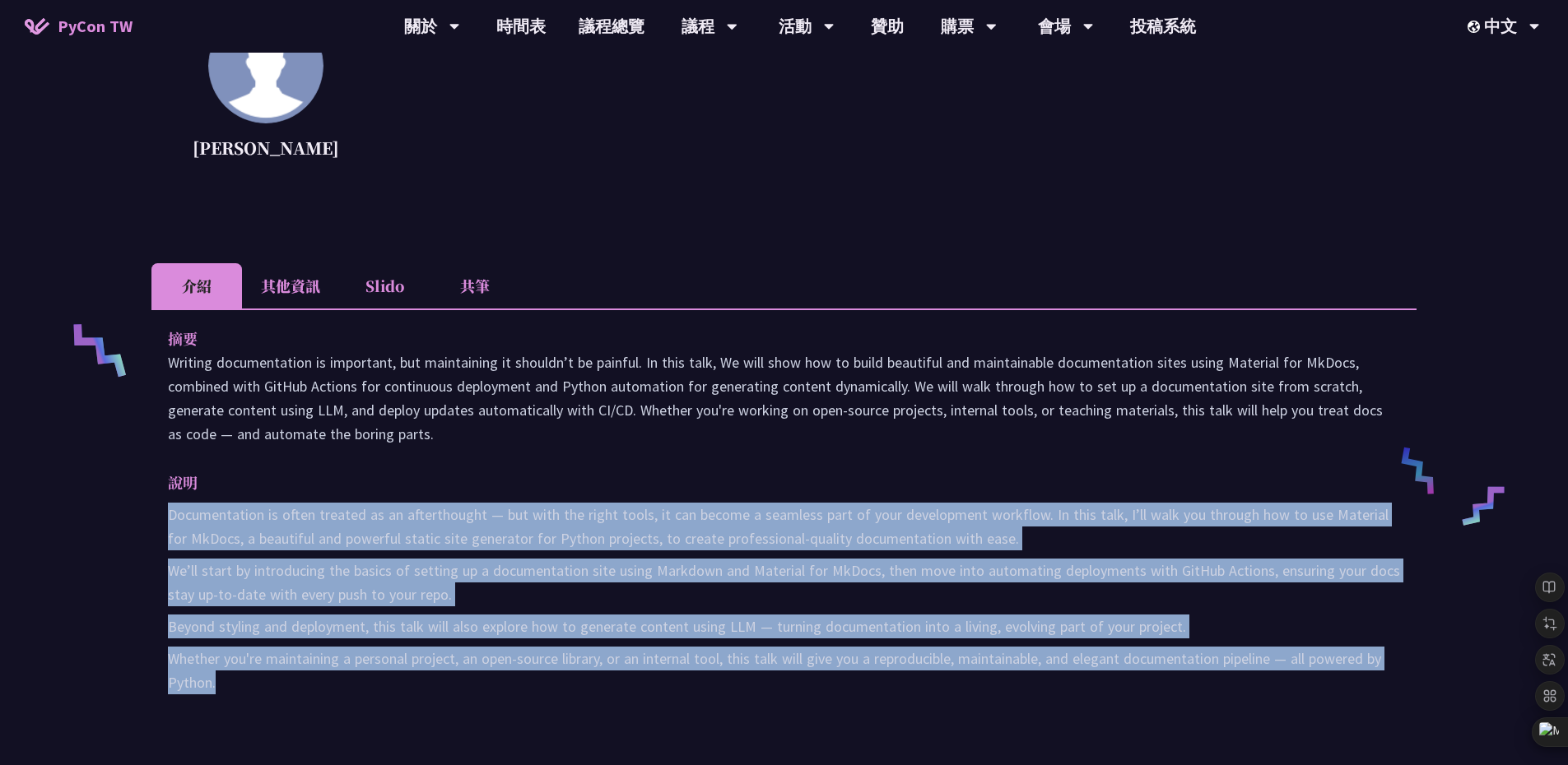
drag, startPoint x: 521, startPoint y: 695, endPoint x: 166, endPoint y: 511, distance: 399.9
click at [166, 511] on div "摘要 Writing documentation is important, but maintaining it shouldn’t be painful.…" at bounding box center [784, 522] width 1265 height 427
click at [160, 483] on icon at bounding box center [161, 487] width 12 height 12
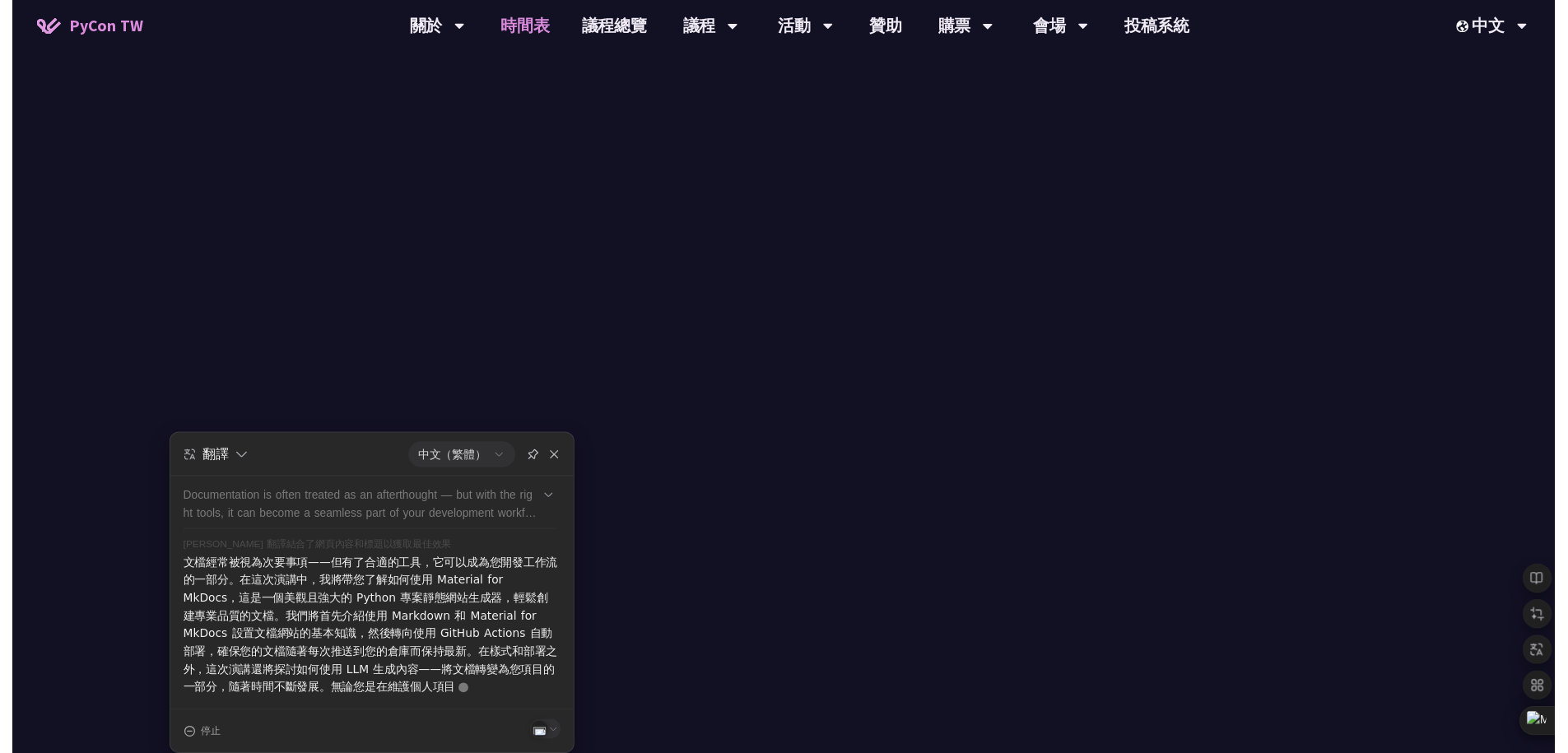
scroll to position [790, 0]
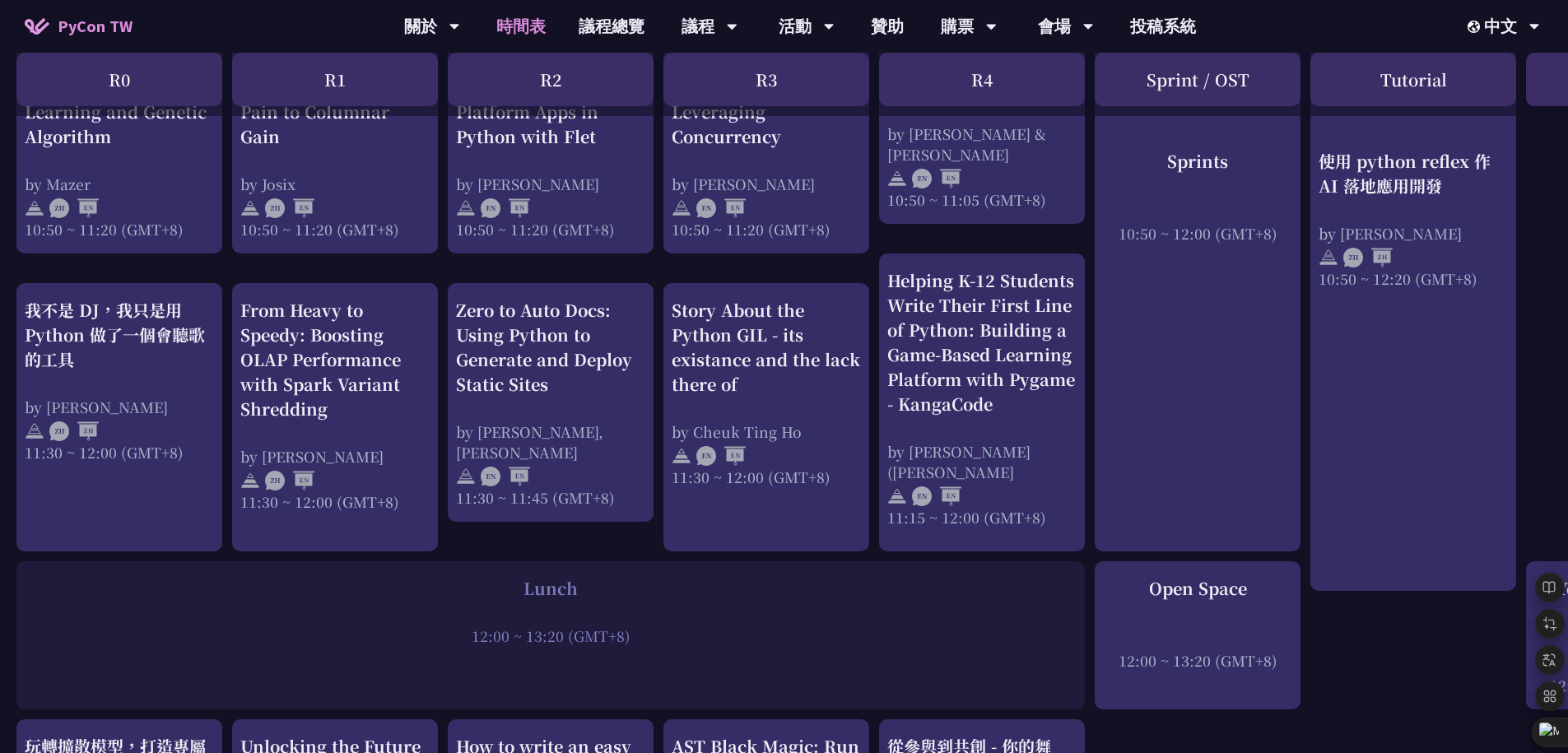
click at [825, 596] on div "Lunch" at bounding box center [551, 589] width 1052 height 25
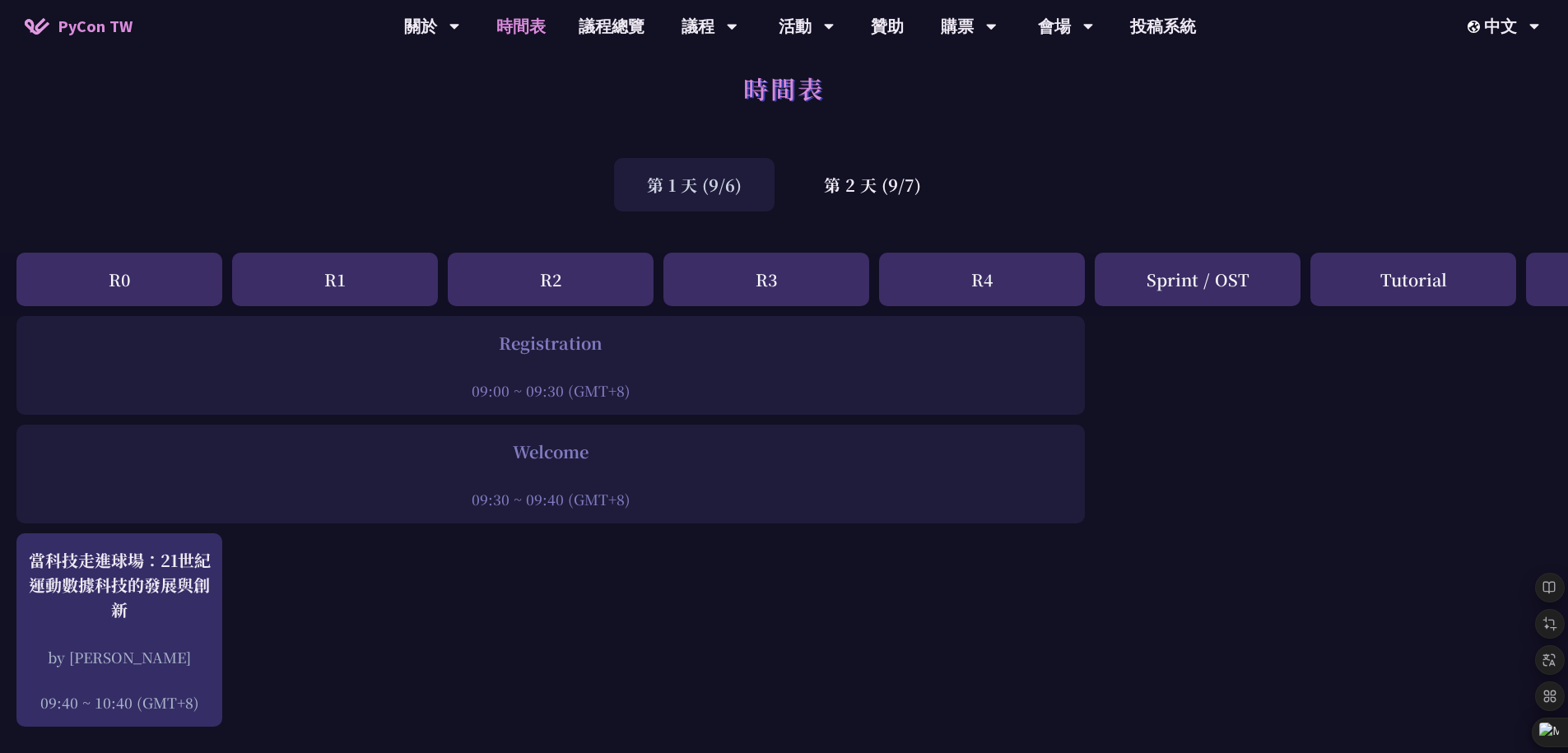
scroll to position [0, 0]
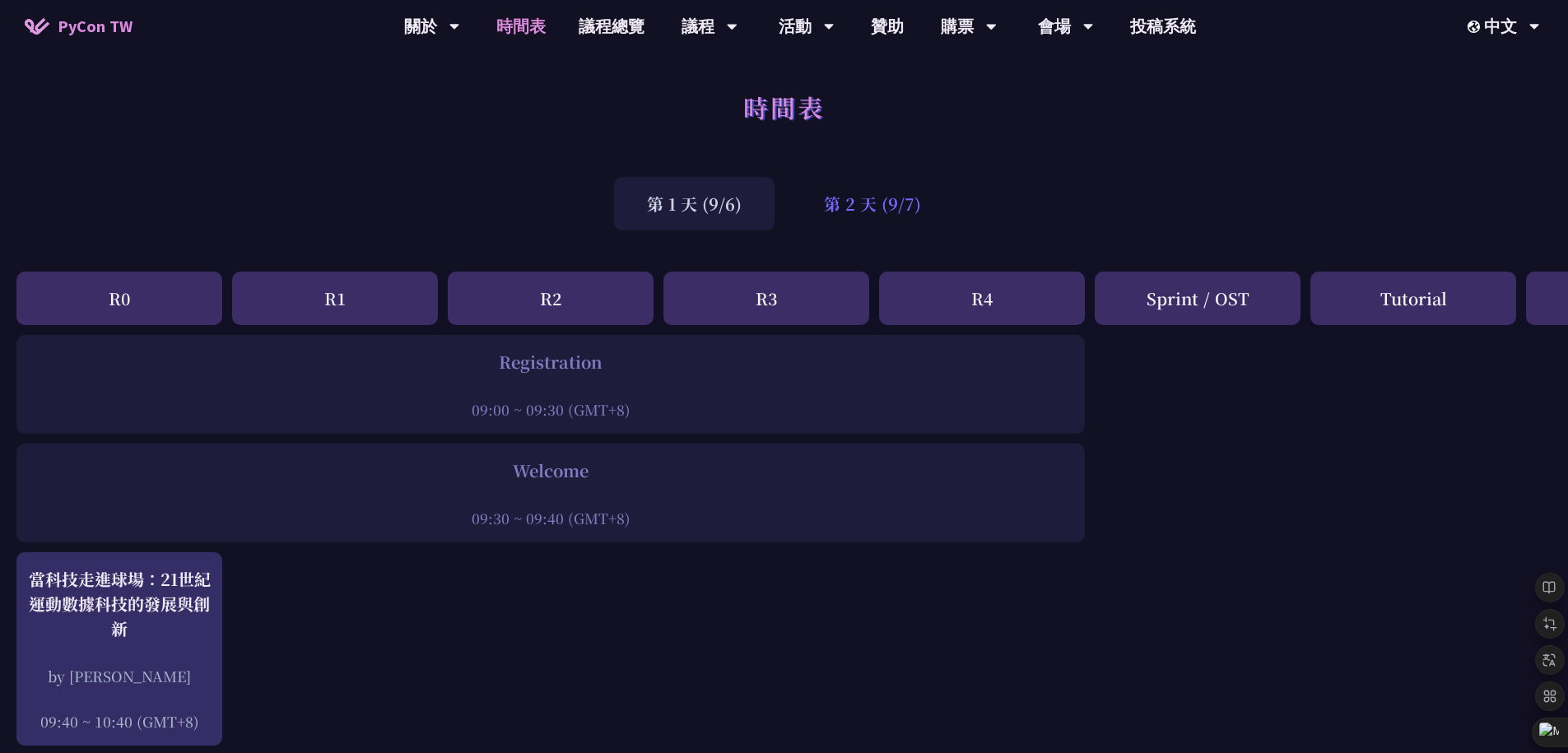
click at [857, 209] on div "第 2 天 (9/7)" at bounding box center [872, 204] width 163 height 53
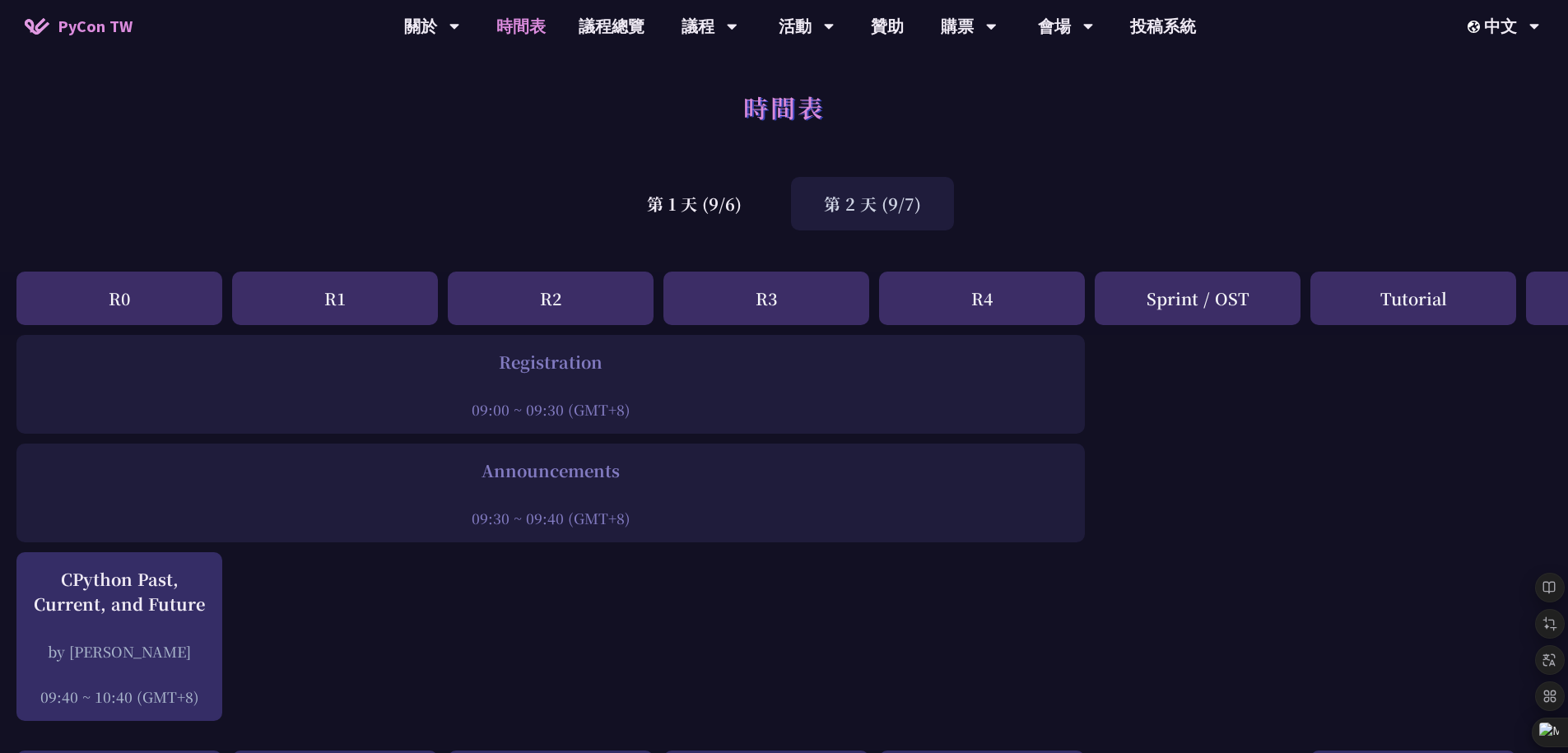
click at [838, 192] on div "第 2 天 (9/7)" at bounding box center [872, 204] width 163 height 53
click at [655, 193] on div "第 1 天 (9/6)" at bounding box center [694, 204] width 160 height 53
